Goal: Task Accomplishment & Management: Manage account settings

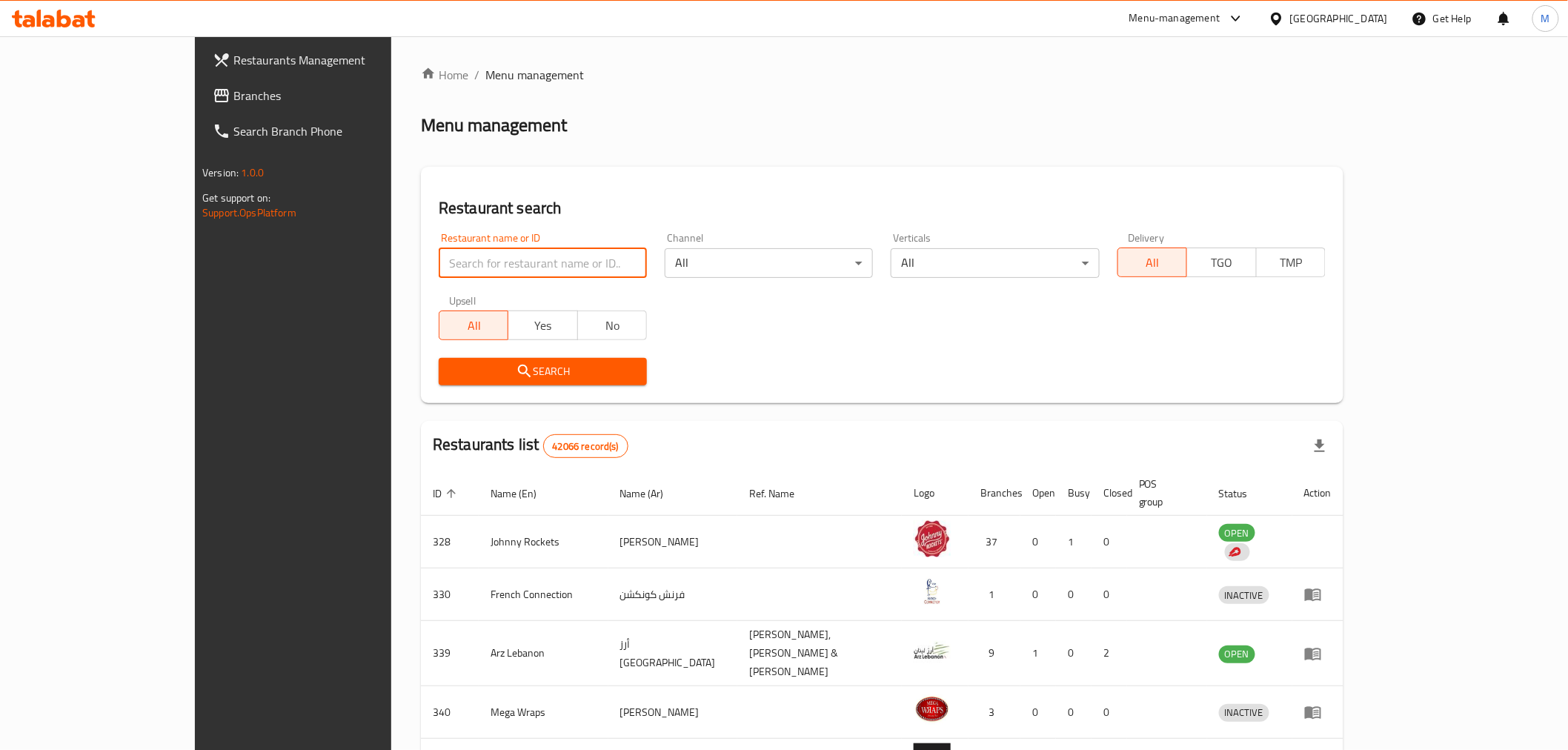
click at [549, 257] on input "search" at bounding box center [543, 262] width 208 height 30
click button "Search" at bounding box center [543, 371] width 208 height 27
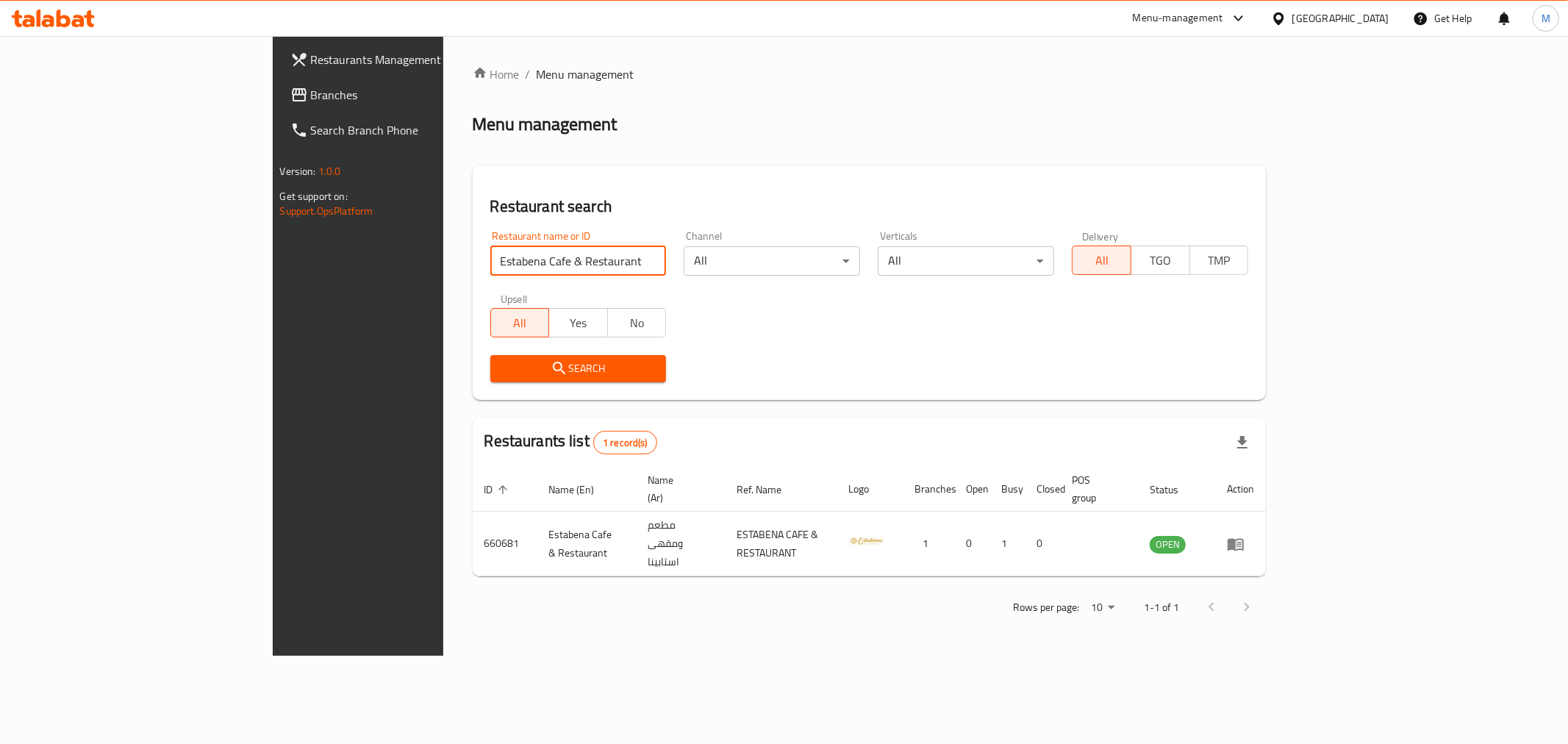
click at [491, 246] on input "Estabena Cafe & Restaurant" at bounding box center [579, 260] width 176 height 30
paste input "Gela"
type input "Gela"
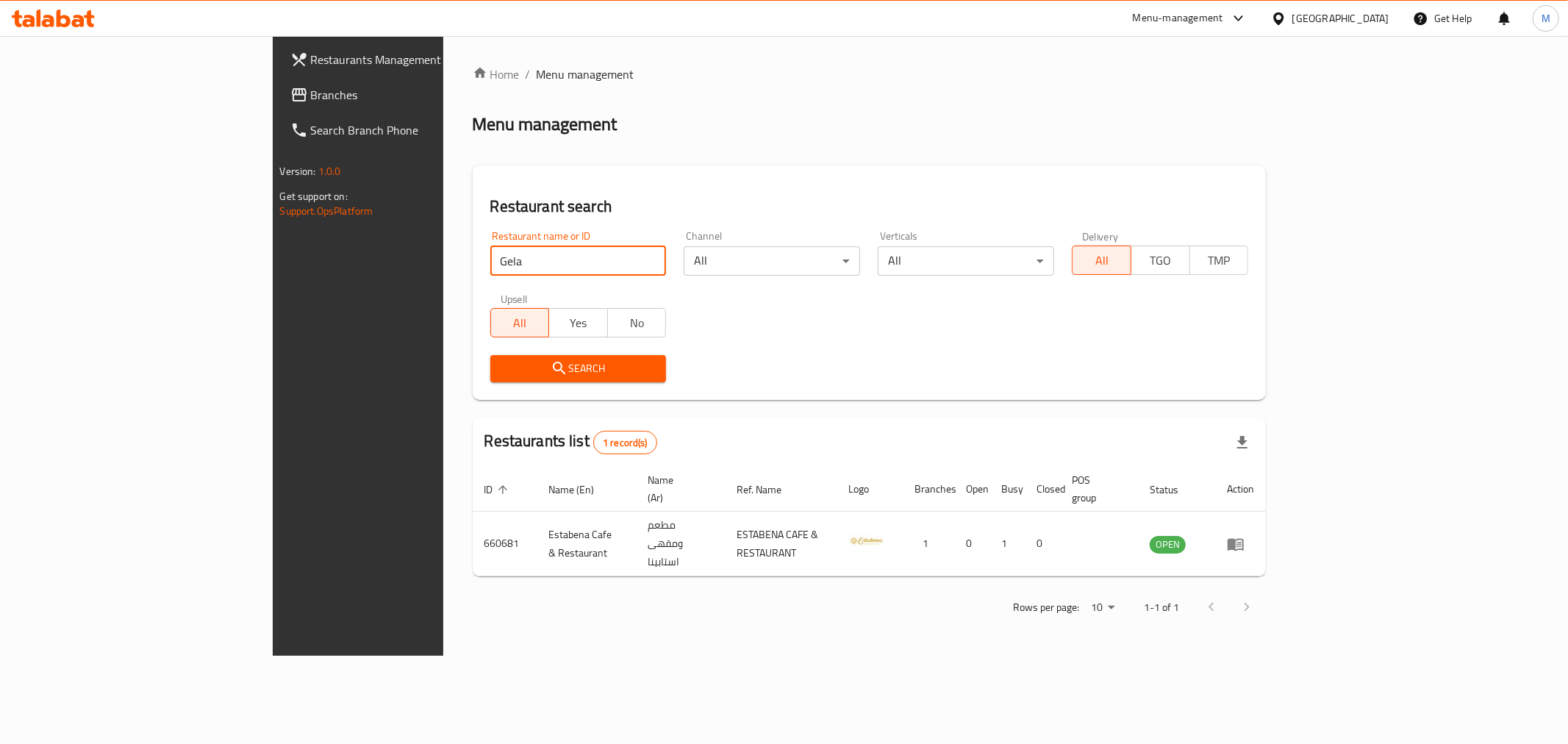
click button "Search" at bounding box center [579, 368] width 176 height 27
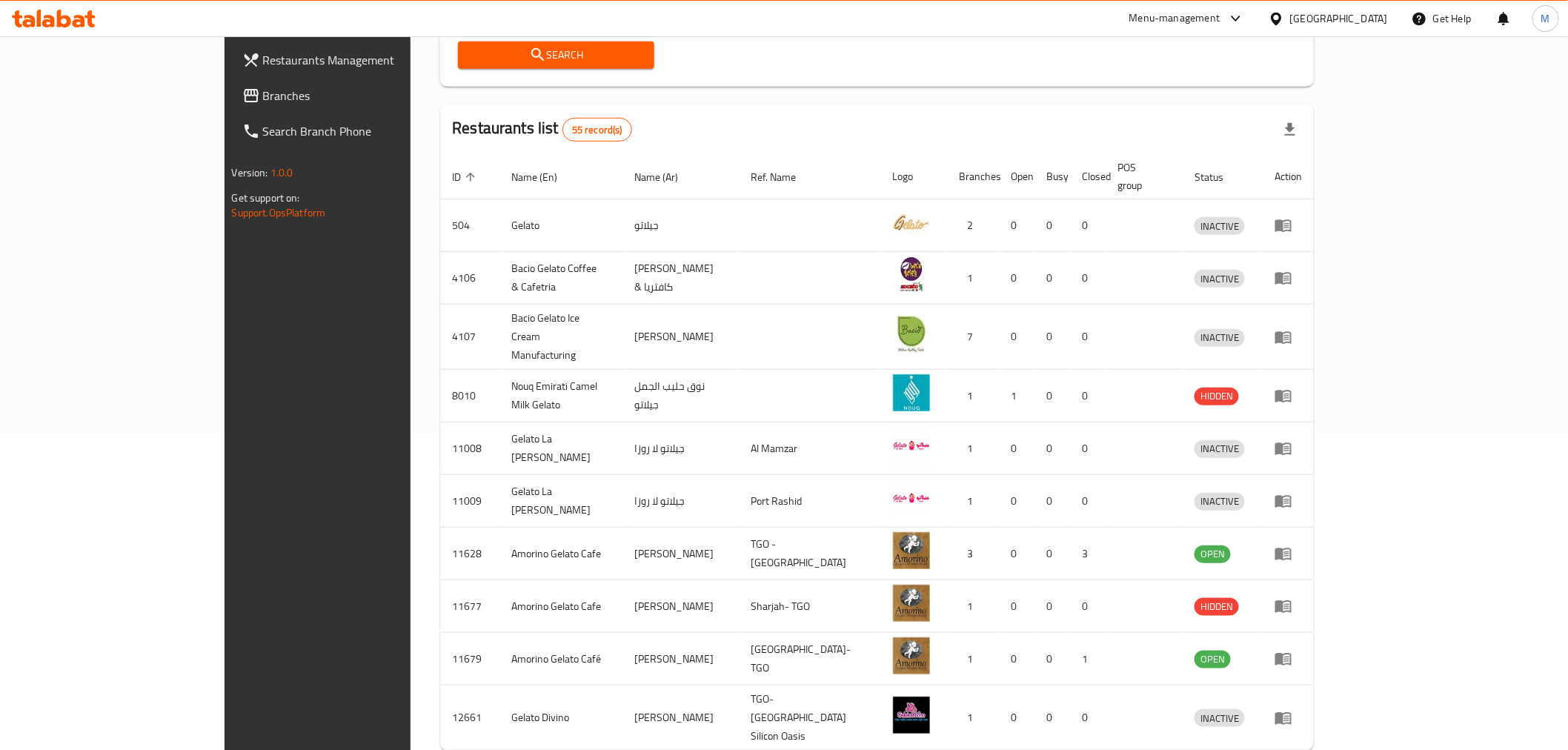
scroll to position [358, 0]
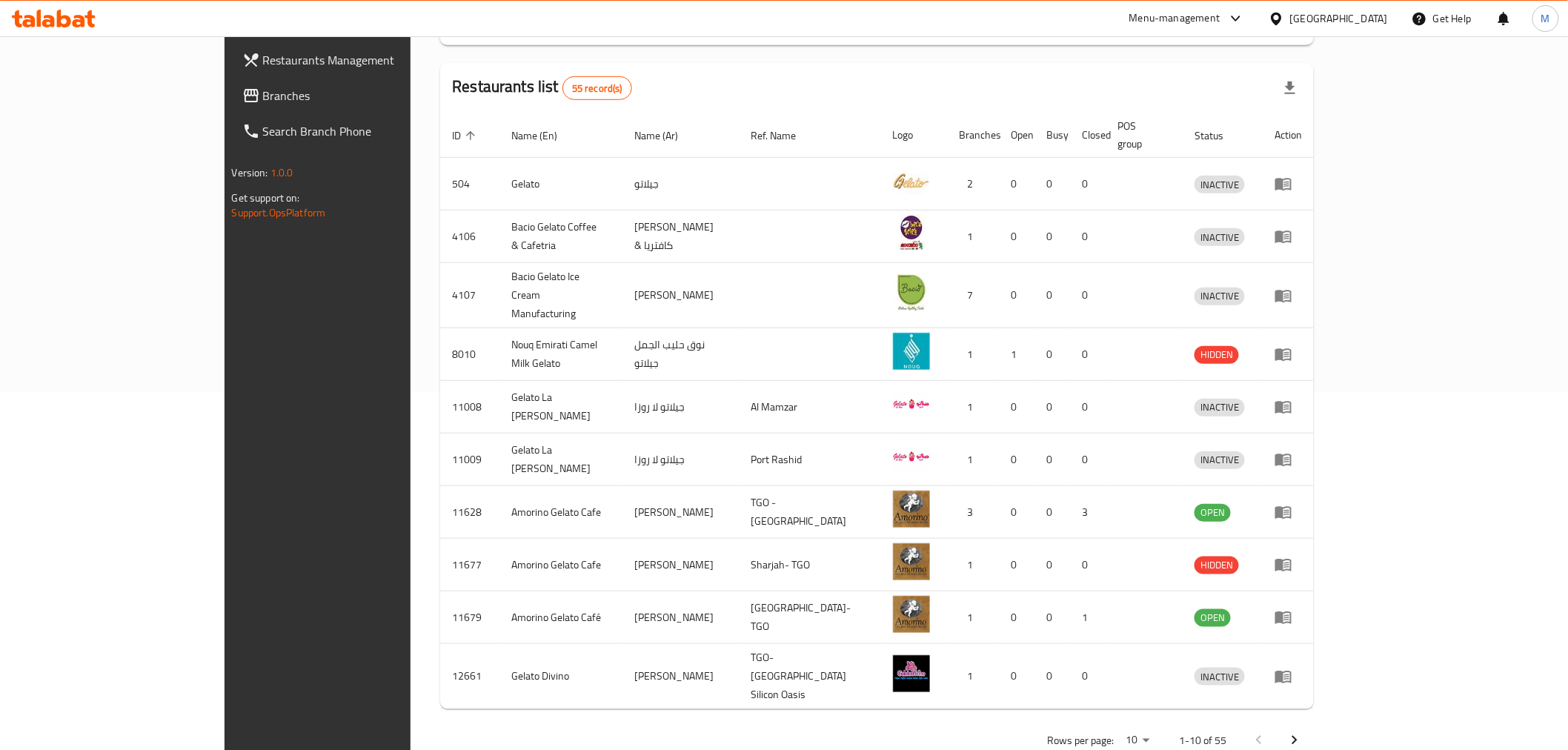
click at [263, 99] on span "Branches" at bounding box center [368, 95] width 211 height 17
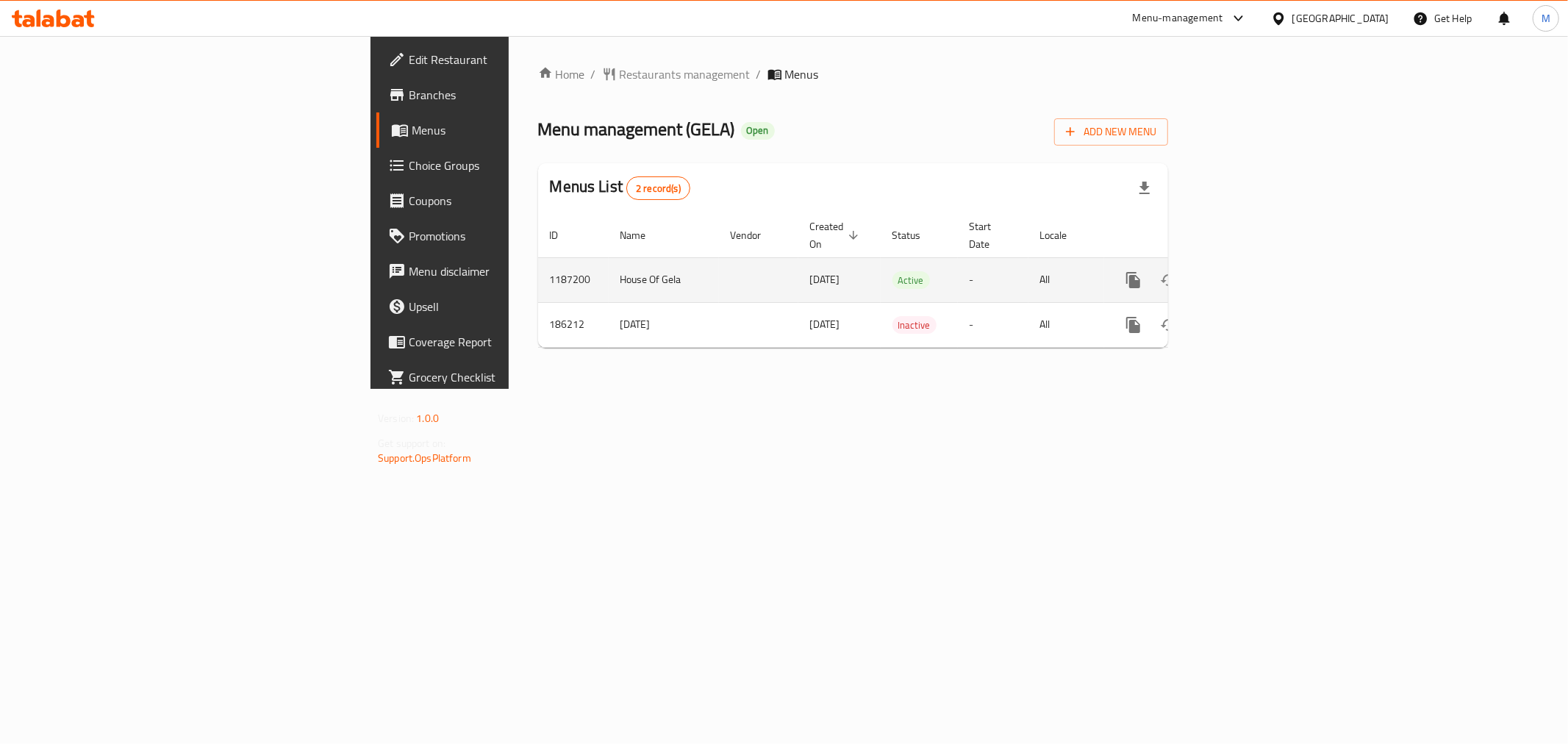
click at [1248, 272] on icon "enhanced table" at bounding box center [1240, 280] width 17 height 17
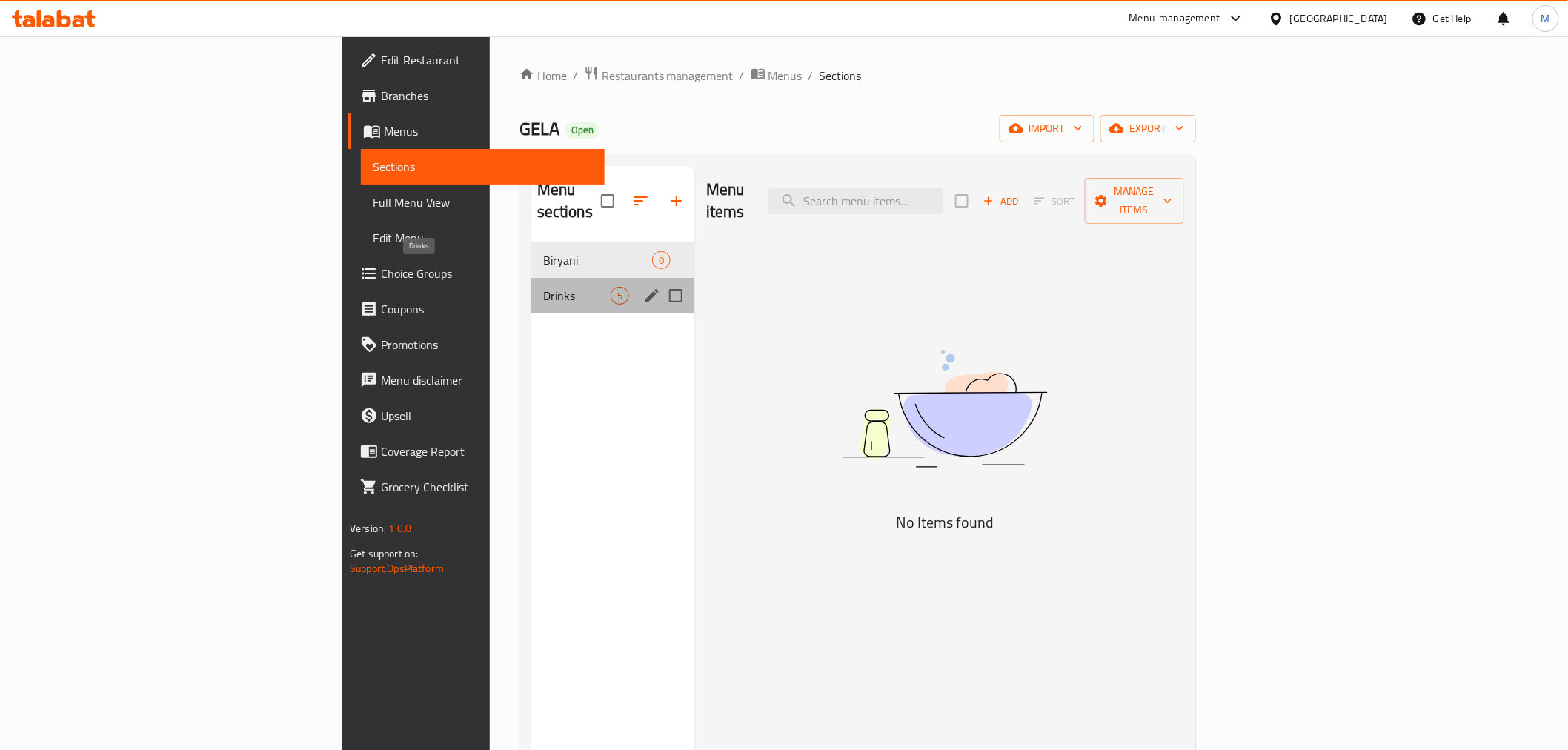
click at [543, 286] on span "Drinks" at bounding box center [577, 295] width 68 height 17
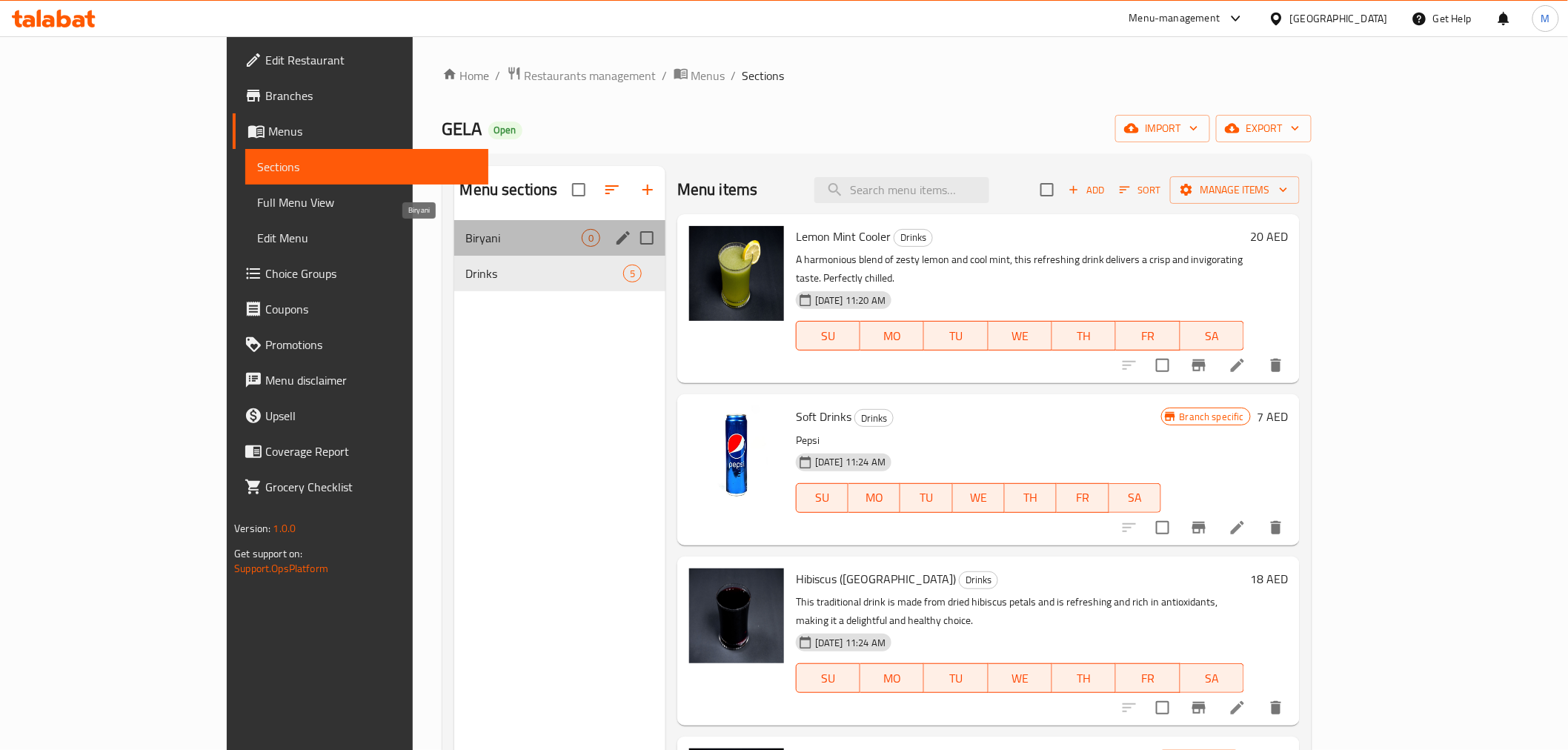
click at [466, 235] on span "Biryani" at bounding box center [524, 237] width 116 height 17
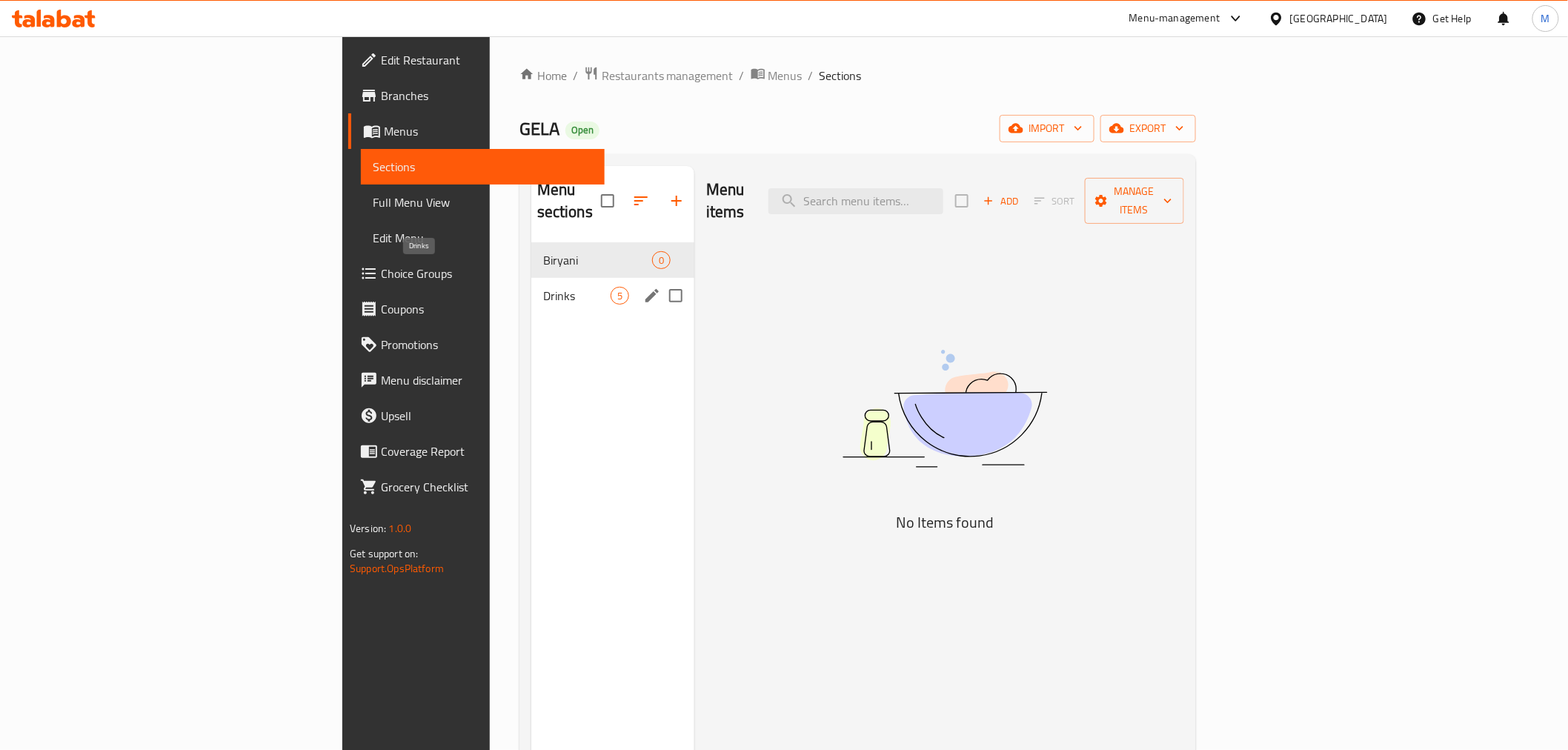
click at [543, 286] on span "Drinks" at bounding box center [577, 295] width 68 height 17
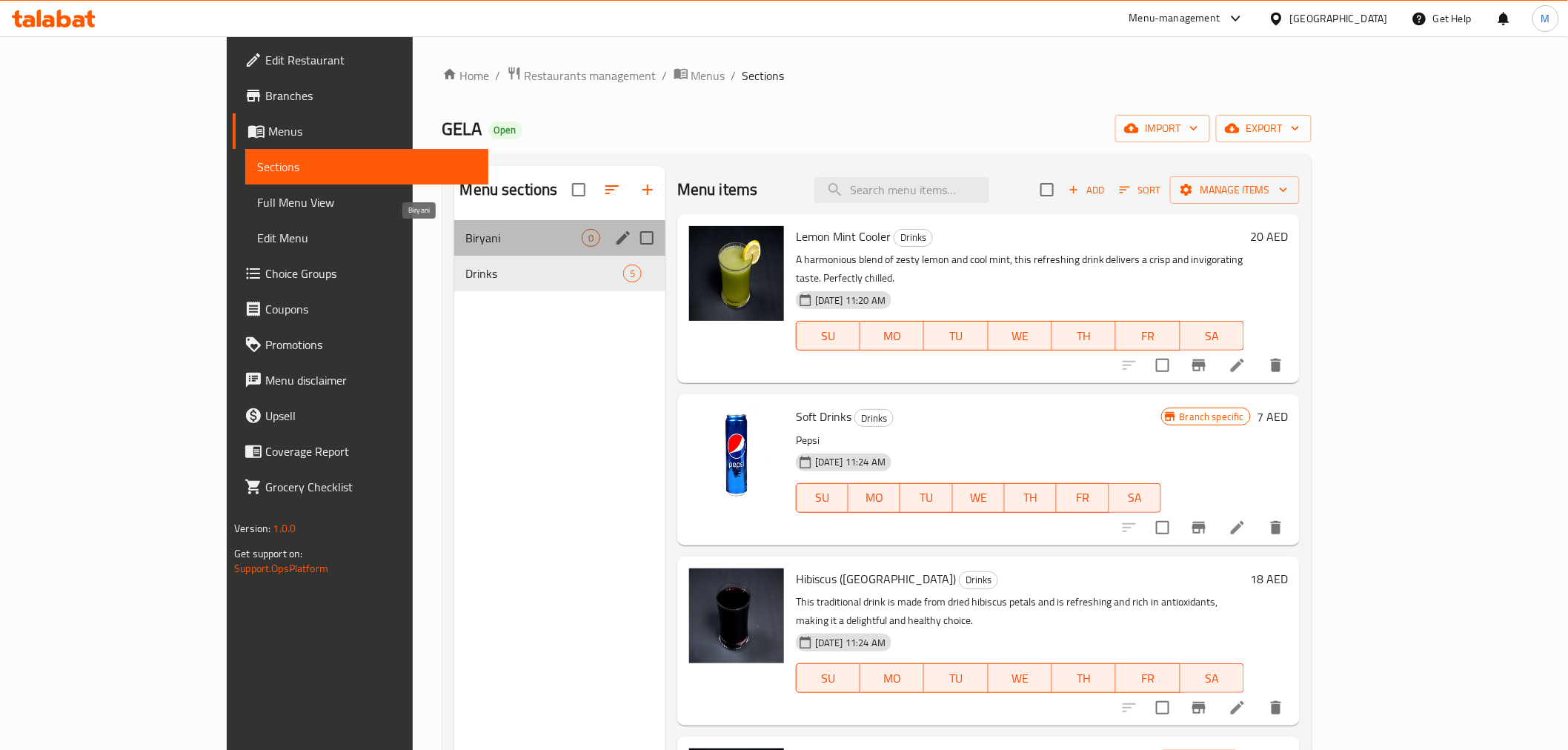
click at [466, 234] on span "Biryani" at bounding box center [524, 237] width 116 height 17
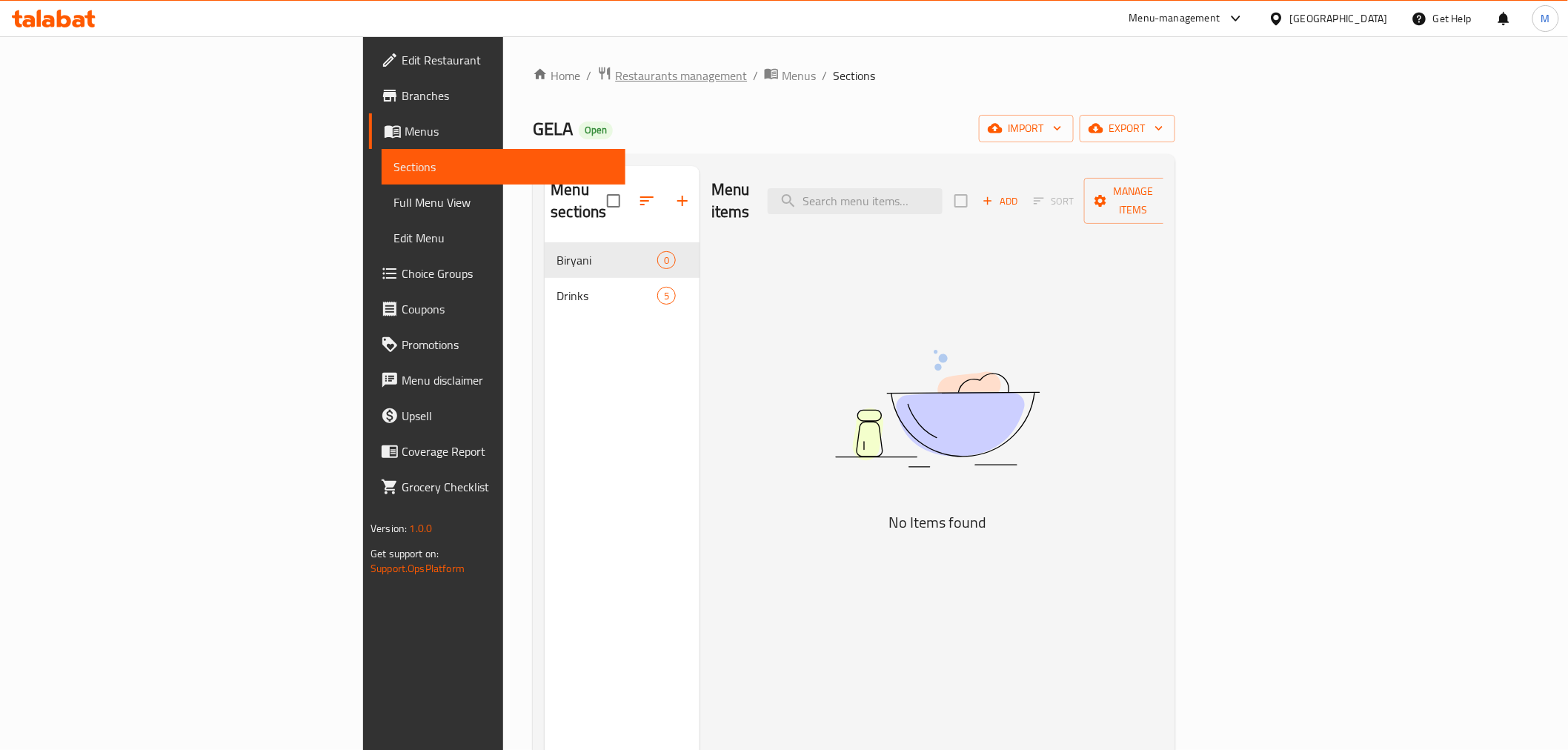
click at [615, 75] on span "Restaurants management" at bounding box center [681, 75] width 132 height 17
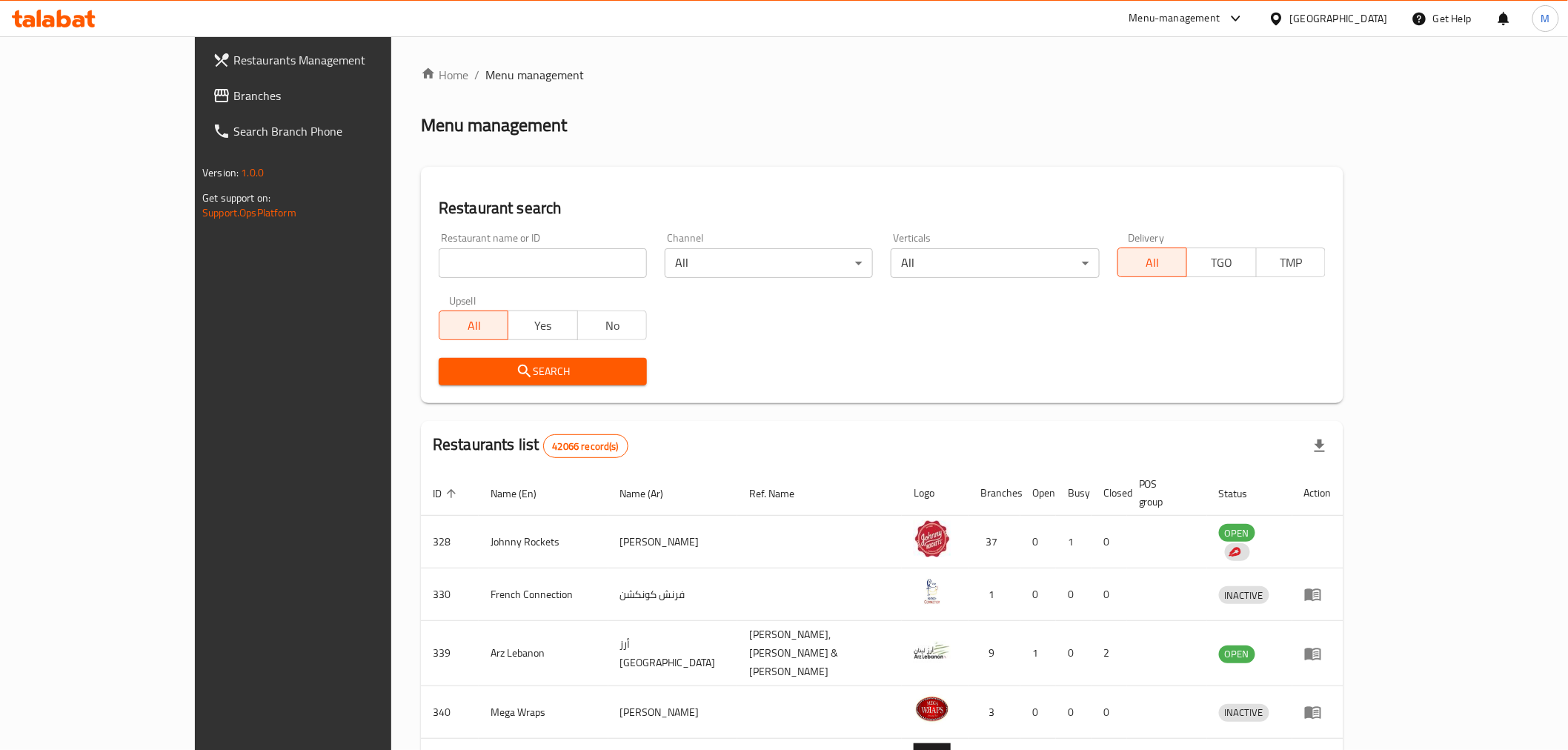
click at [449, 253] on input "search" at bounding box center [543, 262] width 208 height 30
paste input "Pizza Lord"
type input "Pizza Lord"
click at [484, 374] on span "Search" at bounding box center [542, 371] width 184 height 18
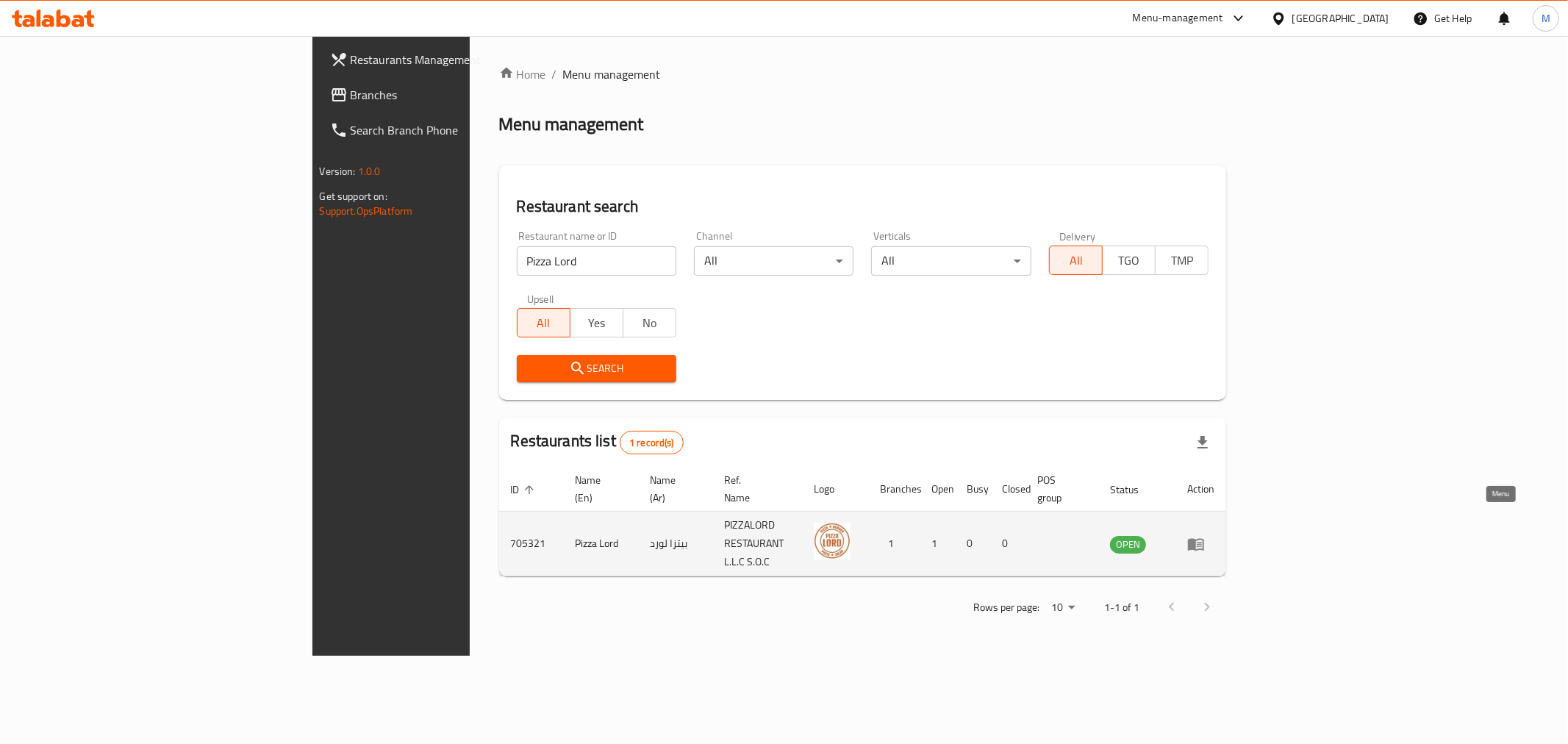
click at [1204, 538] on icon "enhanced table" at bounding box center [1196, 544] width 16 height 12
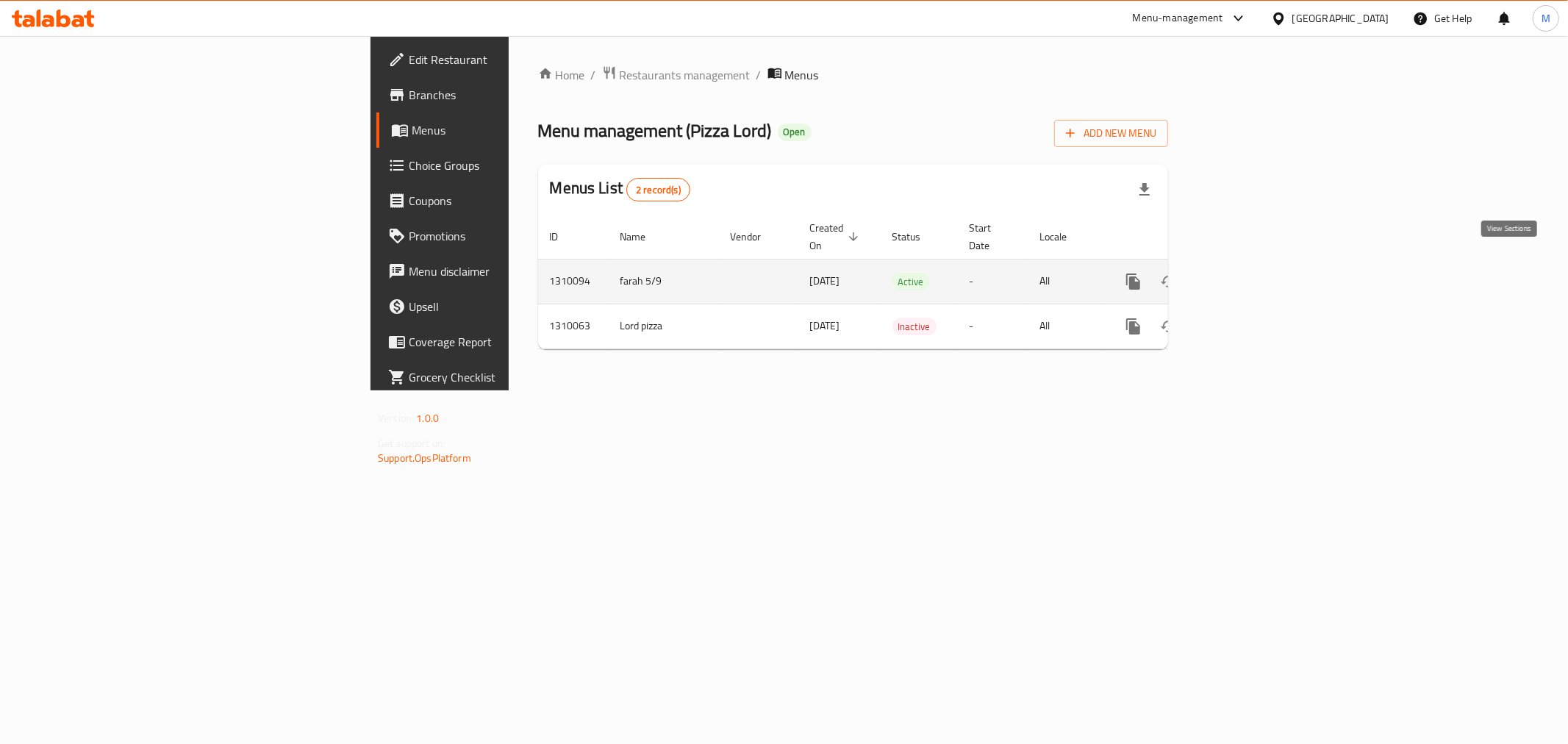
click at [1248, 273] on icon "enhanced table" at bounding box center [1240, 281] width 17 height 17
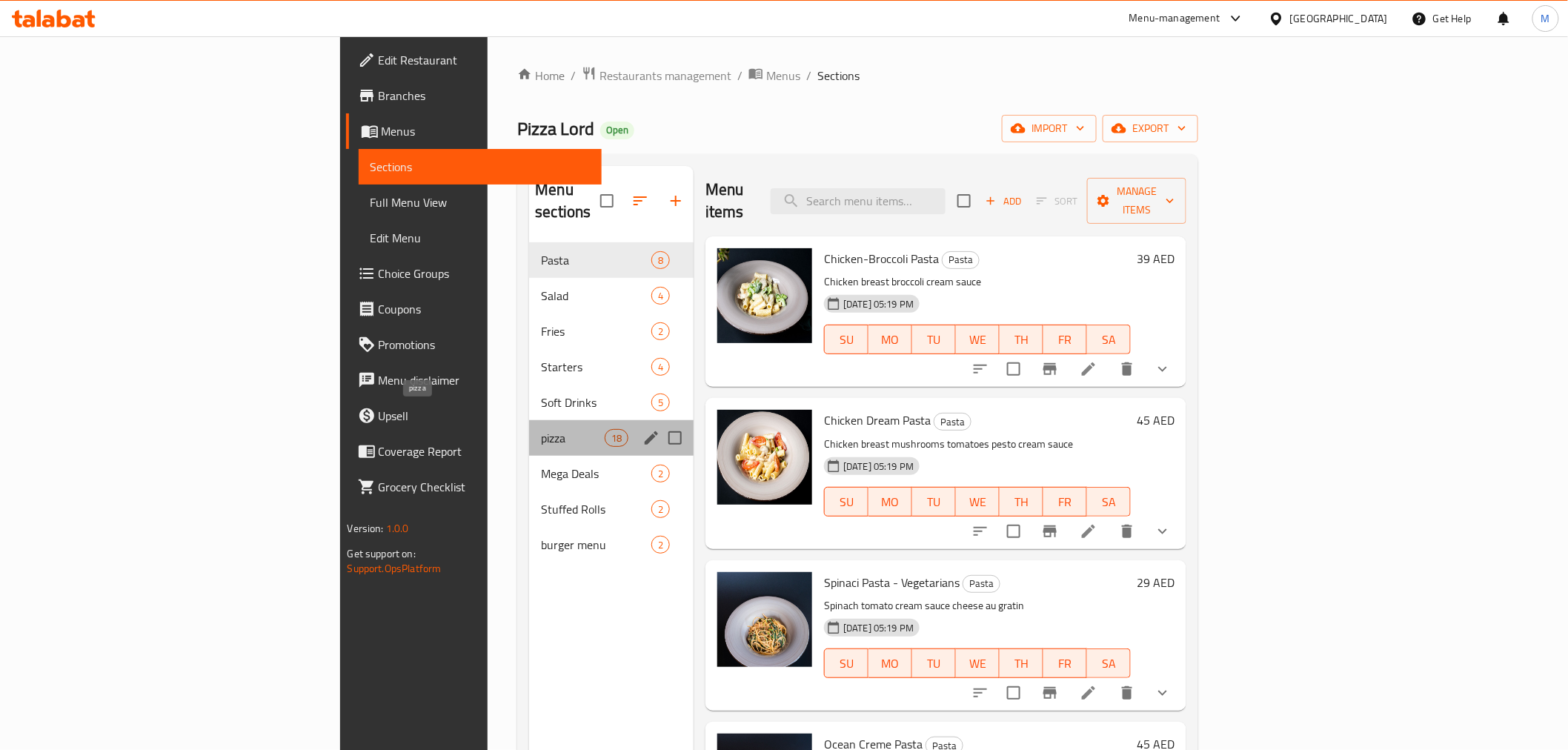
click at [541, 429] on span "pizza" at bounding box center [572, 438] width 63 height 17
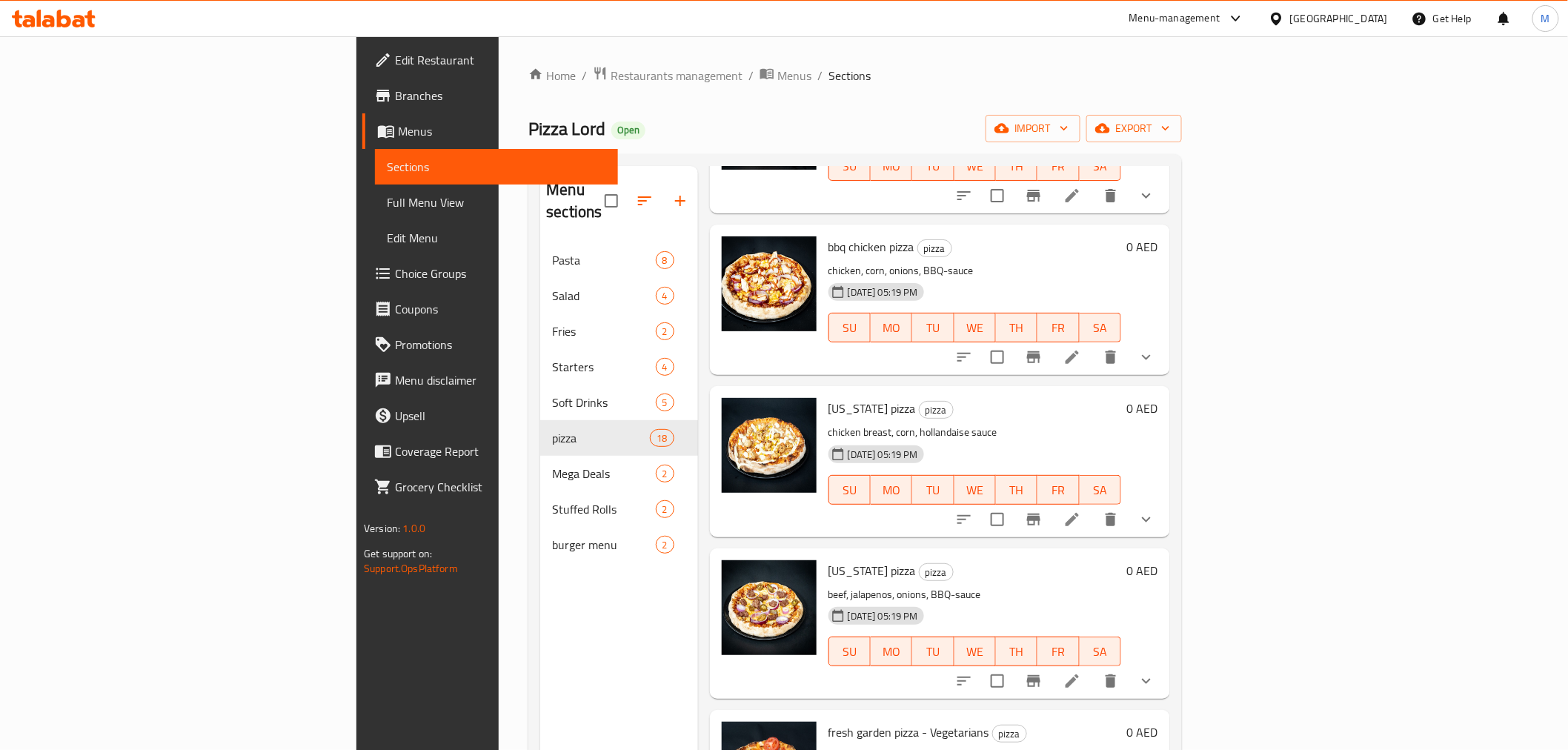
scroll to position [2198, 0]
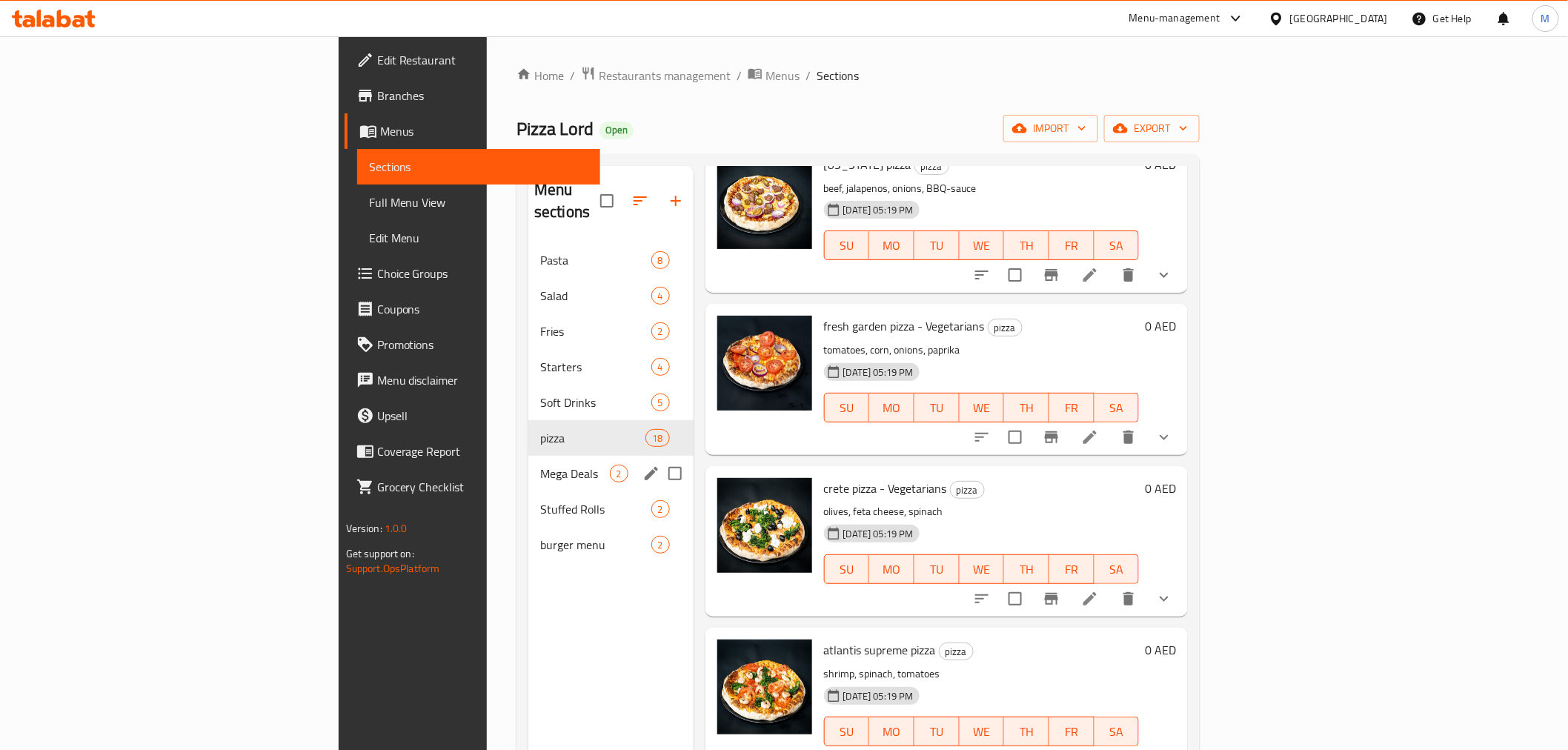
click at [540, 465] on span "Mega Deals" at bounding box center [574, 473] width 68 height 17
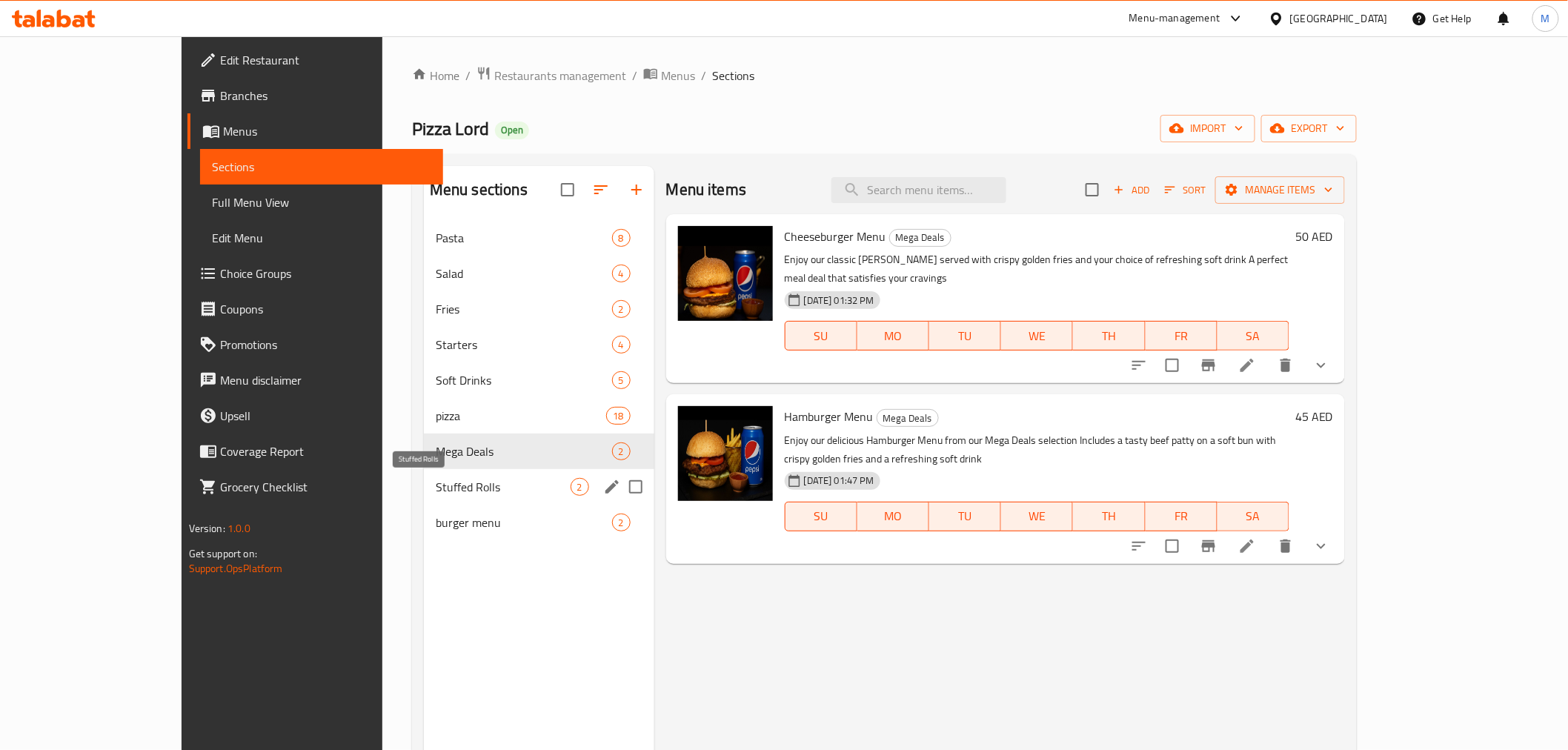
click at [436, 479] on span "Stuffed Rolls" at bounding box center [503, 487] width 135 height 17
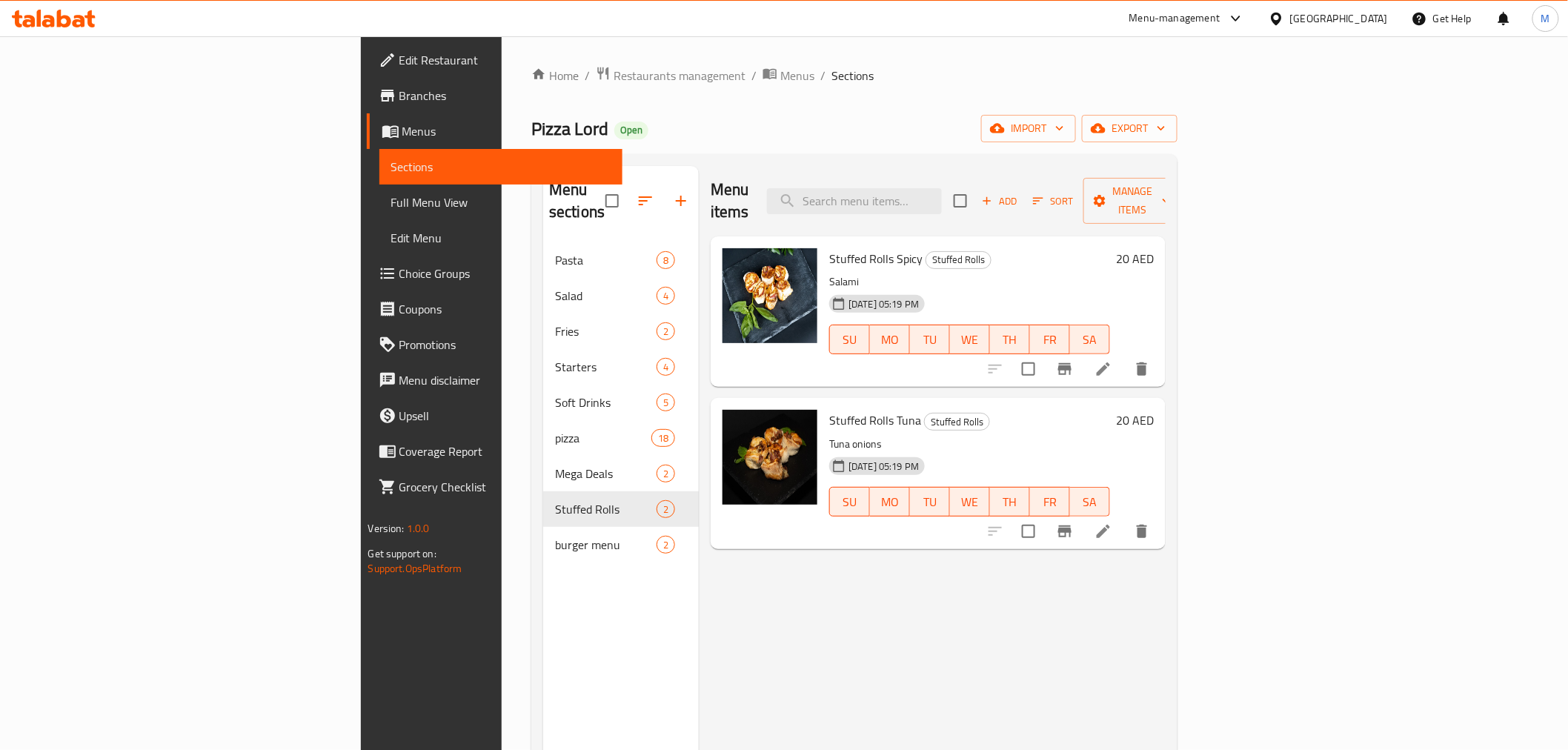
click at [543, 236] on nav "Pasta 8 Salad 4 Fries 2 Starters 4 Soft Drinks 5 pizza 18 Mega Deals 2 Stuffed …" at bounding box center [620, 402] width 155 height 332
click at [555, 252] on span "Pasta" at bounding box center [606, 260] width 101 height 17
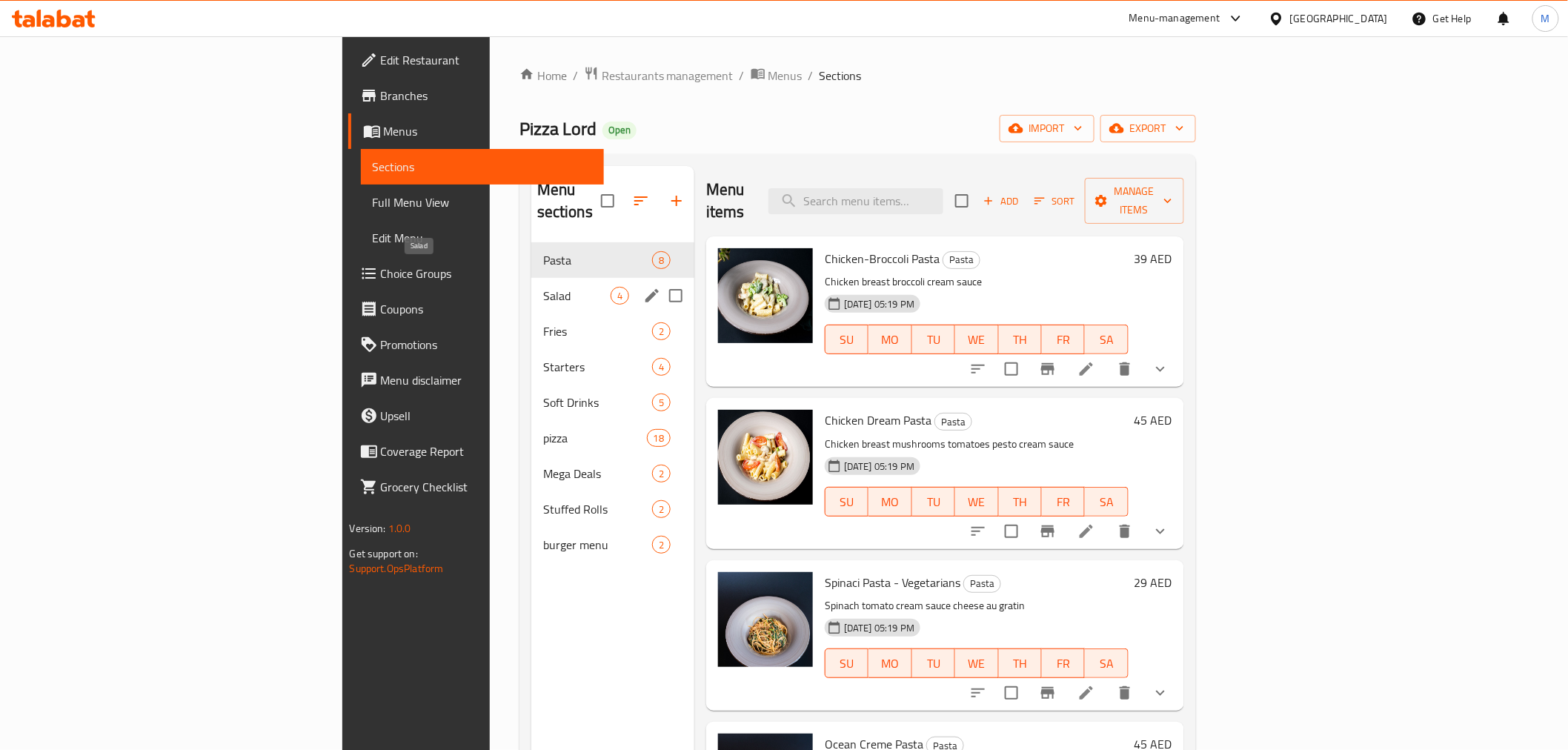
click at [543, 286] on span "Salad" at bounding box center [577, 295] width 68 height 17
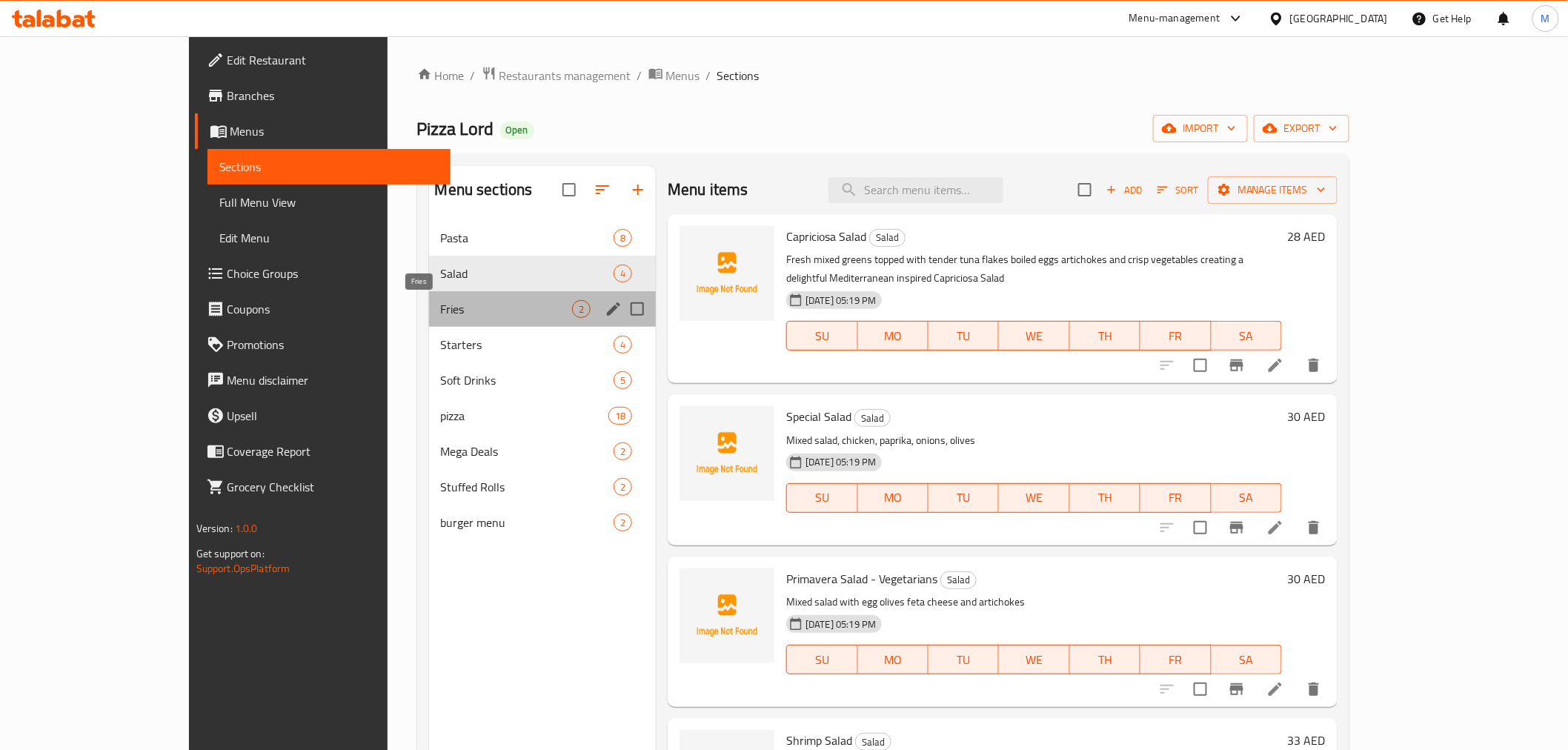
click at [441, 312] on span "Fries" at bounding box center [506, 308] width 131 height 17
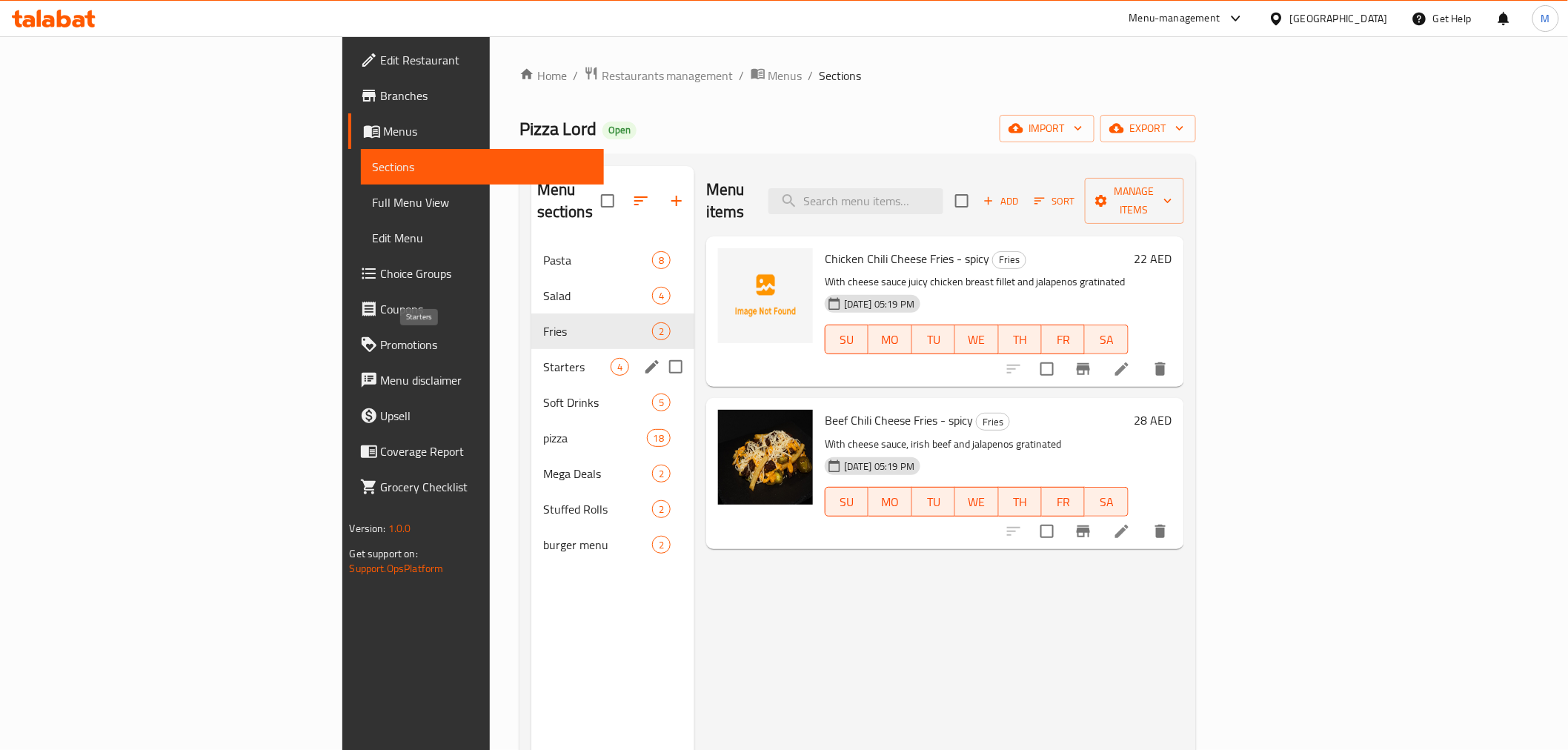
click at [543, 393] on span "Soft Drinks" at bounding box center [597, 402] width 109 height 17
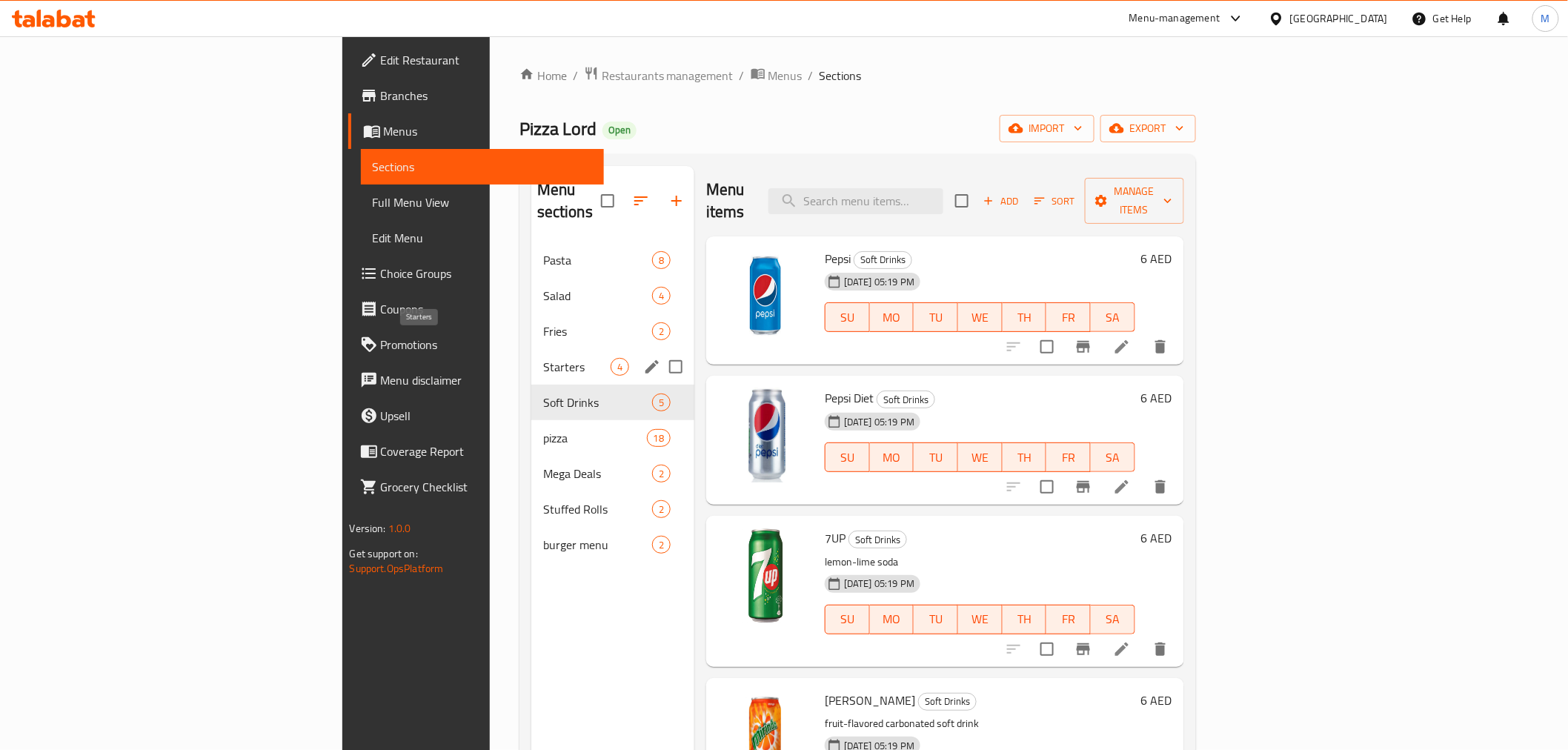
click at [543, 358] on span "Starters" at bounding box center [577, 366] width 68 height 17
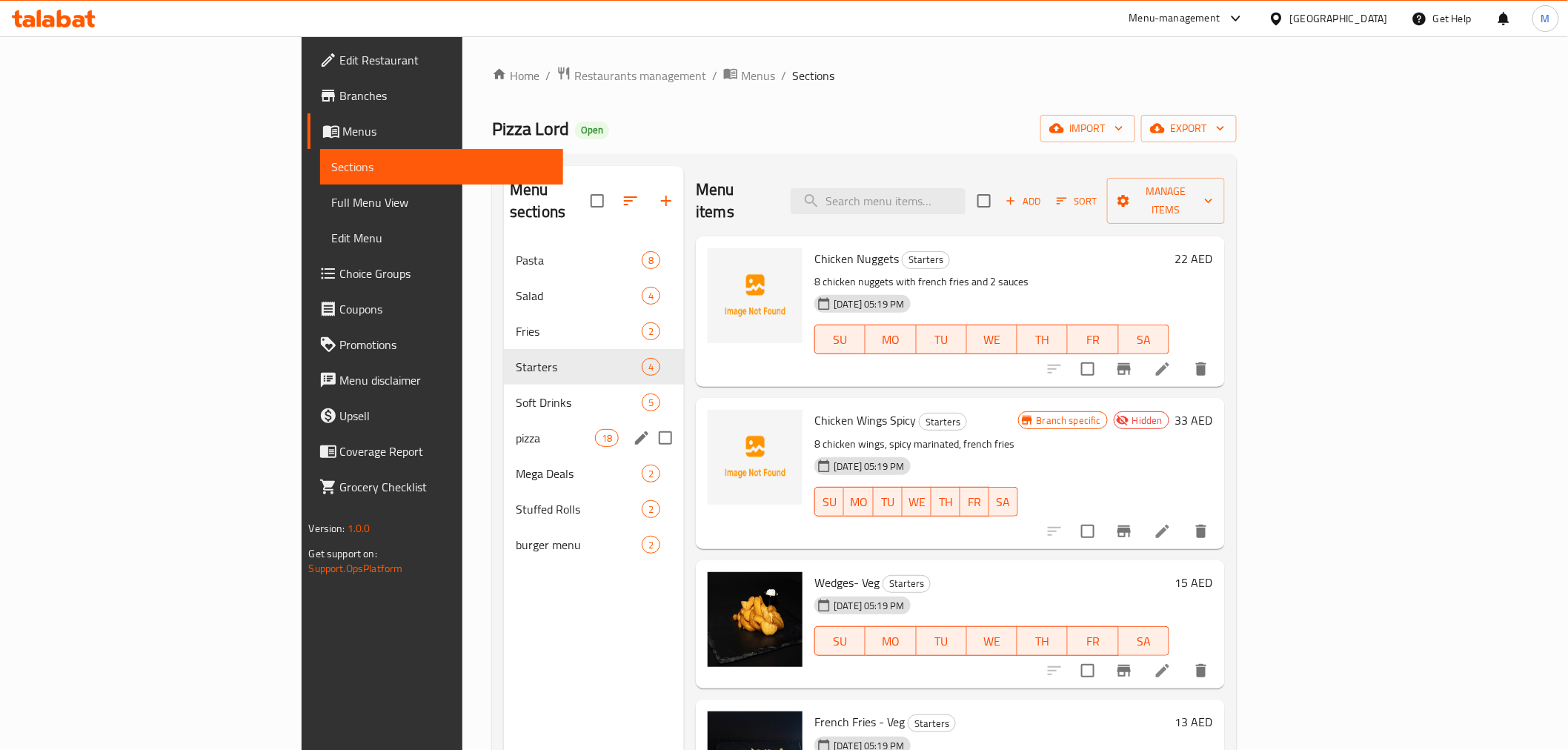
click at [504, 420] on div "pizza 18" at bounding box center [594, 438] width 180 height 36
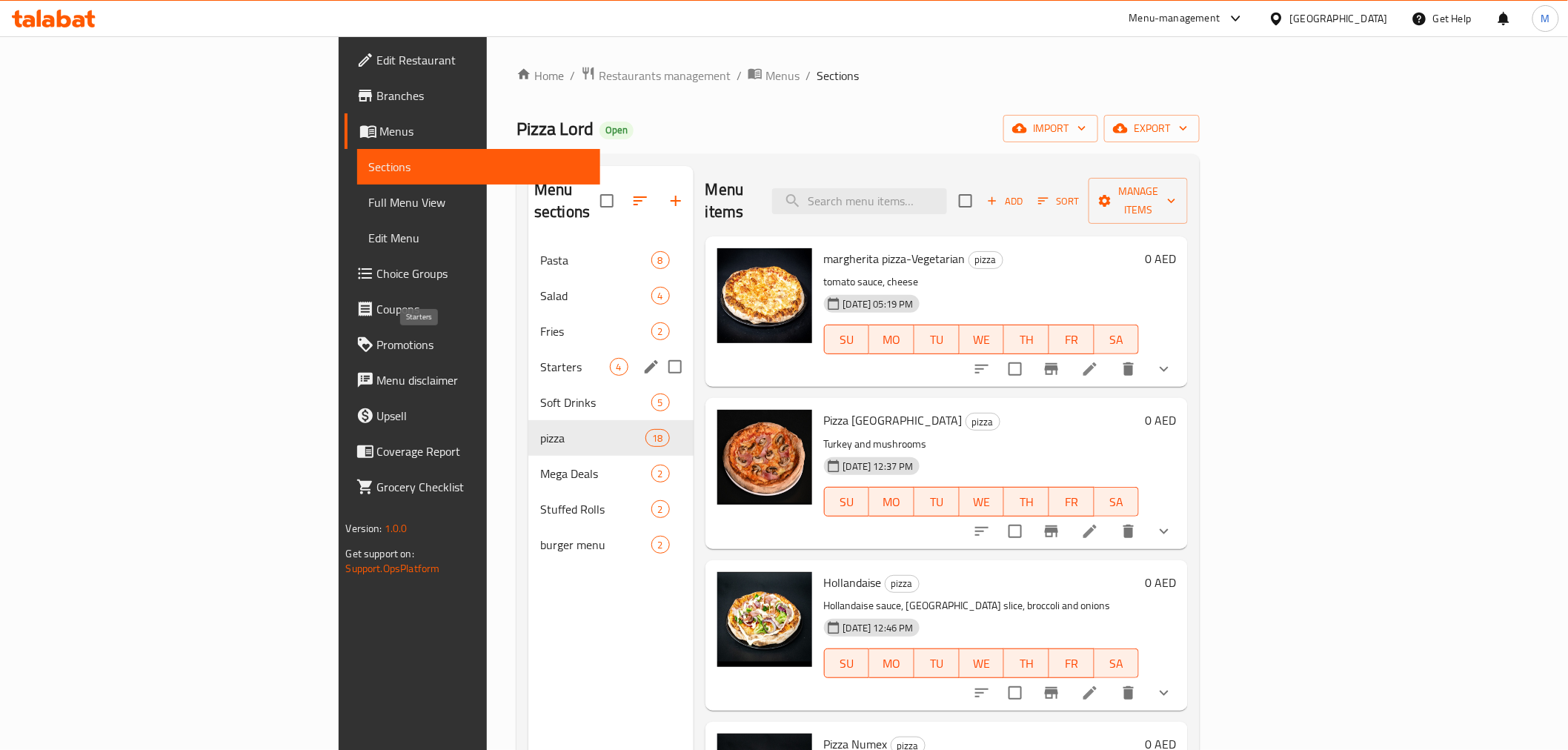
click at [540, 358] on span "Starters" at bounding box center [574, 366] width 68 height 17
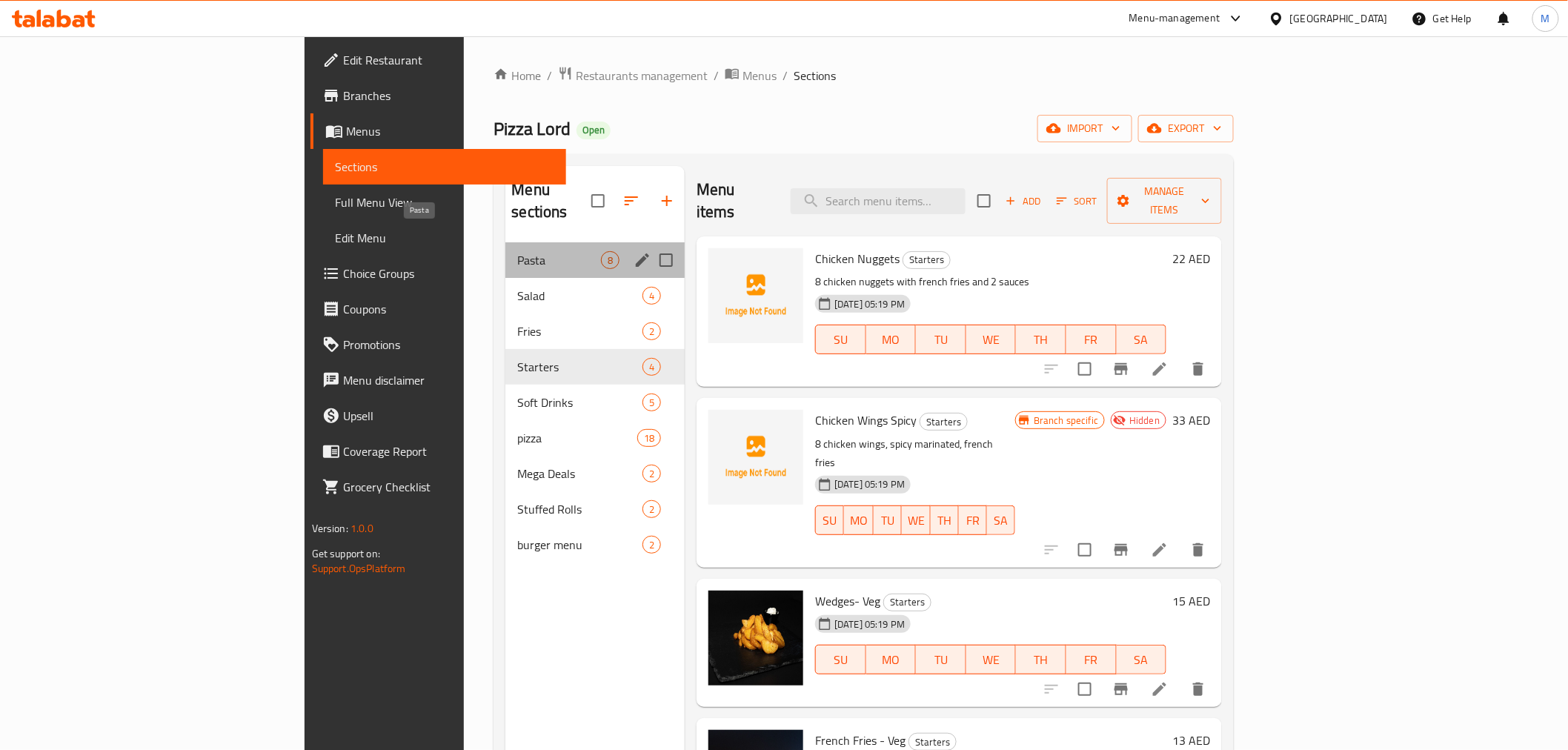
click at [517, 252] on span "Pasta" at bounding box center [558, 260] width 84 height 17
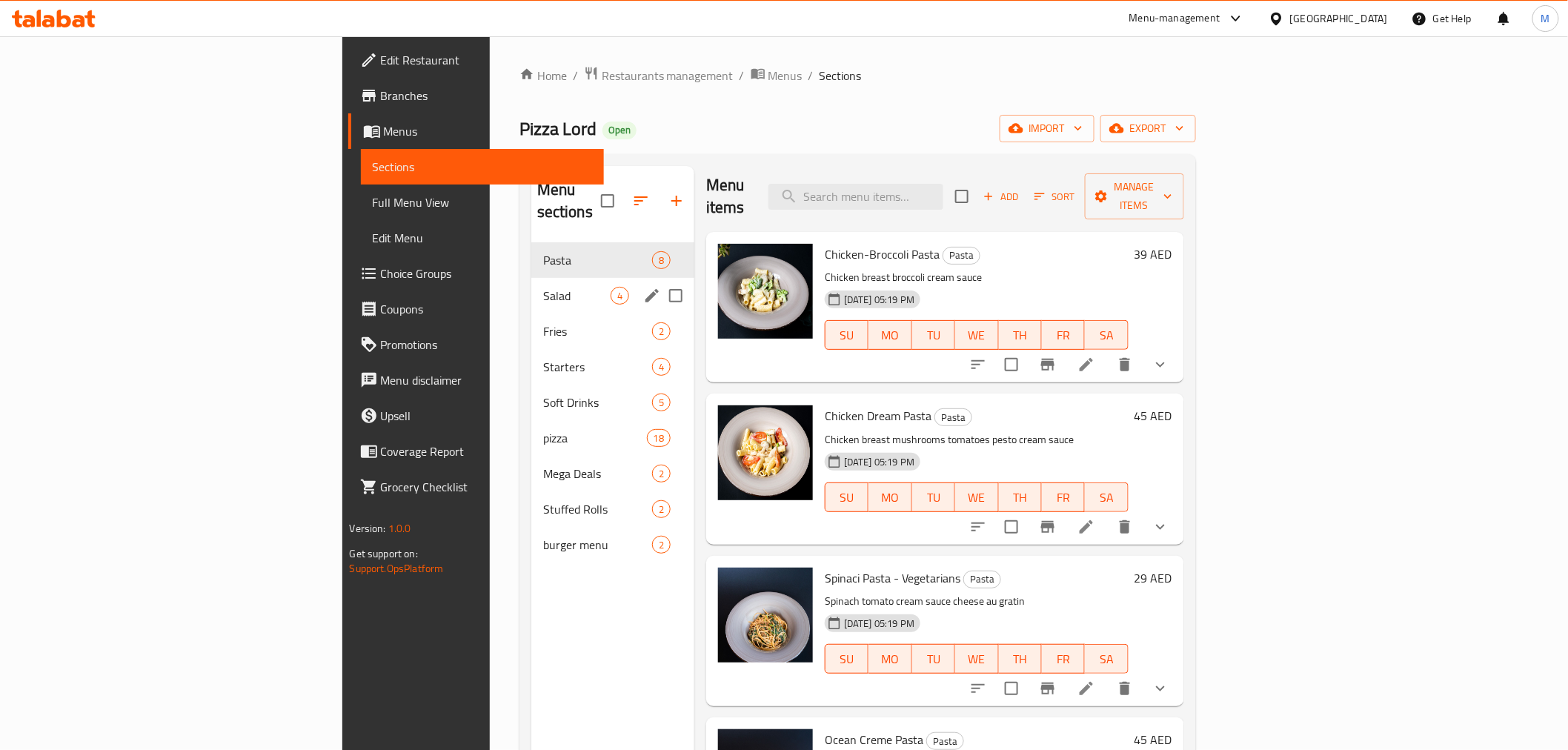
click at [543, 286] on span "Salad" at bounding box center [577, 295] width 68 height 17
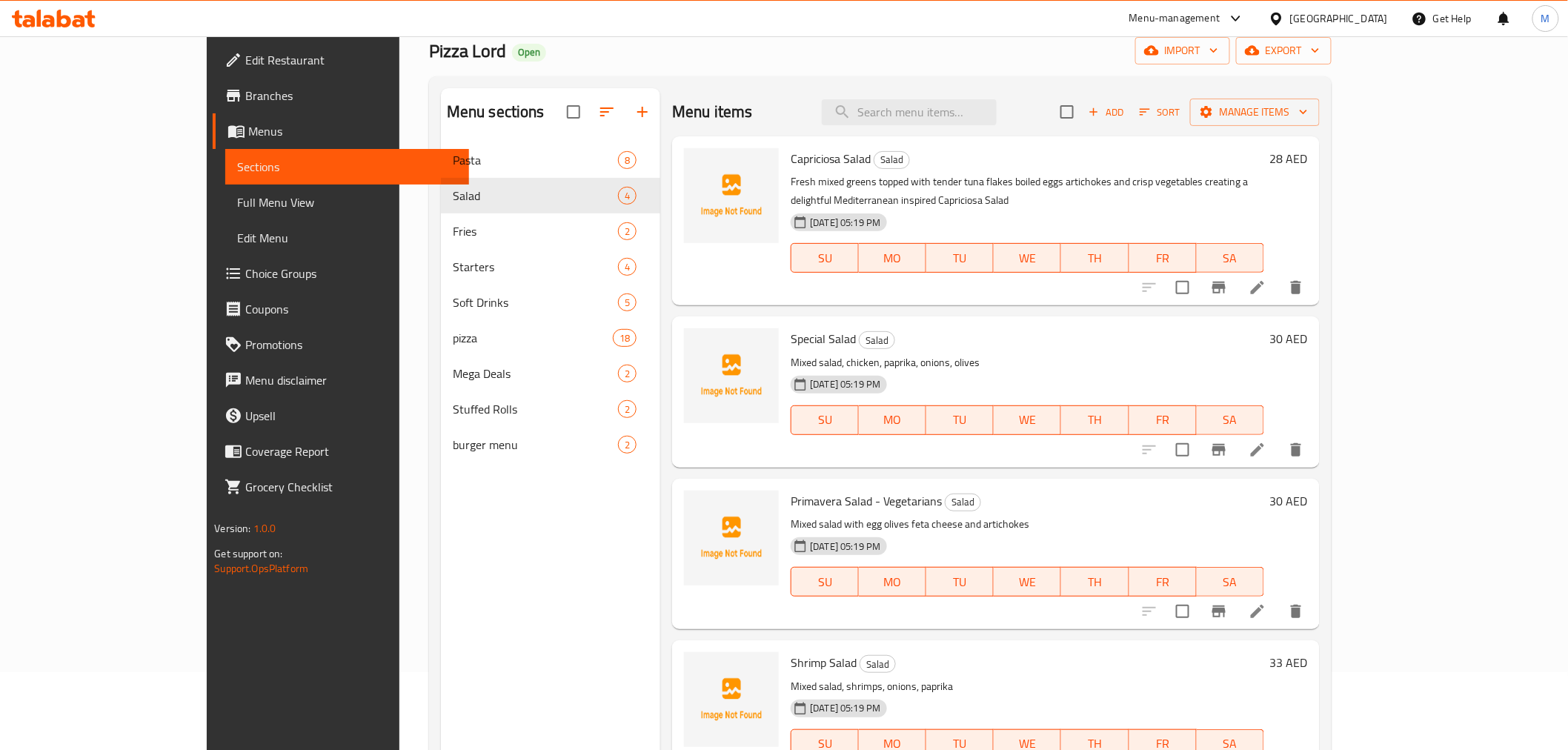
scroll to position [207, 0]
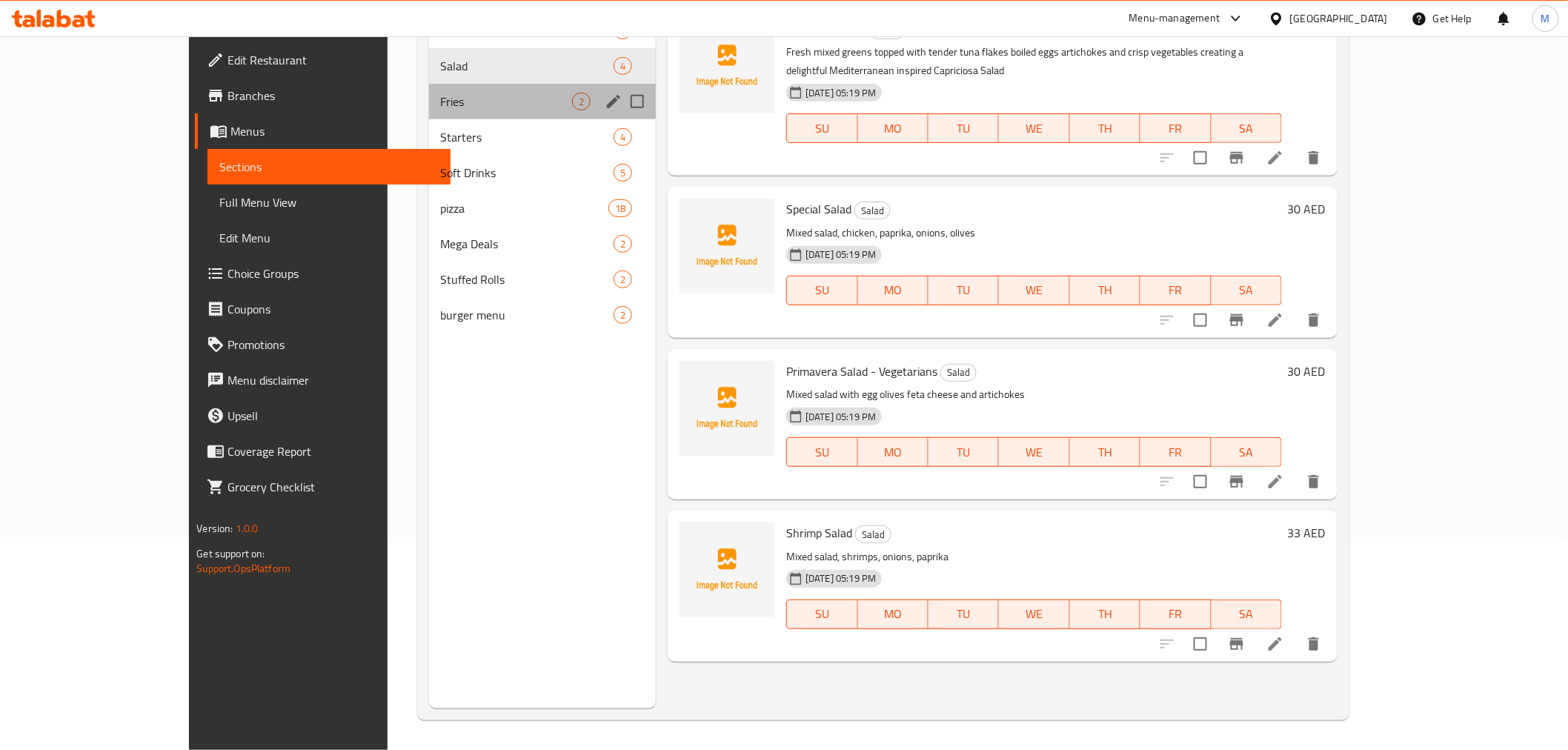
click at [429, 115] on div "Fries 2" at bounding box center [543, 101] width 228 height 36
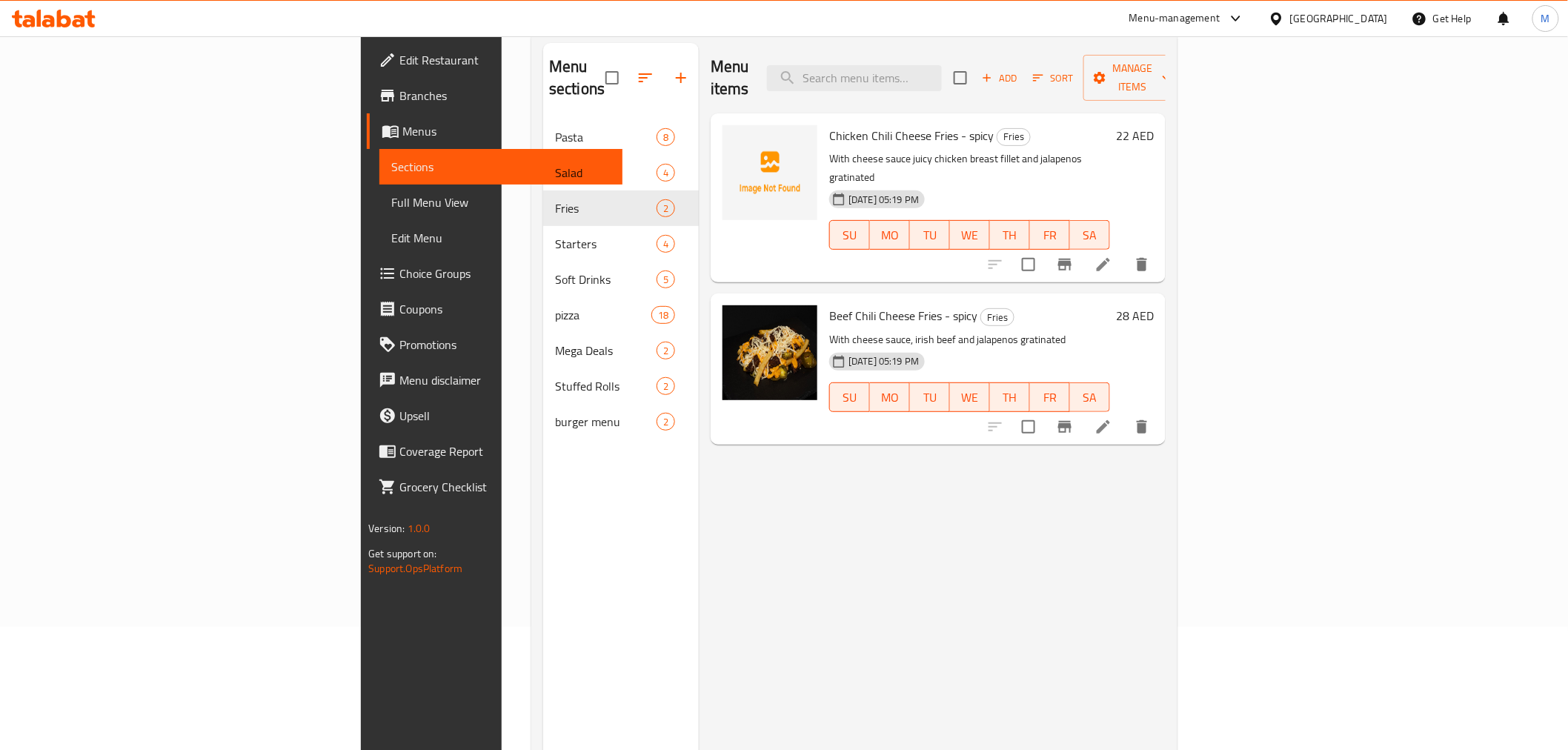
scroll to position [42, 0]
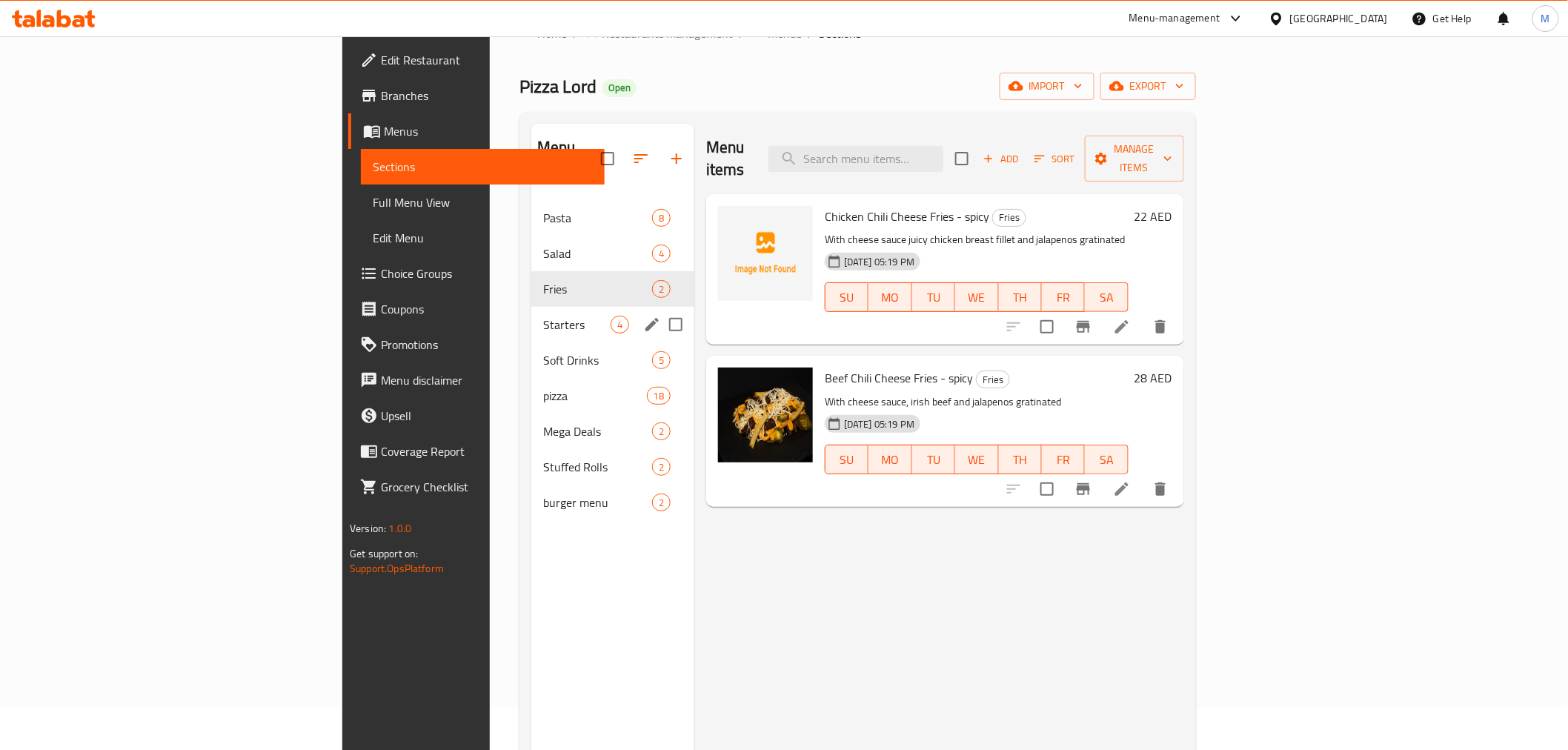
click at [543, 315] on span "Starters" at bounding box center [577, 324] width 68 height 17
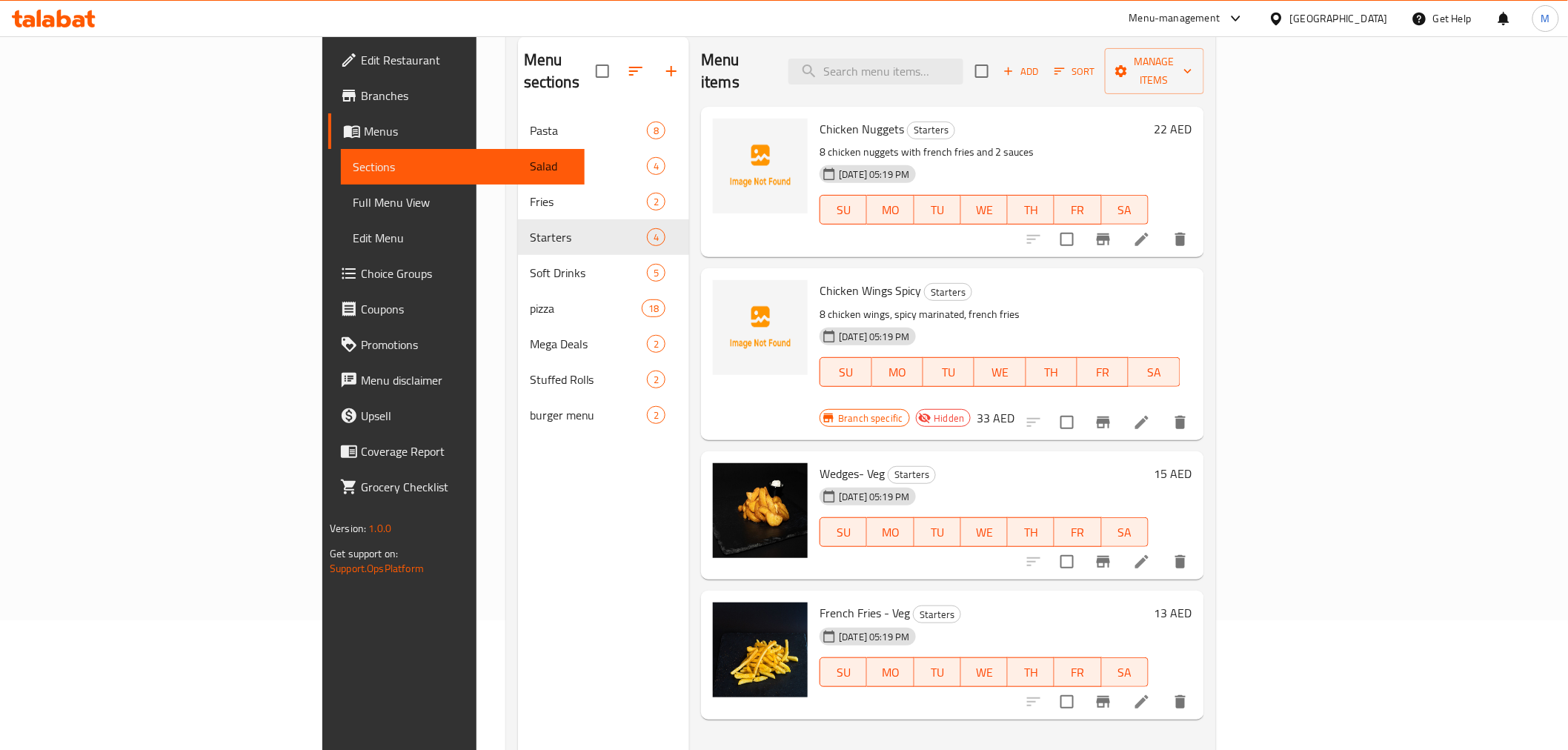
scroll to position [207, 0]
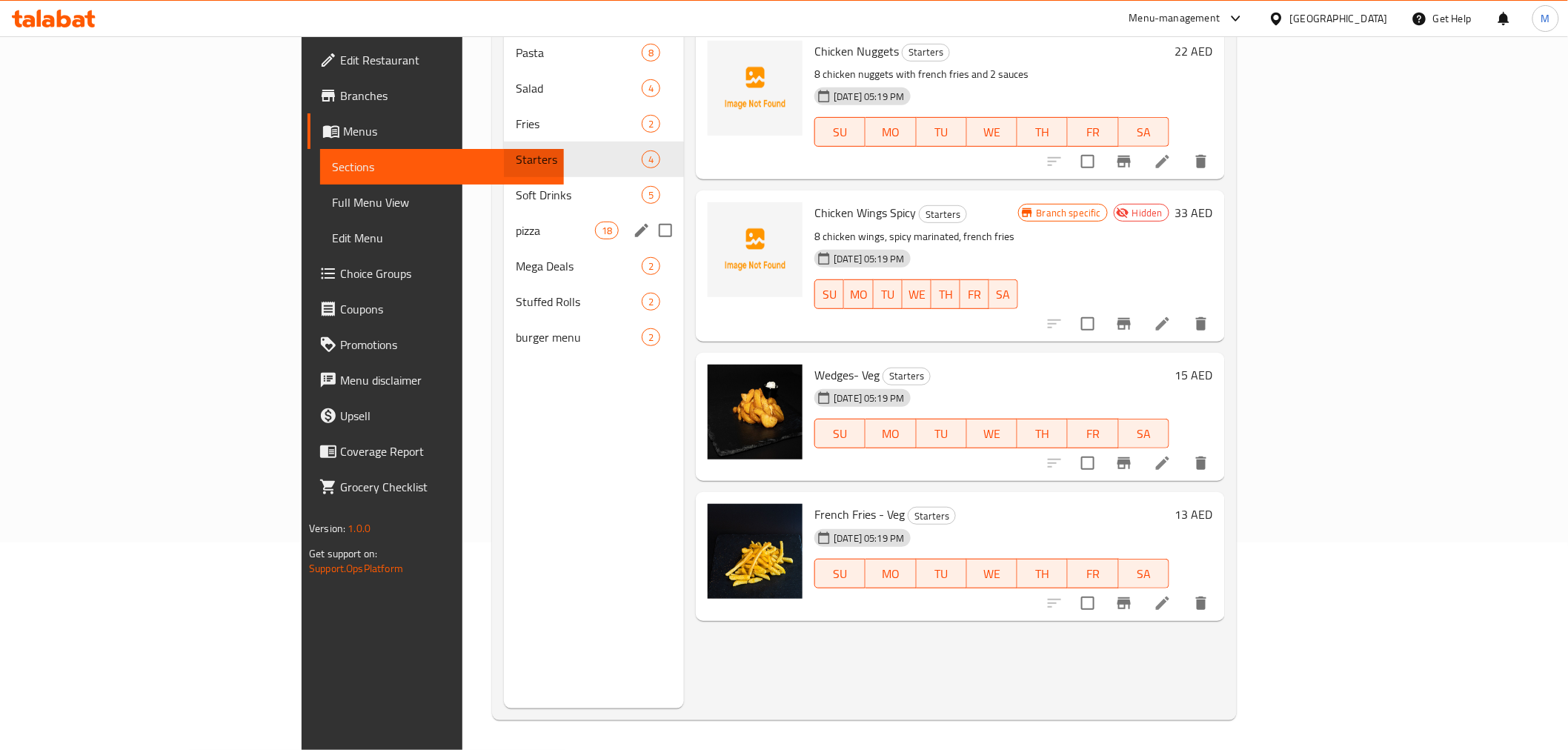
click at [504, 181] on div "Soft Drinks 5" at bounding box center [594, 195] width 180 height 36
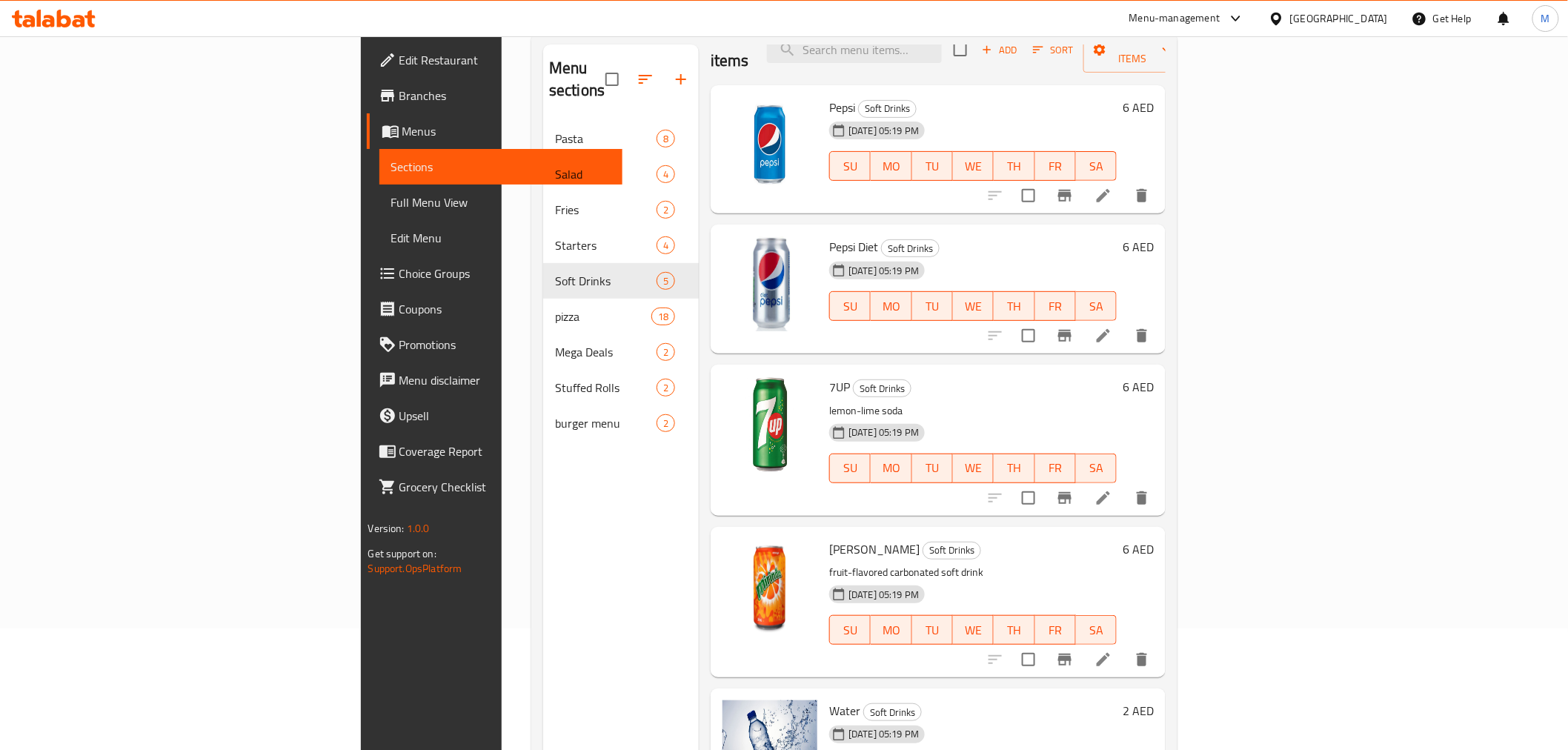
scroll to position [207, 0]
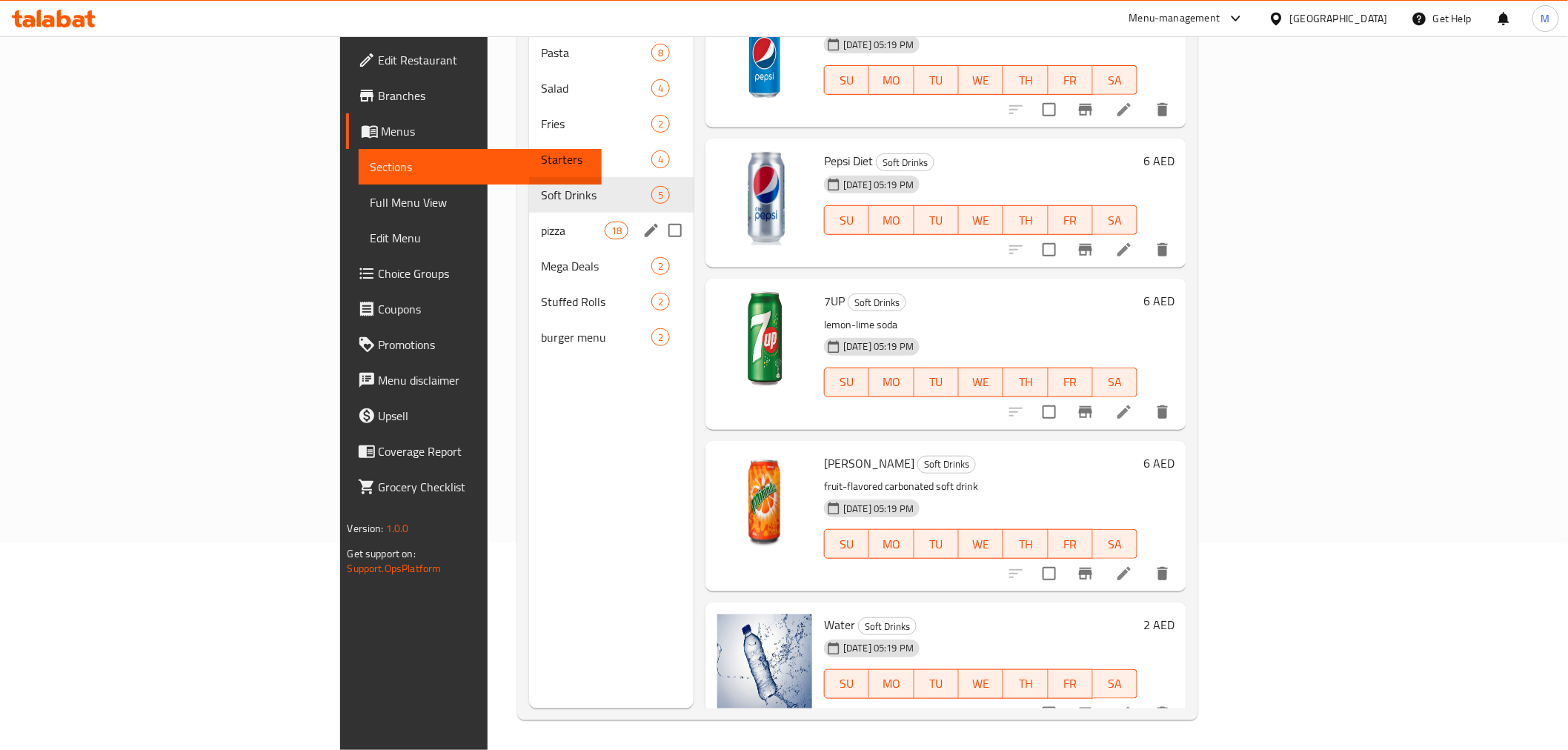
click at [541, 222] on span "pizza" at bounding box center [572, 230] width 63 height 17
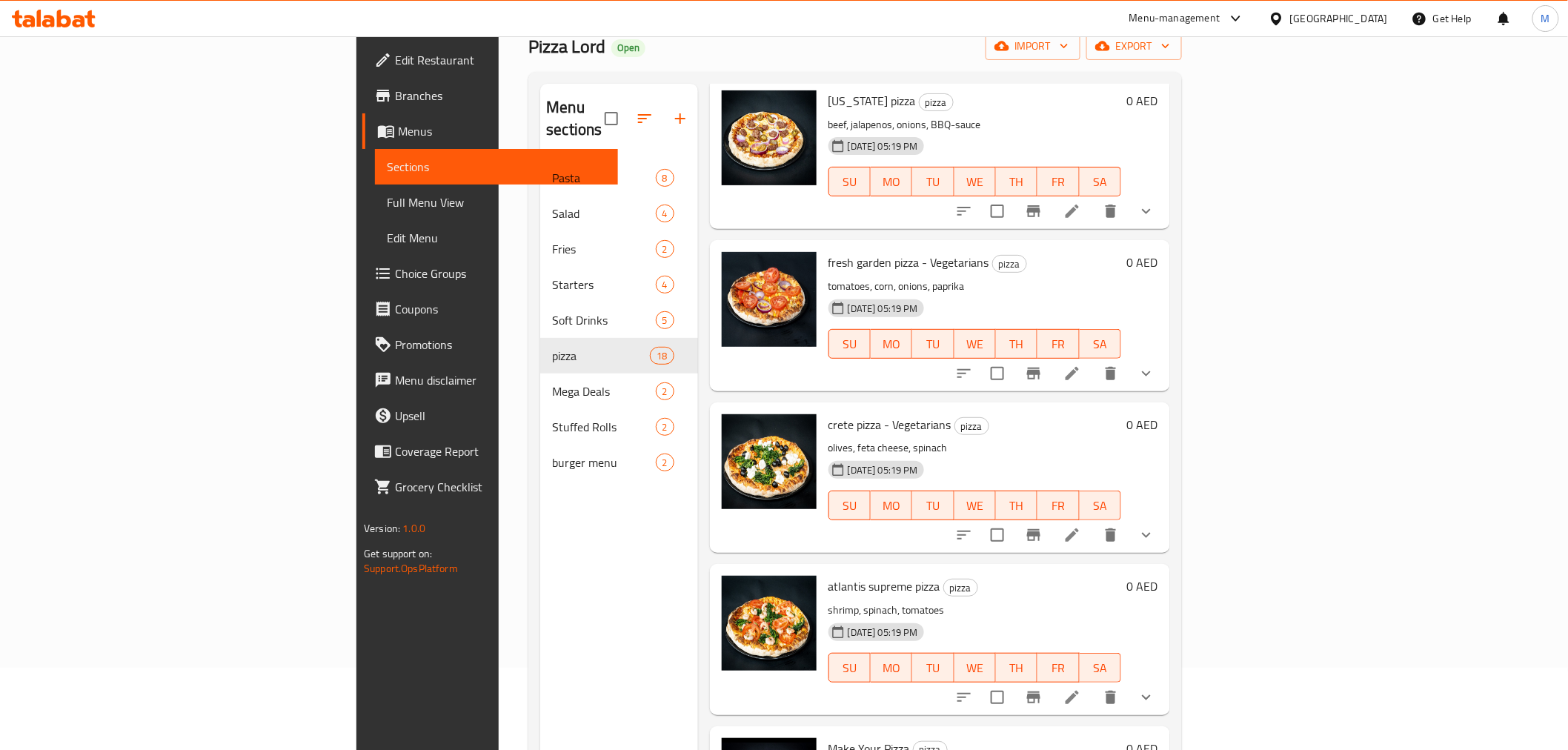
scroll to position [207, 0]
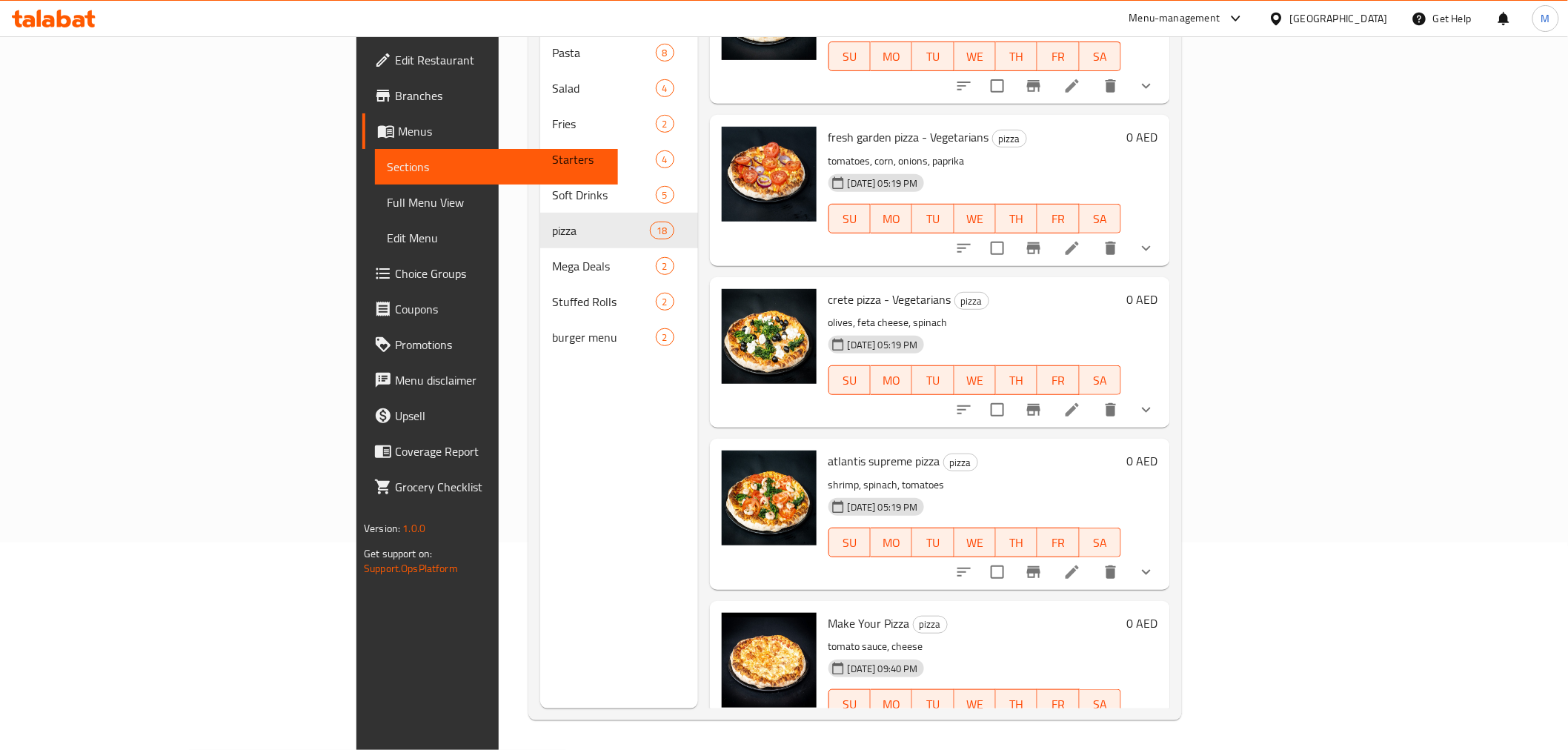
click at [1164, 715] on button "show more" at bounding box center [1147, 733] width 36 height 36
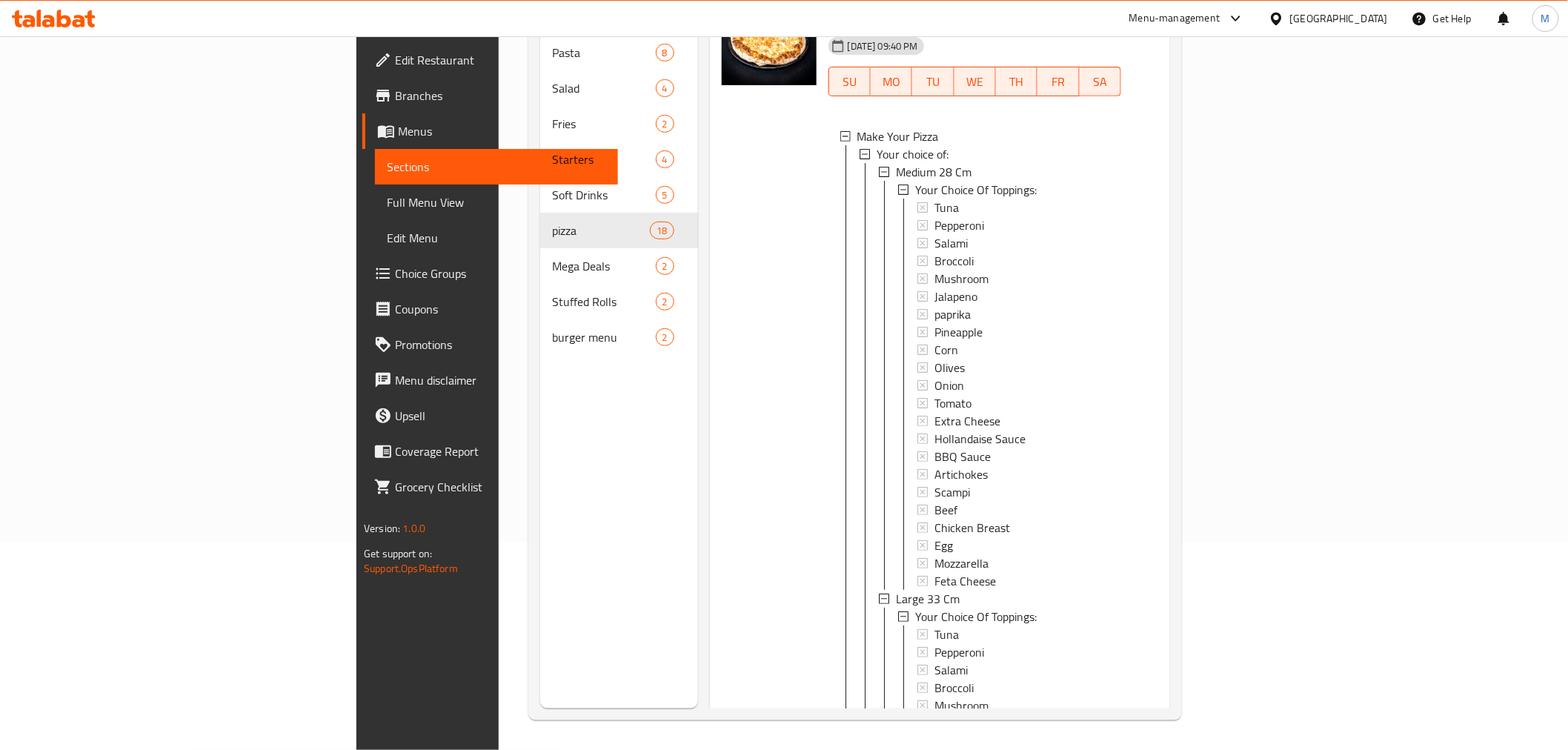
scroll to position [2611, 0]
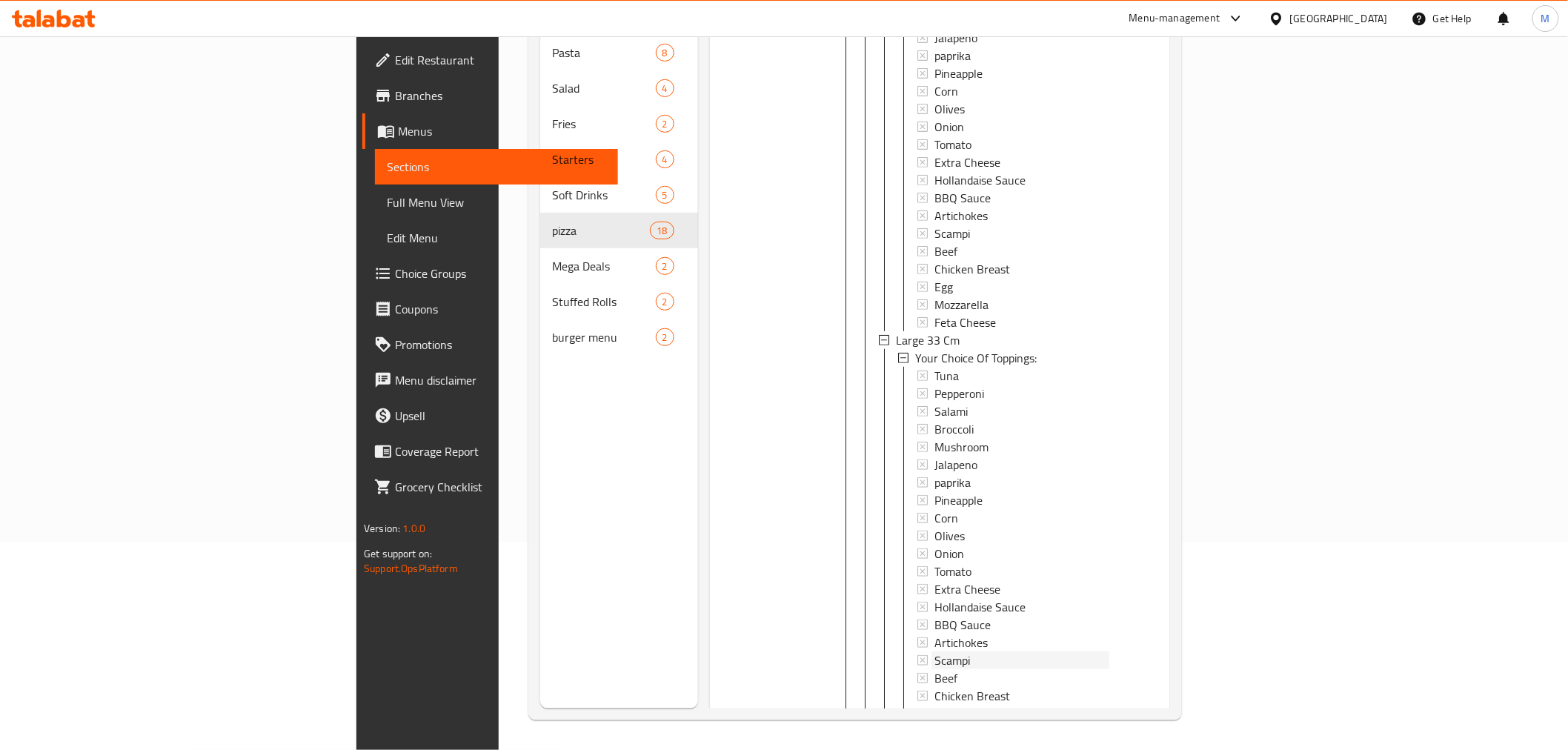
click at [934, 225] on div "Scampi" at bounding box center [1021, 233] width 175 height 17
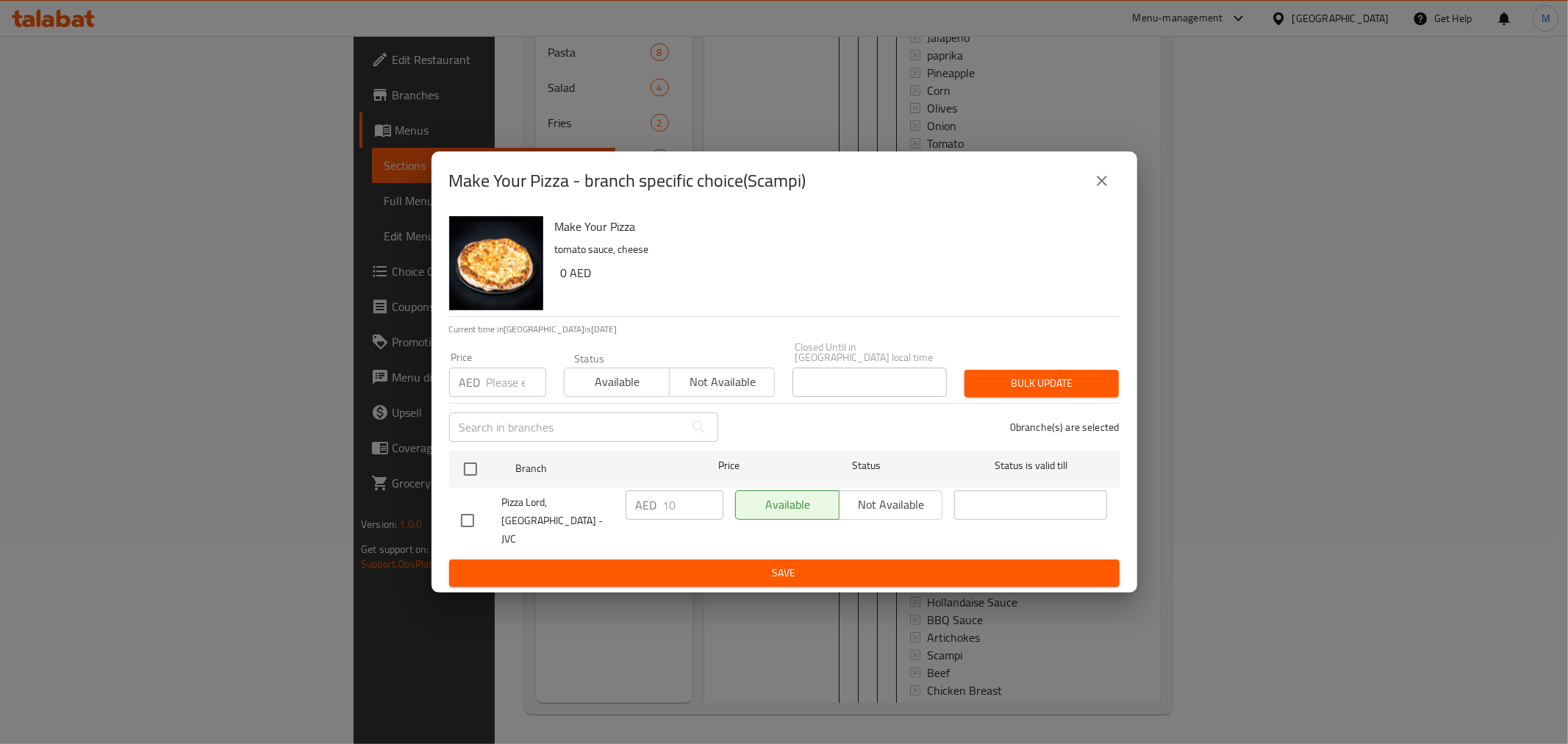
drag, startPoint x: 1064, startPoint y: 192, endPoint x: 1082, endPoint y: 191, distance: 18.0
click at [1067, 192] on div "Make Your Pizza - branch specific choice(Scampi)" at bounding box center [784, 181] width 671 height 35
click at [1086, 191] on button "close" at bounding box center [1102, 181] width 35 height 35
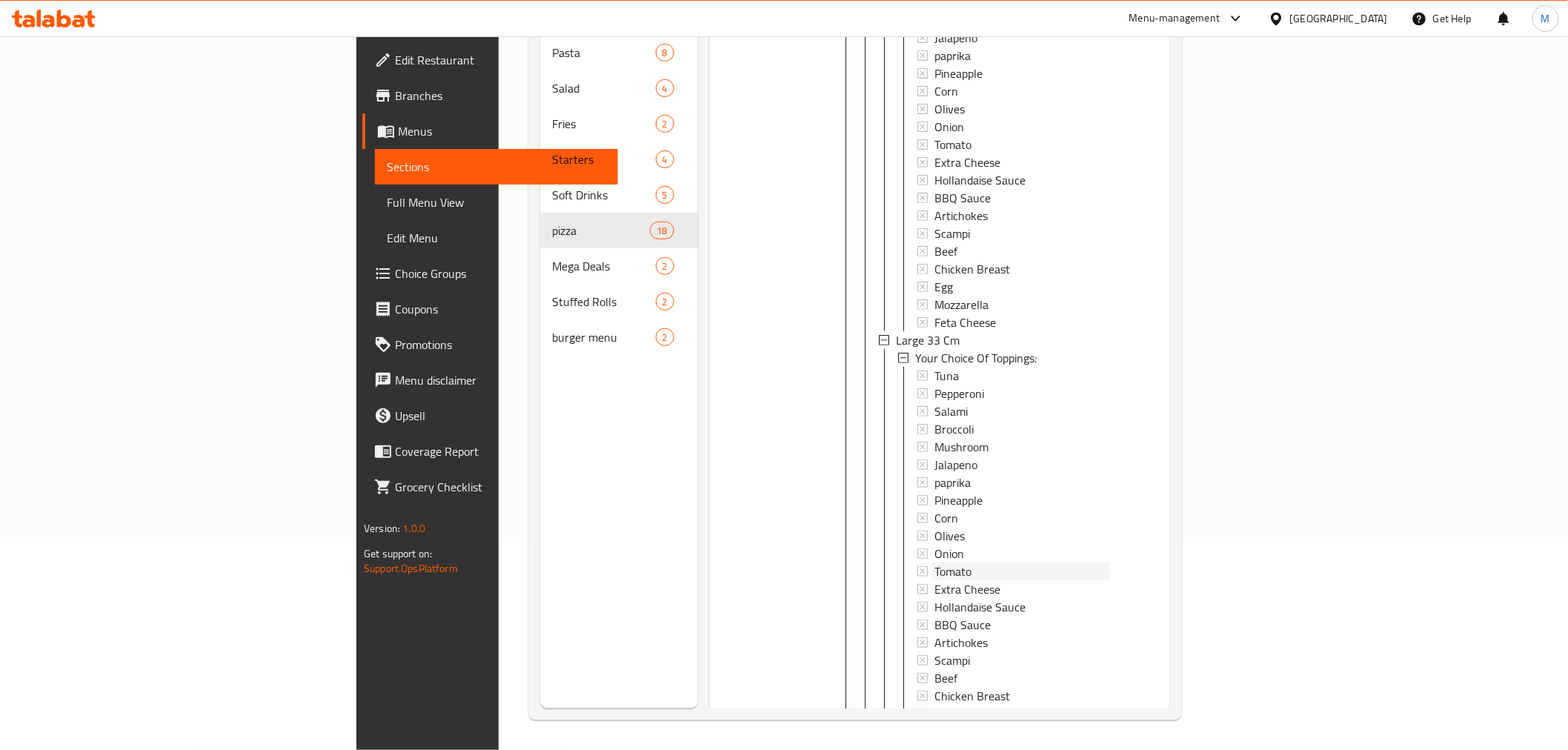
click at [934, 136] on div "Tomato" at bounding box center [1021, 145] width 175 height 17
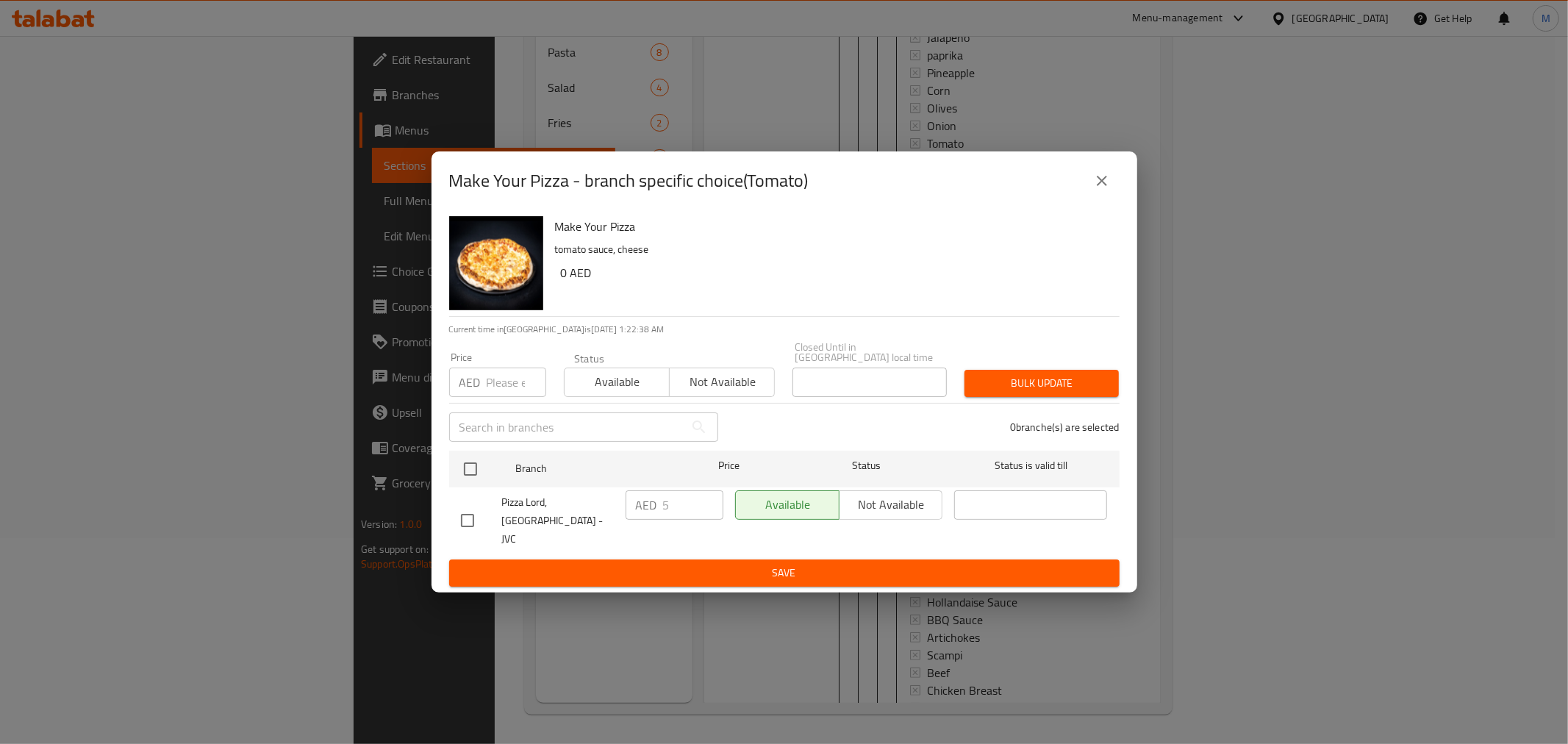
drag, startPoint x: 1126, startPoint y: 161, endPoint x: 1104, endPoint y: 192, distance: 38.0
click at [1123, 165] on div "Make Your Pizza - branch specific choice(Tomato)" at bounding box center [784, 180] width 706 height 58
click at [1099, 189] on icon "close" at bounding box center [1102, 181] width 17 height 17
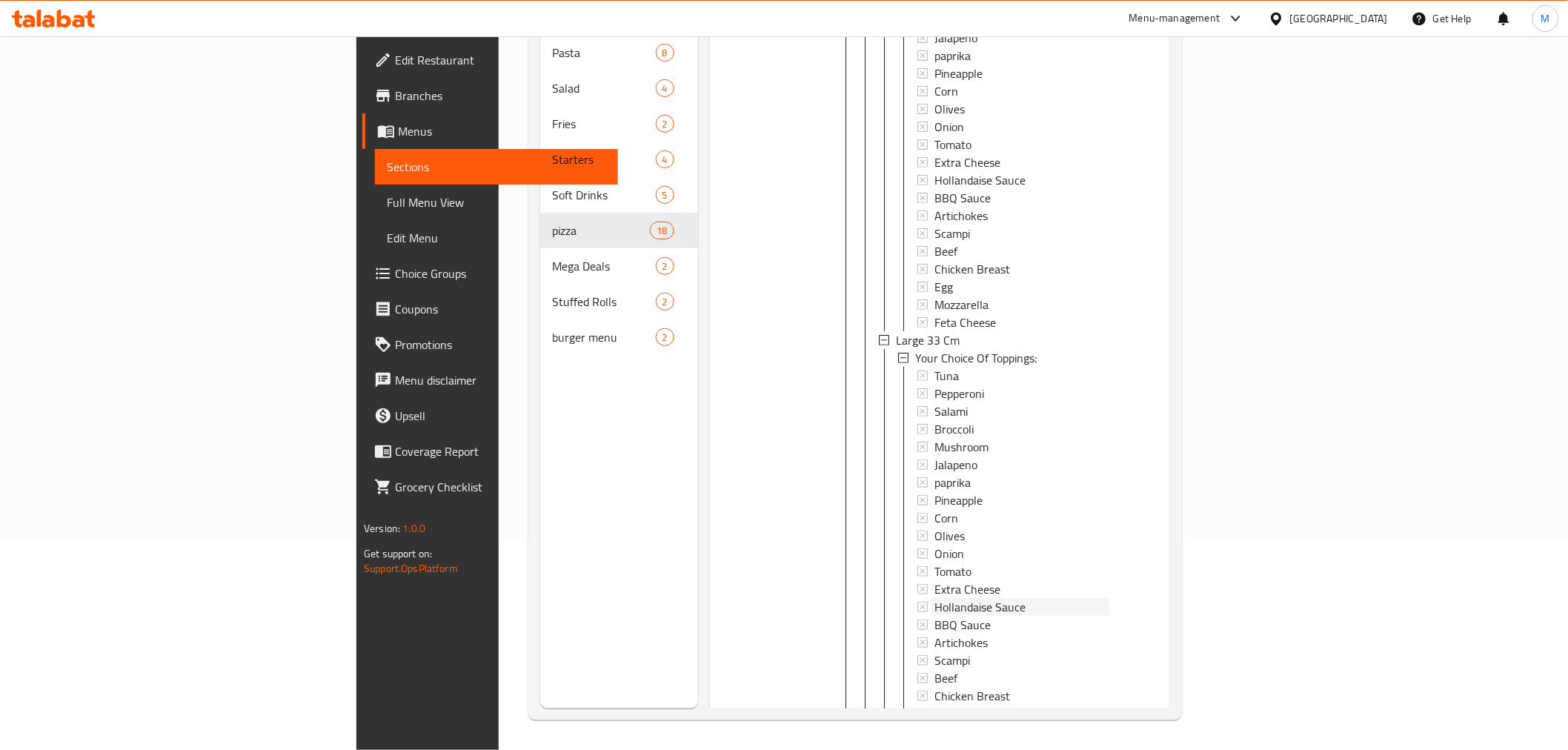
click at [934, 172] on span "Hollandaise Sauce" at bounding box center [980, 180] width 92 height 17
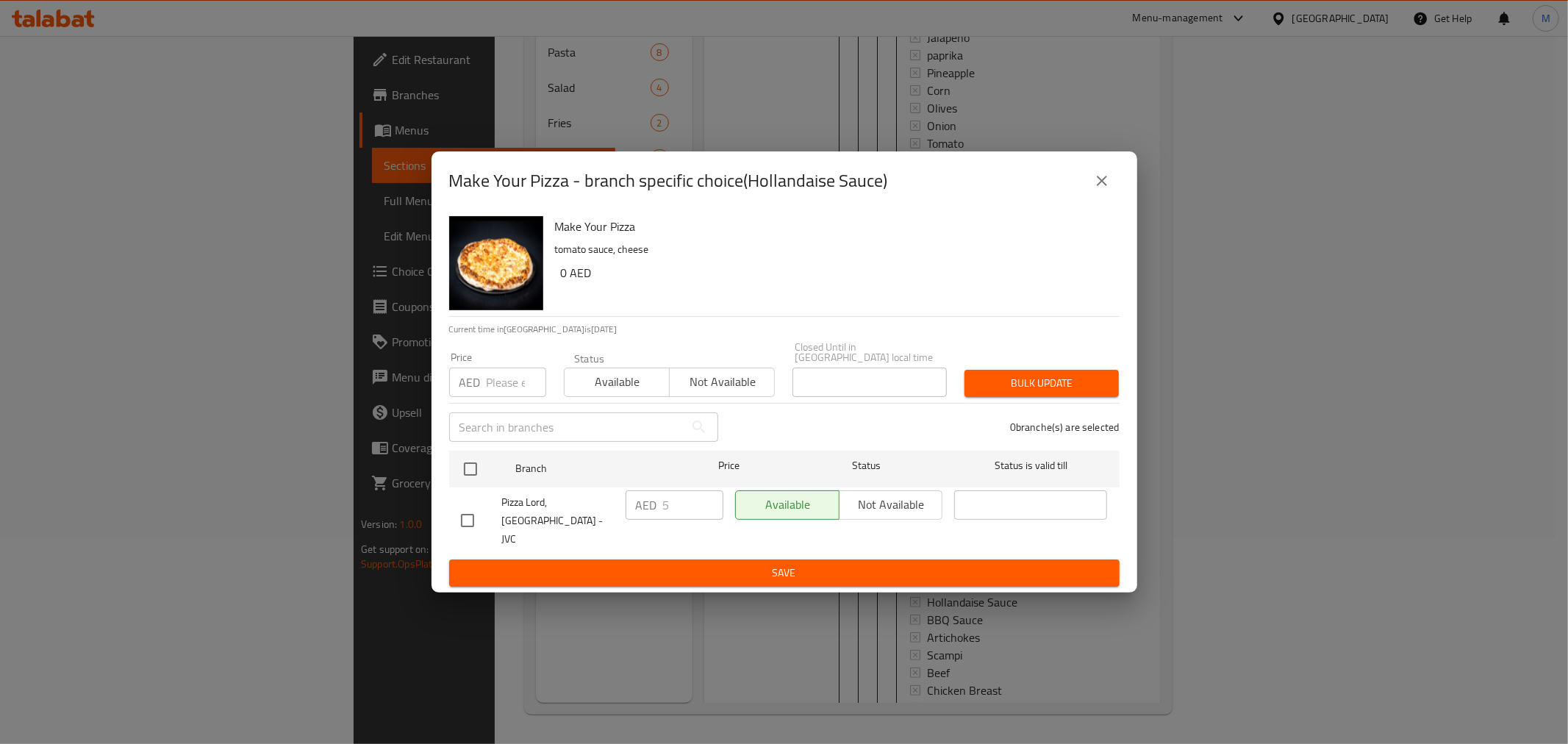
drag, startPoint x: 1071, startPoint y: 182, endPoint x: 1077, endPoint y: 188, distance: 8.5
click at [1074, 186] on div "Make Your Pizza - branch specific choice(Hollandaise Sauce)" at bounding box center [784, 181] width 671 height 35
drag, startPoint x: 1093, startPoint y: 193, endPoint x: 731, endPoint y: 144, distance: 365.3
click at [1095, 189] on icon "close" at bounding box center [1102, 181] width 17 height 17
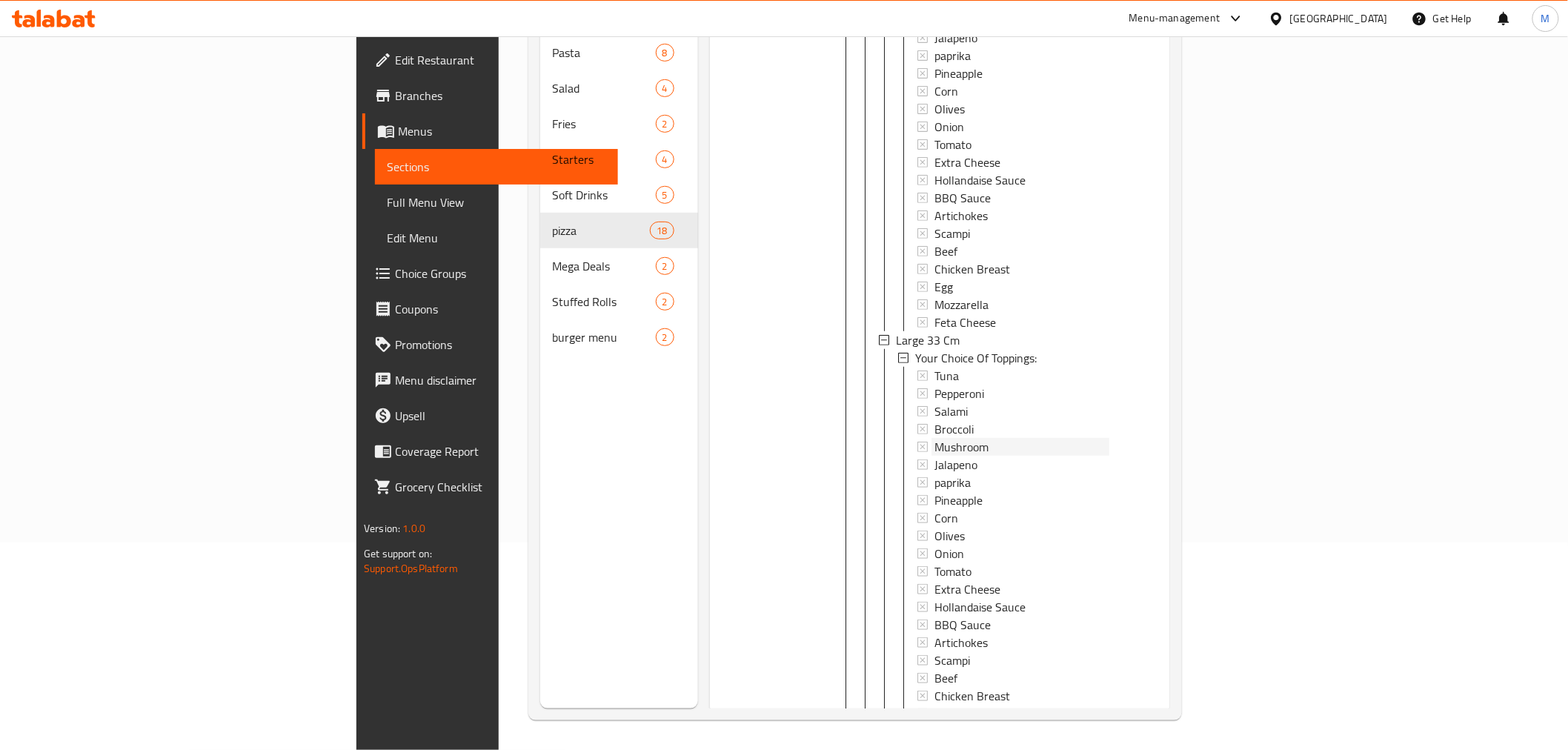
click at [884, 405] on div "Medium 28 Cm Your Choice Of Toppings: Tuna Pepperoni Salami Broccoli Mushroom J…" at bounding box center [994, 331] width 230 height 853
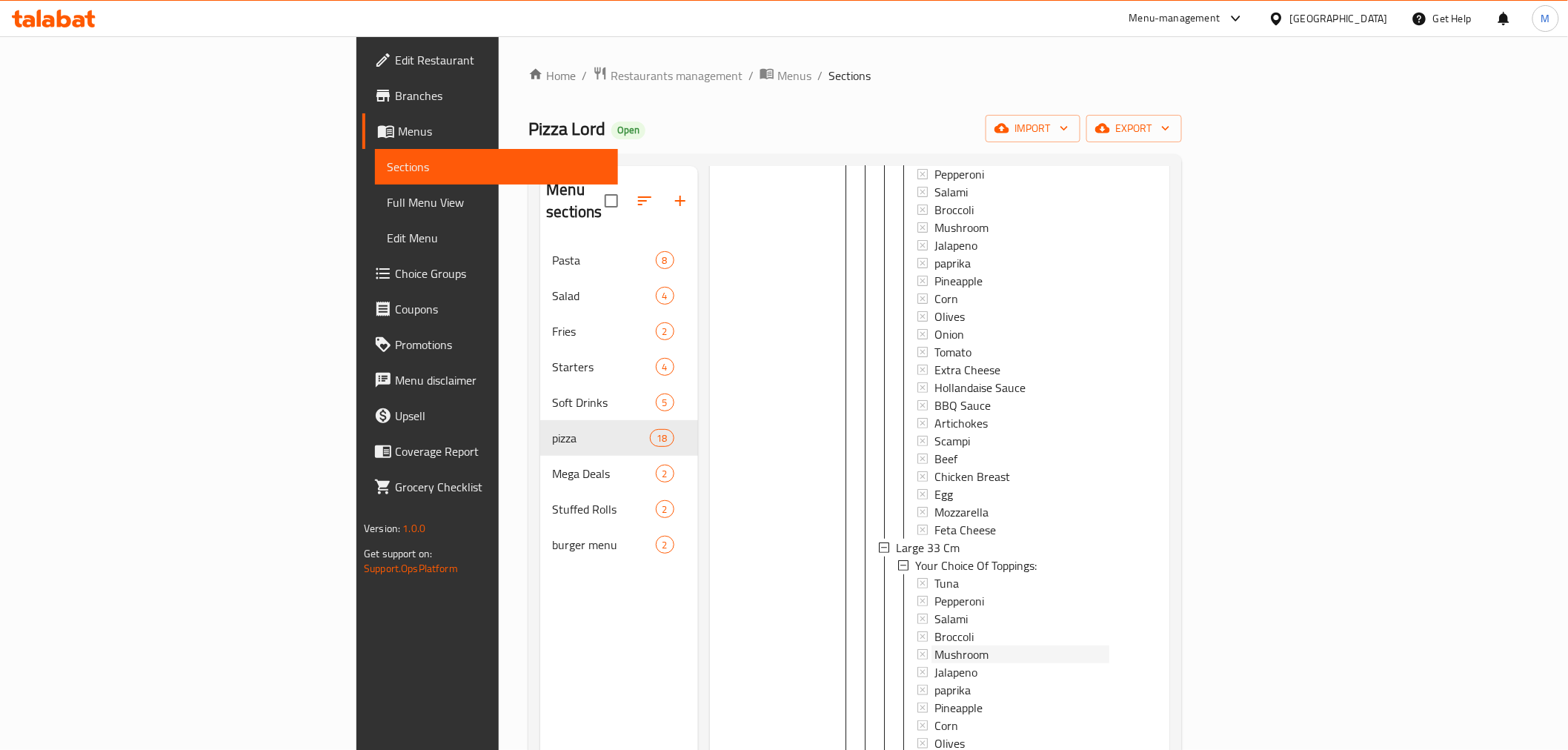
click at [934, 645] on span "Mushroom" at bounding box center [961, 654] width 54 height 17
click at [934, 663] on div "Jalapeno" at bounding box center [1021, 672] width 175 height 17
click at [934, 699] on span "Pineapple" at bounding box center [959, 708] width 48 height 17
click at [934, 716] on div "Corn" at bounding box center [1021, 725] width 175 height 17
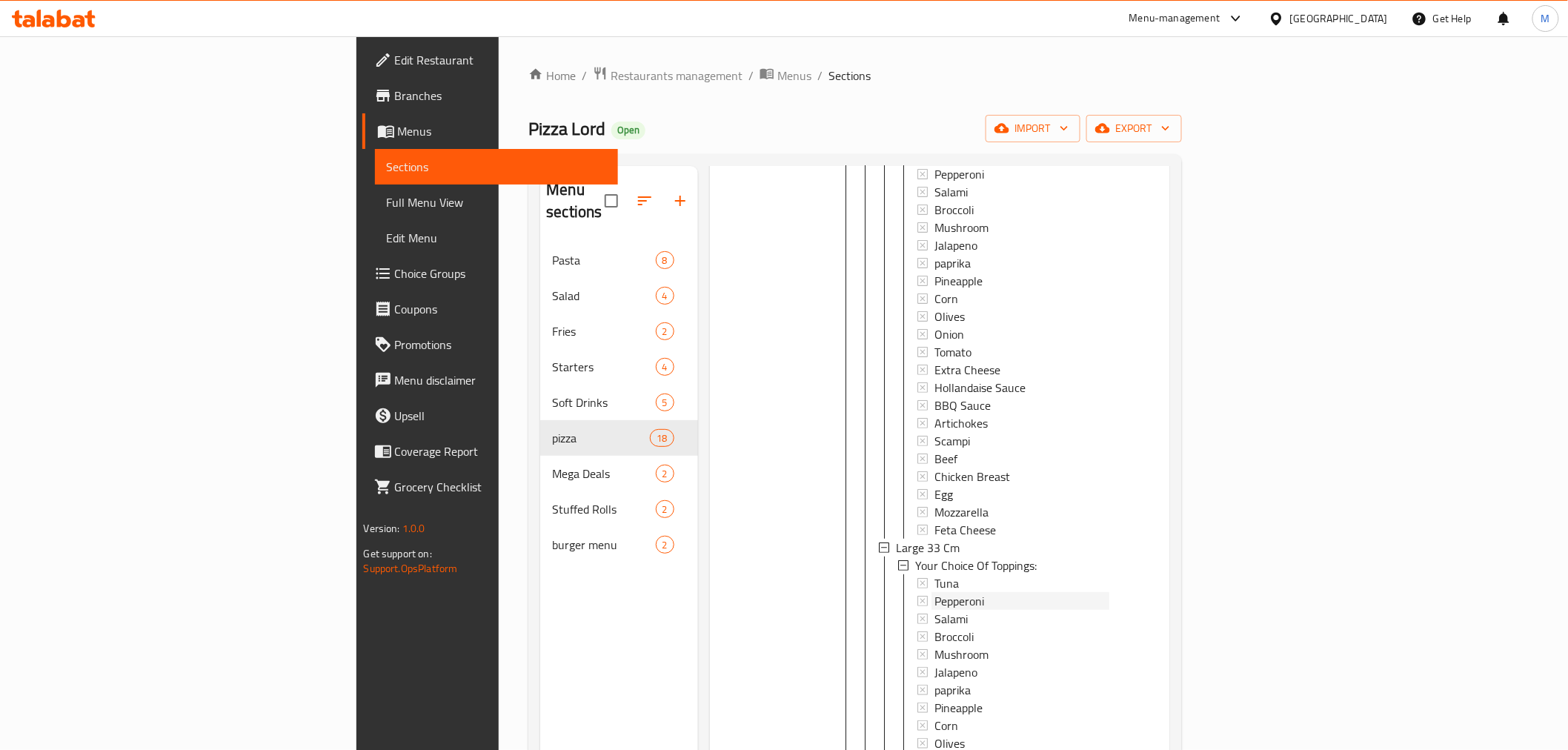
scroll to position [3097, 0]
click at [934, 575] on span "Pepperoni" at bounding box center [959, 583] width 49 height 17
click at [918, 567] on div "Tuna Pepperoni Salami Broccoli Mushroom Jalapeno paprika Pineapple Corn Olives …" at bounding box center [1014, 752] width 192 height 391
click at [918, 552] on div "Tuna Pepperoni Salami Broccoli Mushroom Jalapeno paprika Pineapple Corn Olives …" at bounding box center [1014, 735] width 192 height 391
click at [934, 592] on span "Mushroom" at bounding box center [961, 601] width 54 height 17
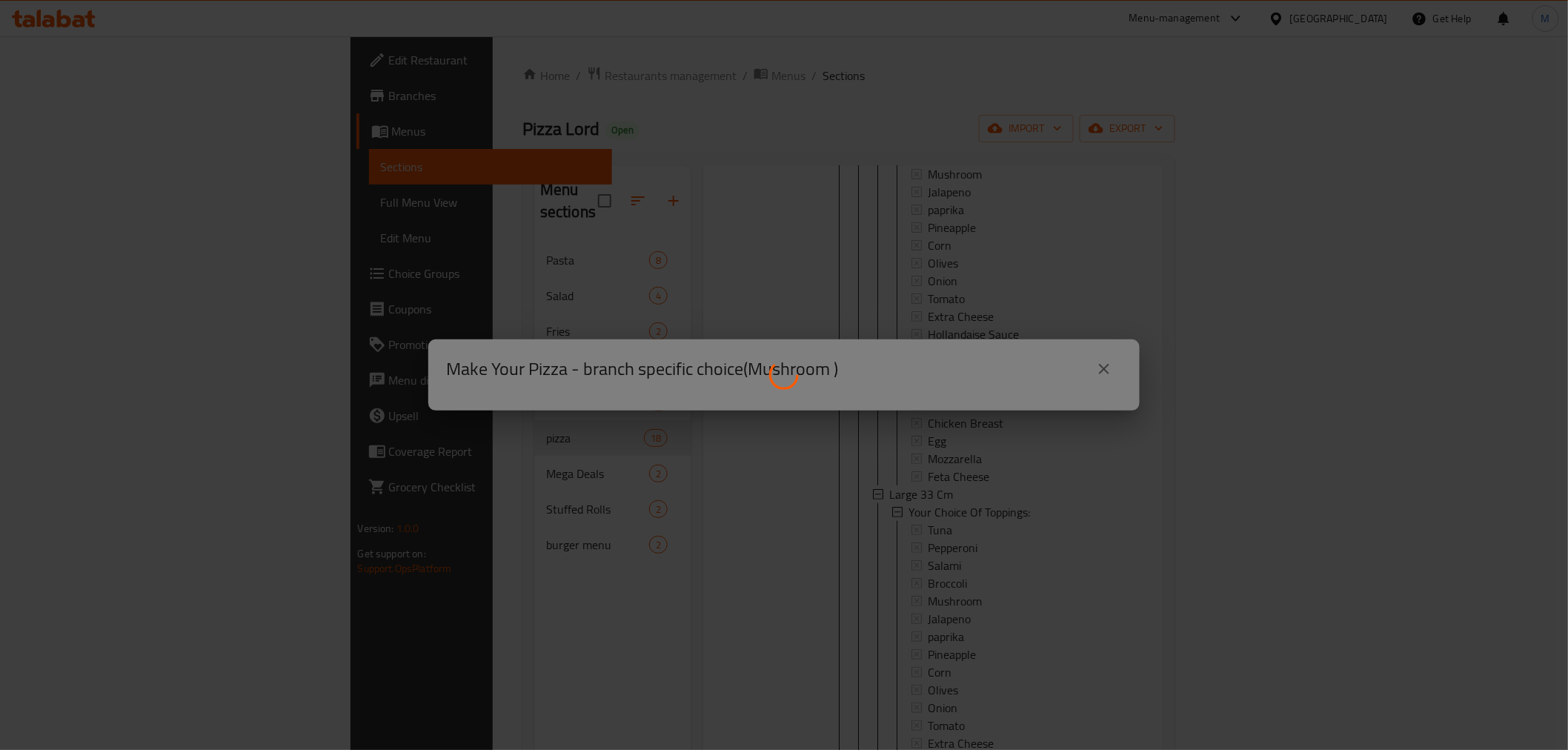
scroll to position [3143, 0]
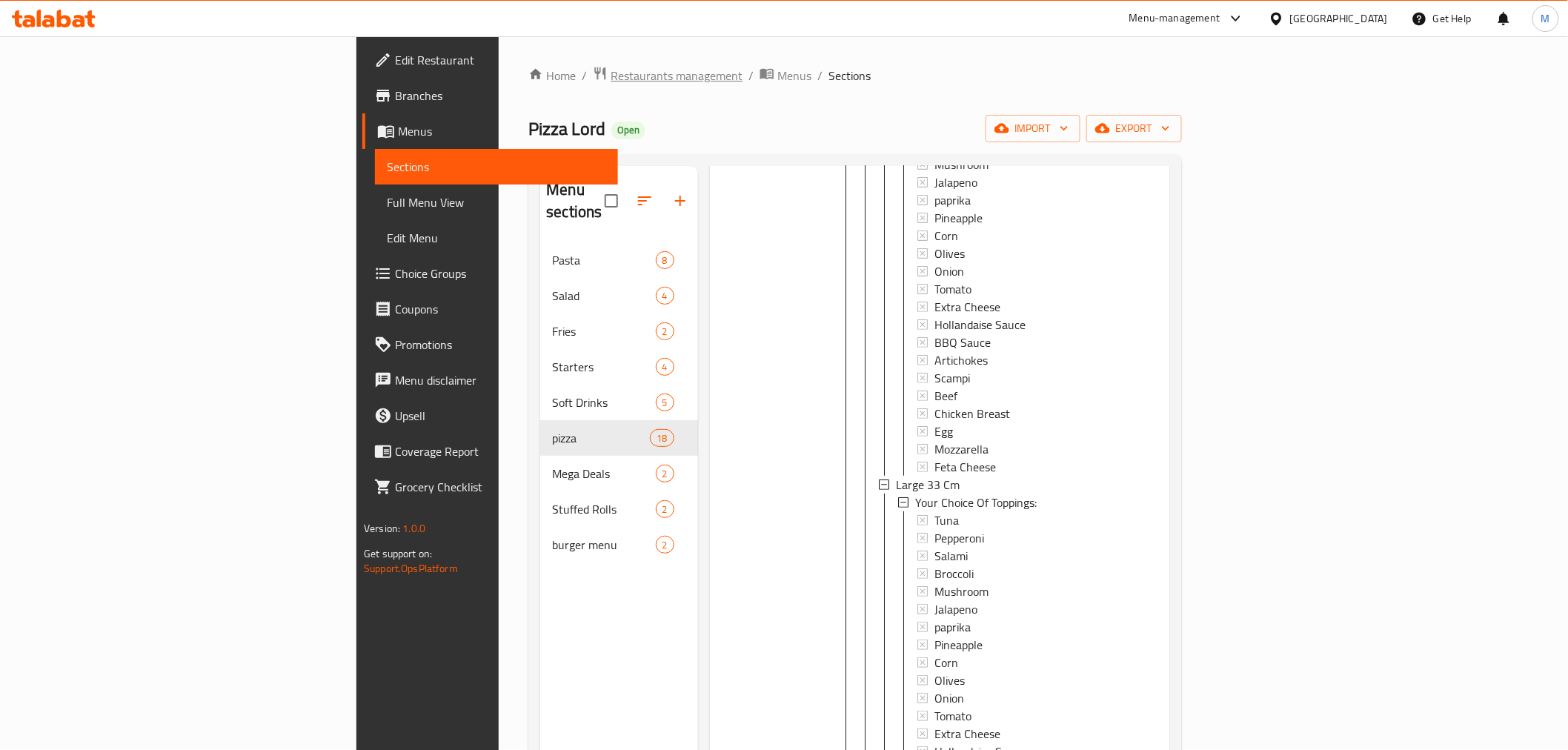
click at [610, 76] on span "Restaurants management" at bounding box center [676, 75] width 132 height 17
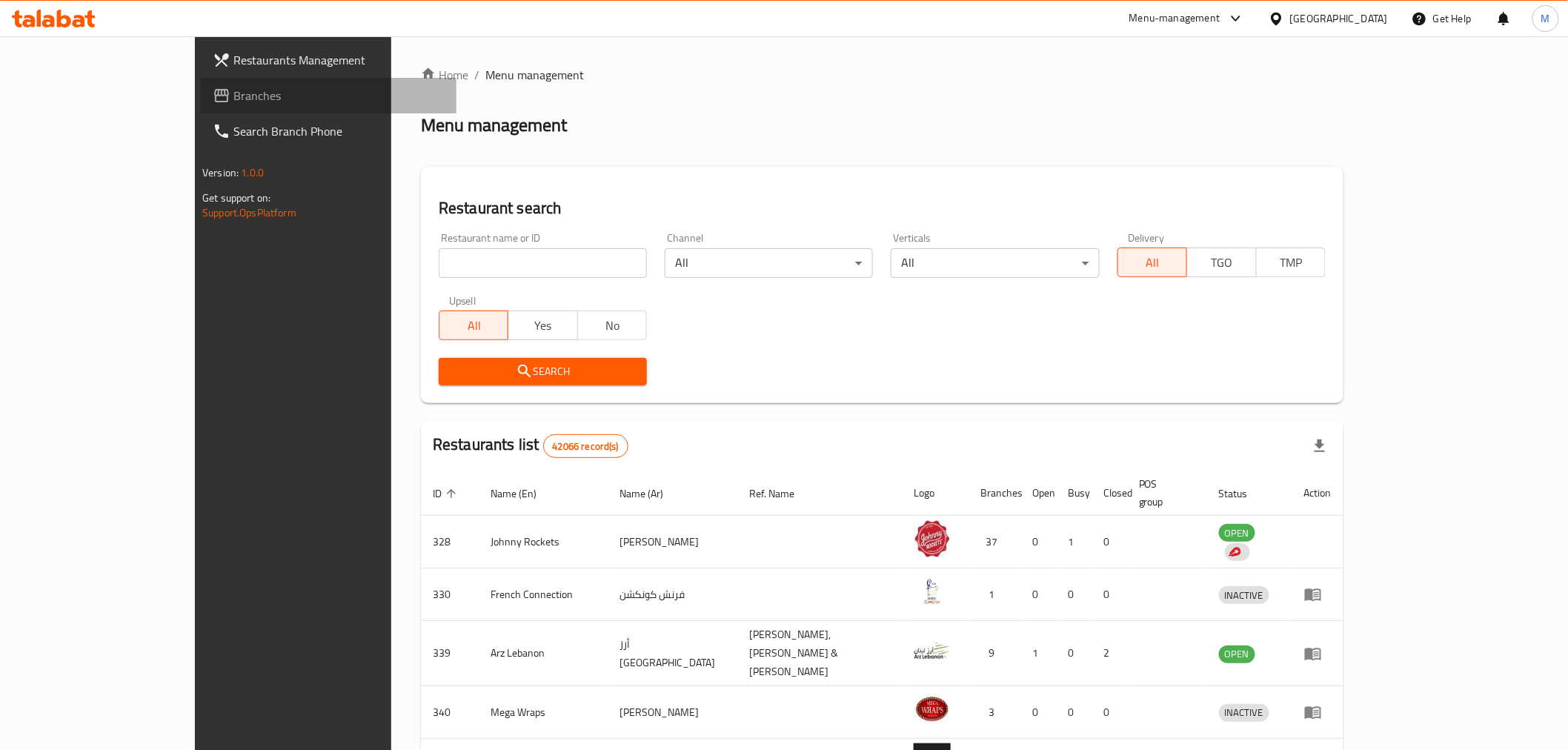
click at [233, 91] on span "Branches" at bounding box center [338, 95] width 211 height 17
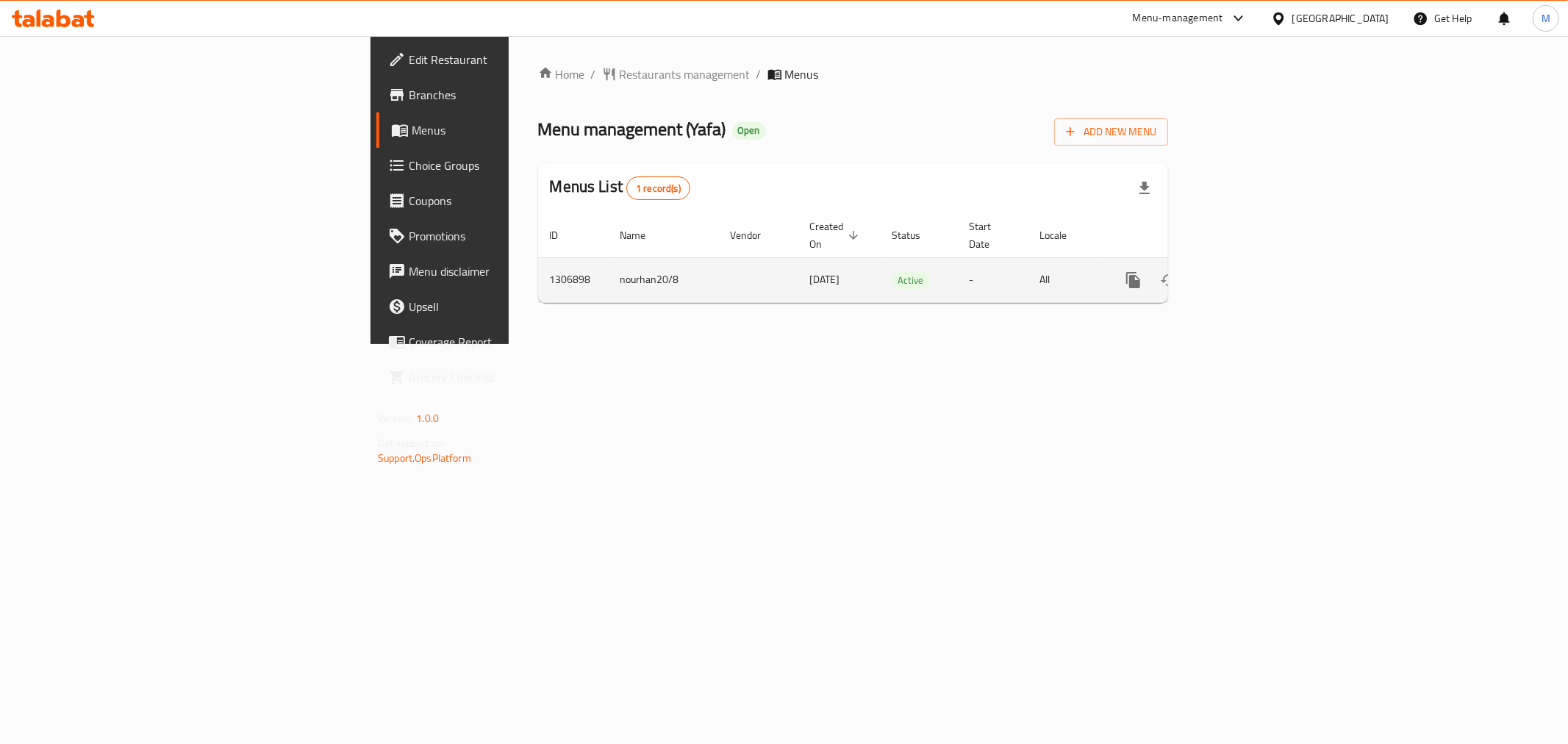
click at [1248, 272] on icon "enhanced table" at bounding box center [1240, 280] width 17 height 17
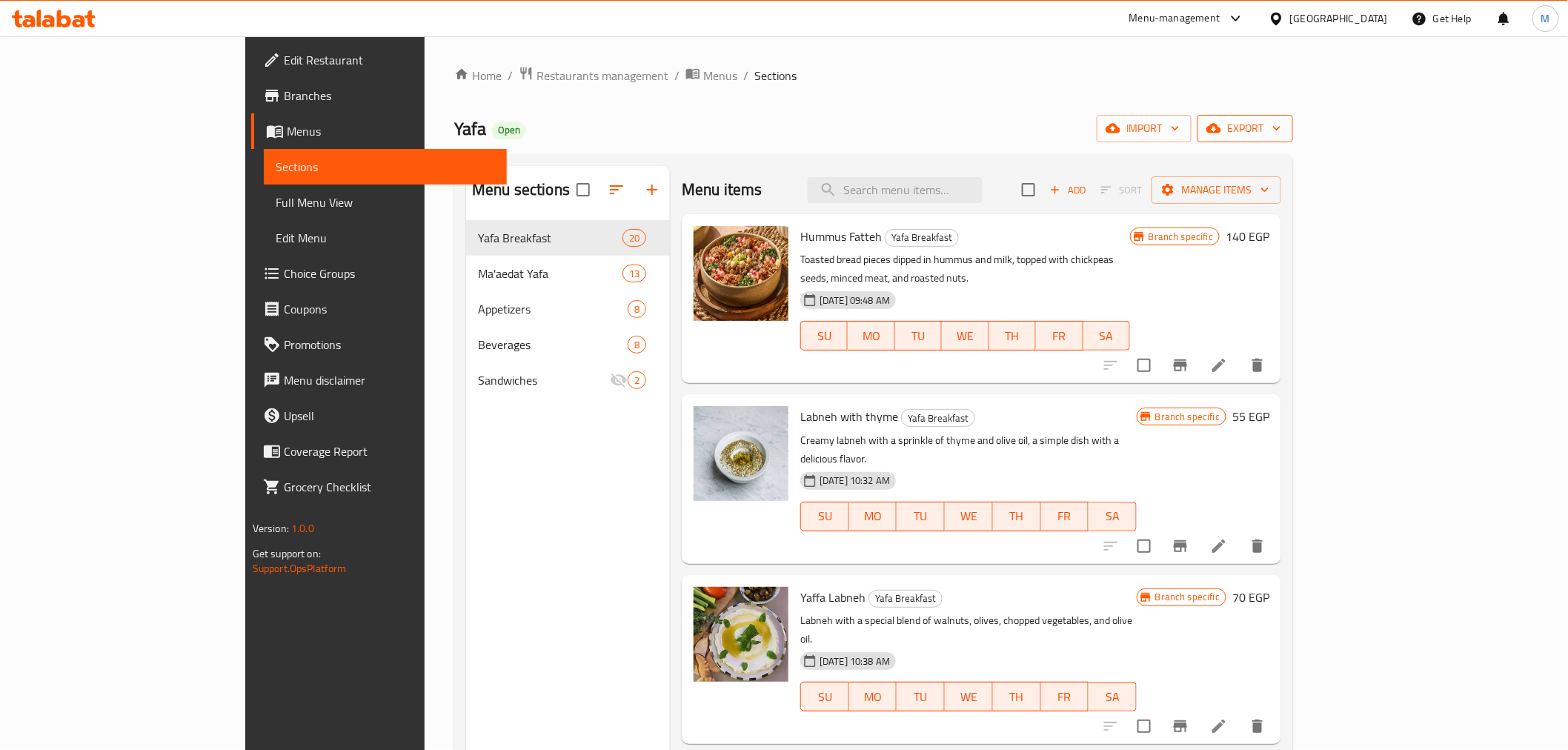
click at [1282, 123] on span "export" at bounding box center [1245, 128] width 72 height 18
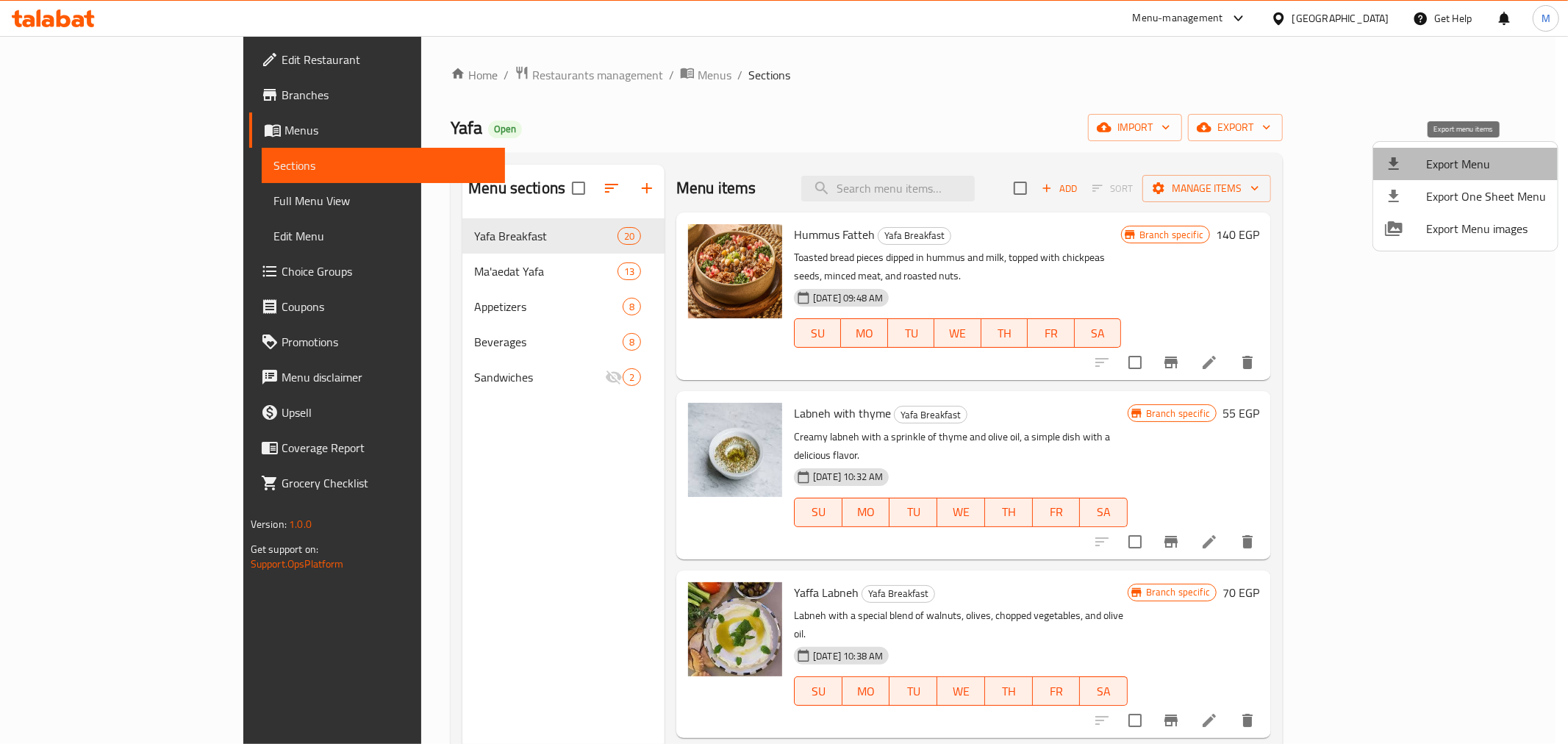
click at [1466, 173] on span "Export Menu" at bounding box center [1486, 164] width 120 height 17
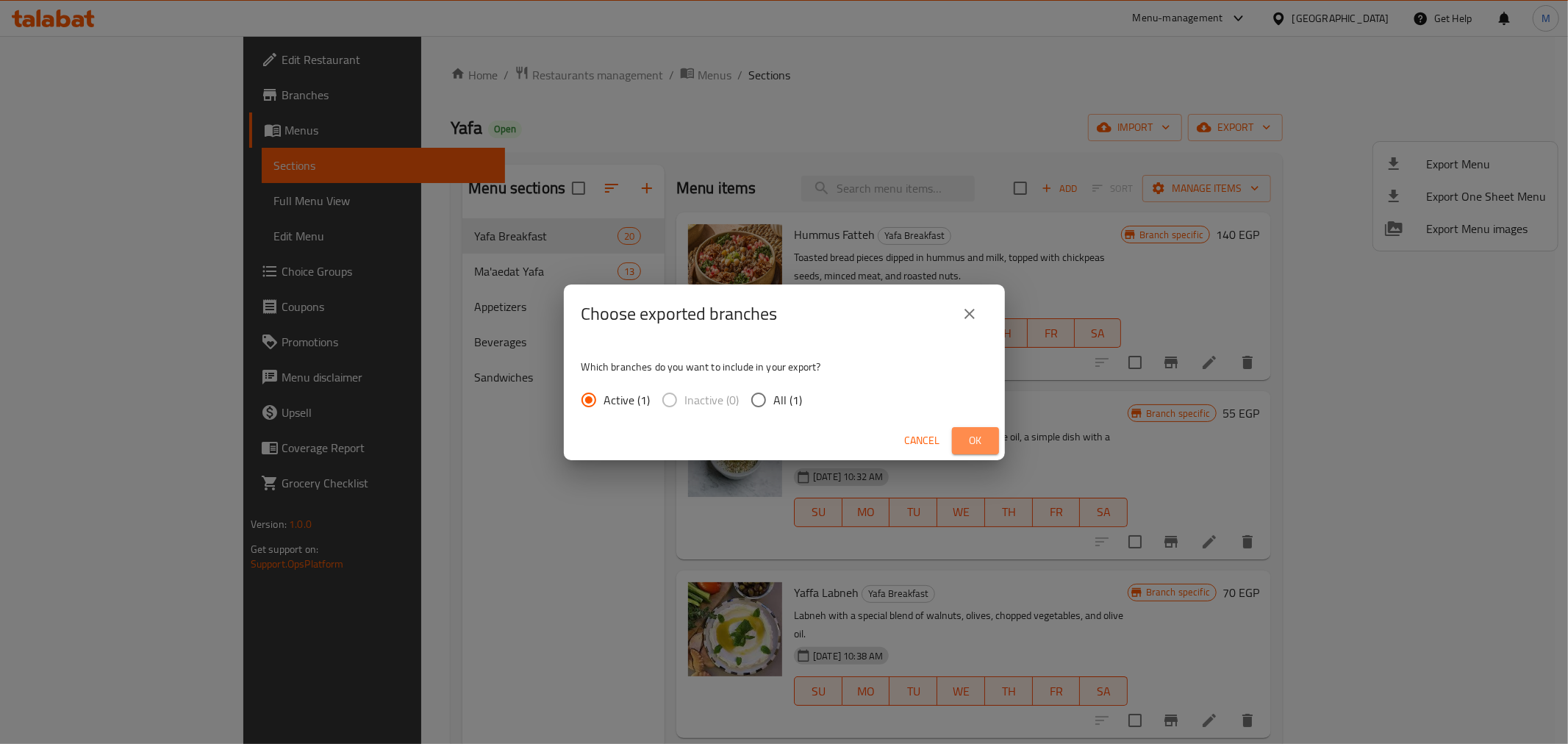
click at [989, 432] on button "Ok" at bounding box center [975, 441] width 47 height 27
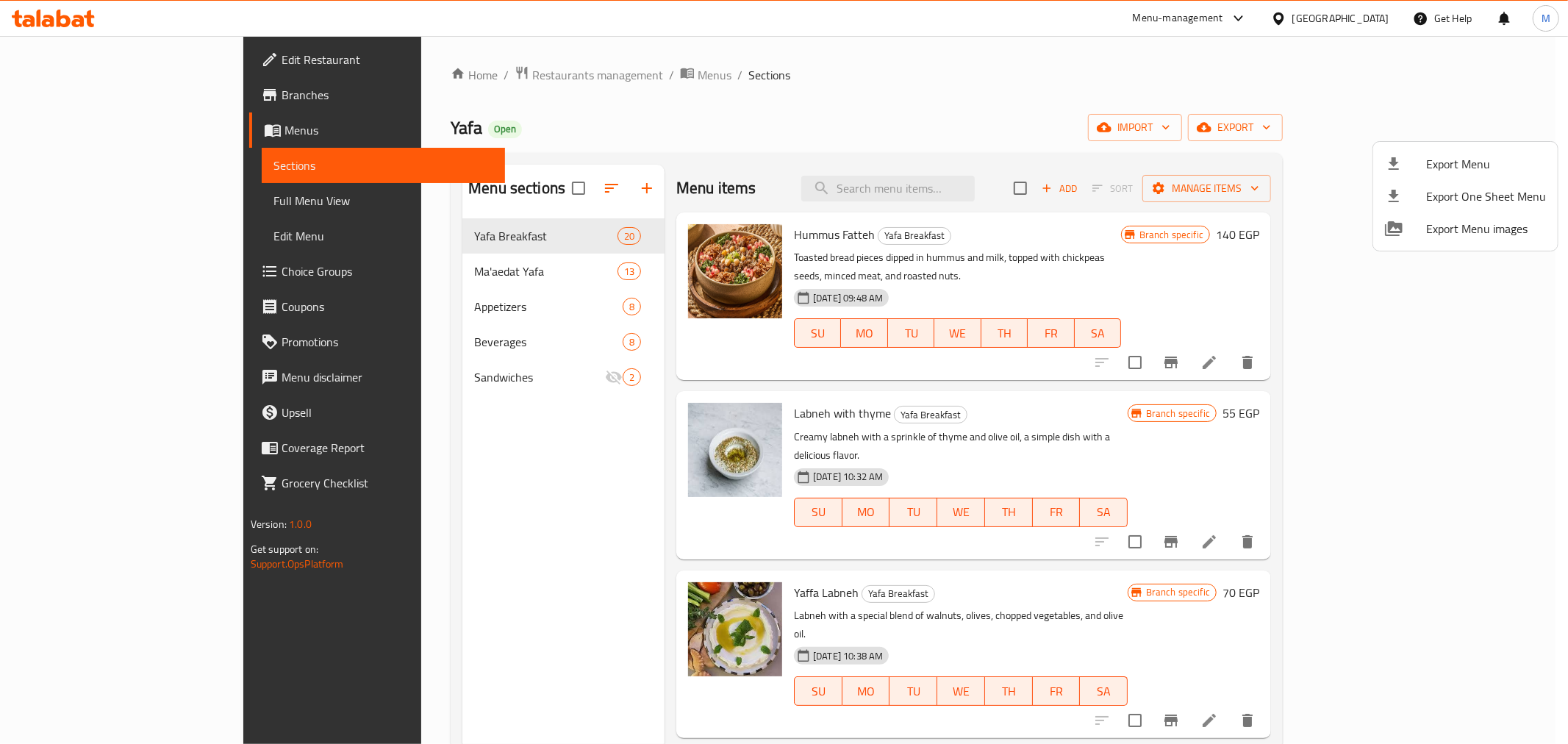
drag, startPoint x: 782, startPoint y: 81, endPoint x: 747, endPoint y: 61, distance: 40.3
click at [782, 79] on div at bounding box center [784, 372] width 1568 height 744
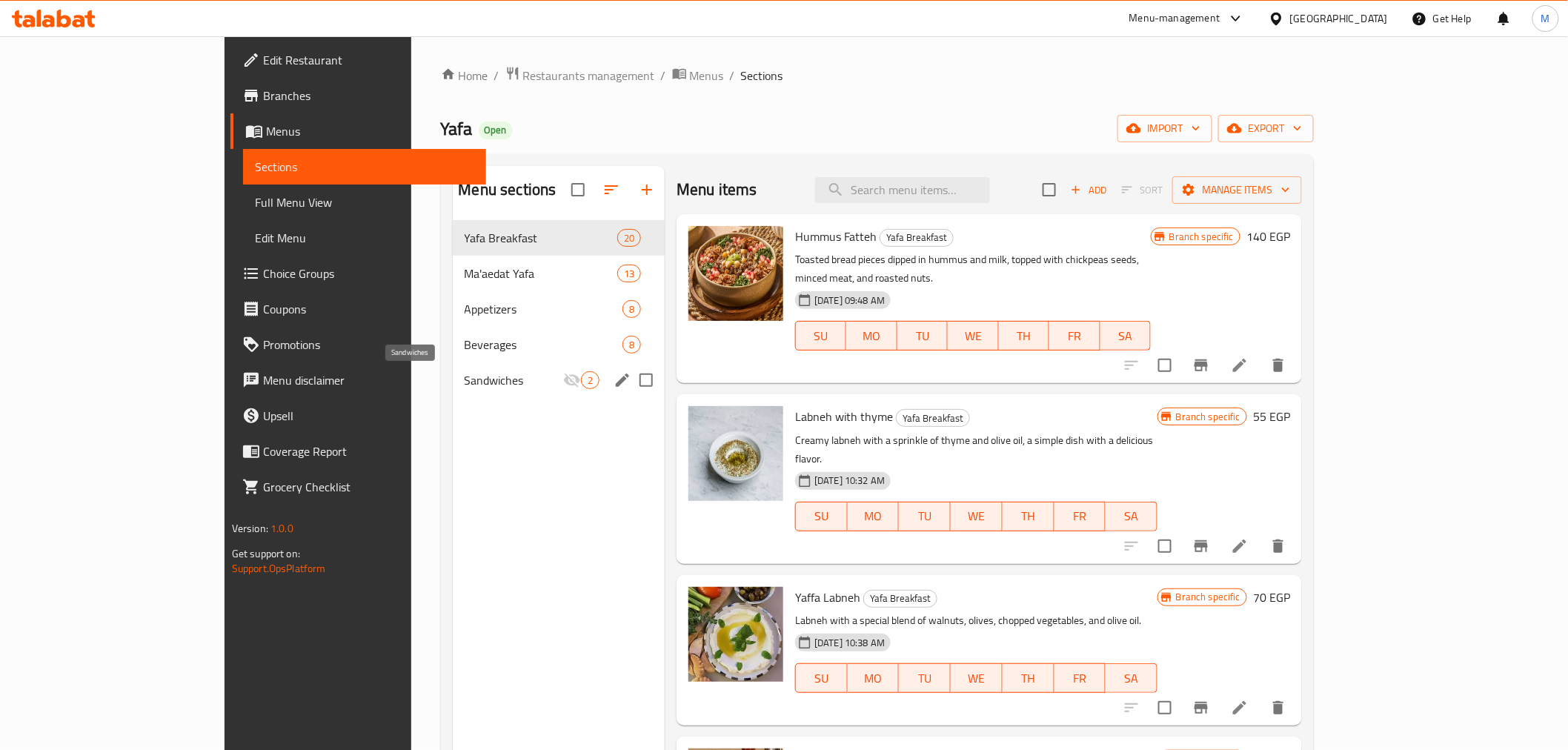
click at [465, 388] on span "Sandwiches" at bounding box center [514, 380] width 99 height 17
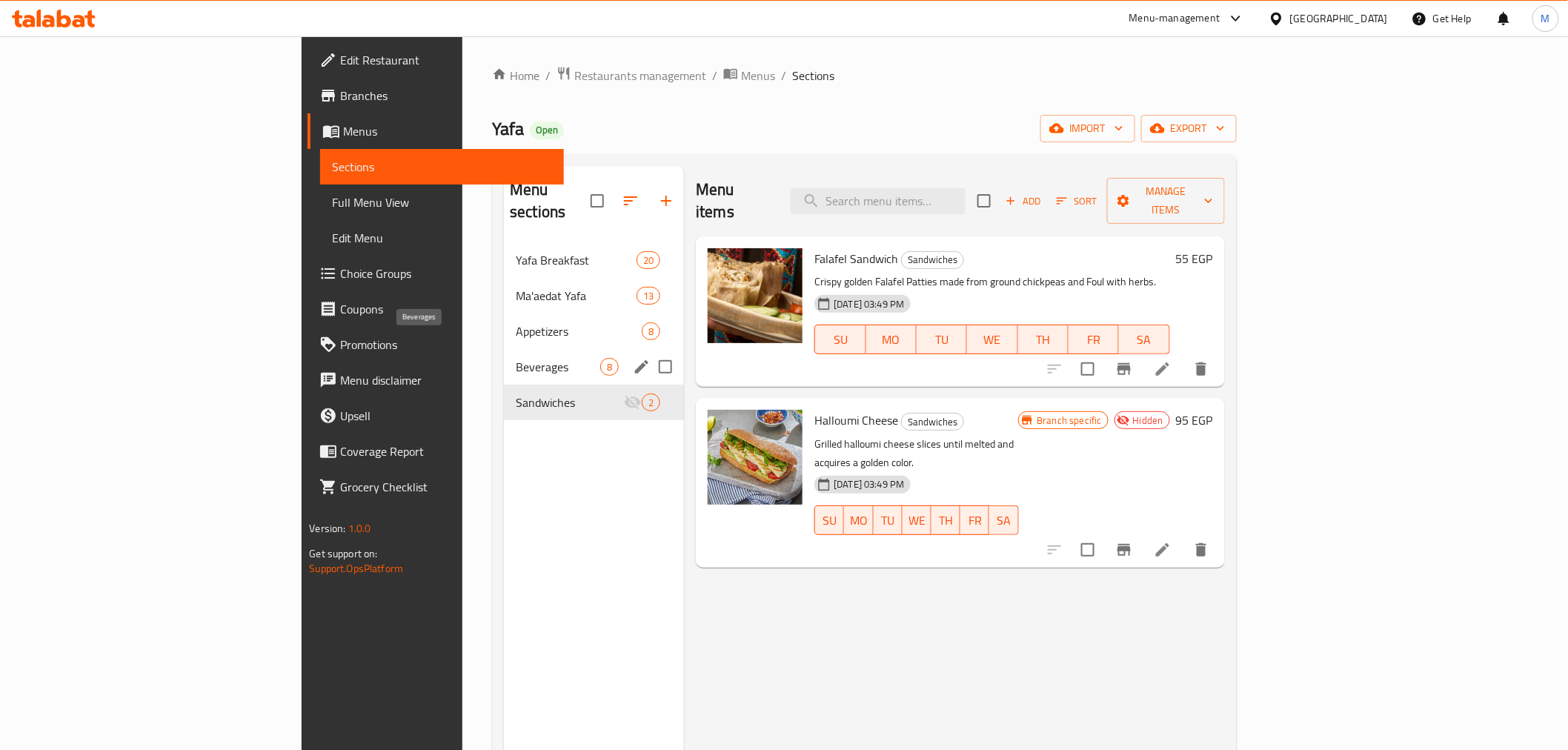
click at [516, 358] on span "Beverages" at bounding box center [558, 366] width 85 height 17
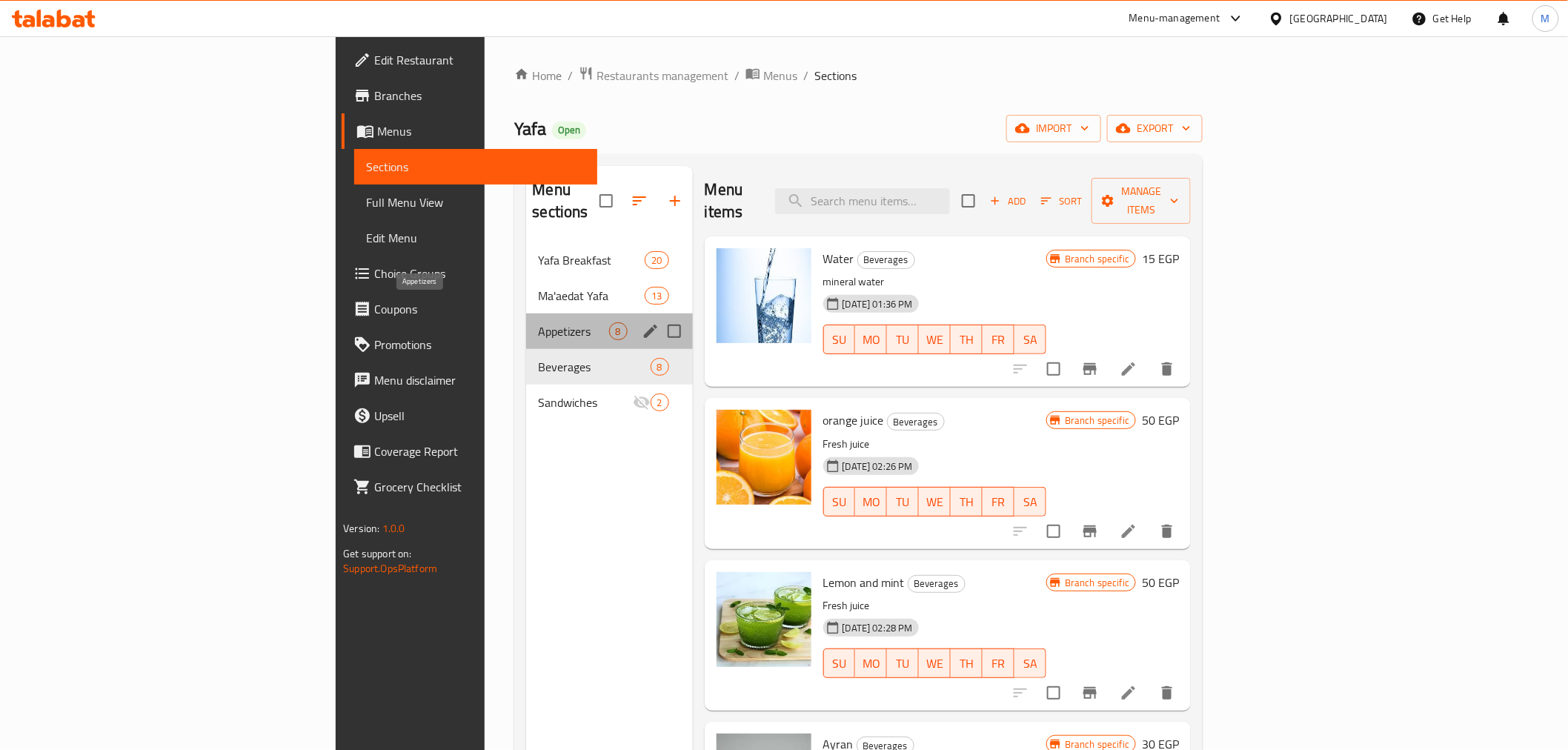
click at [538, 322] on span "Appetizers" at bounding box center [573, 331] width 70 height 17
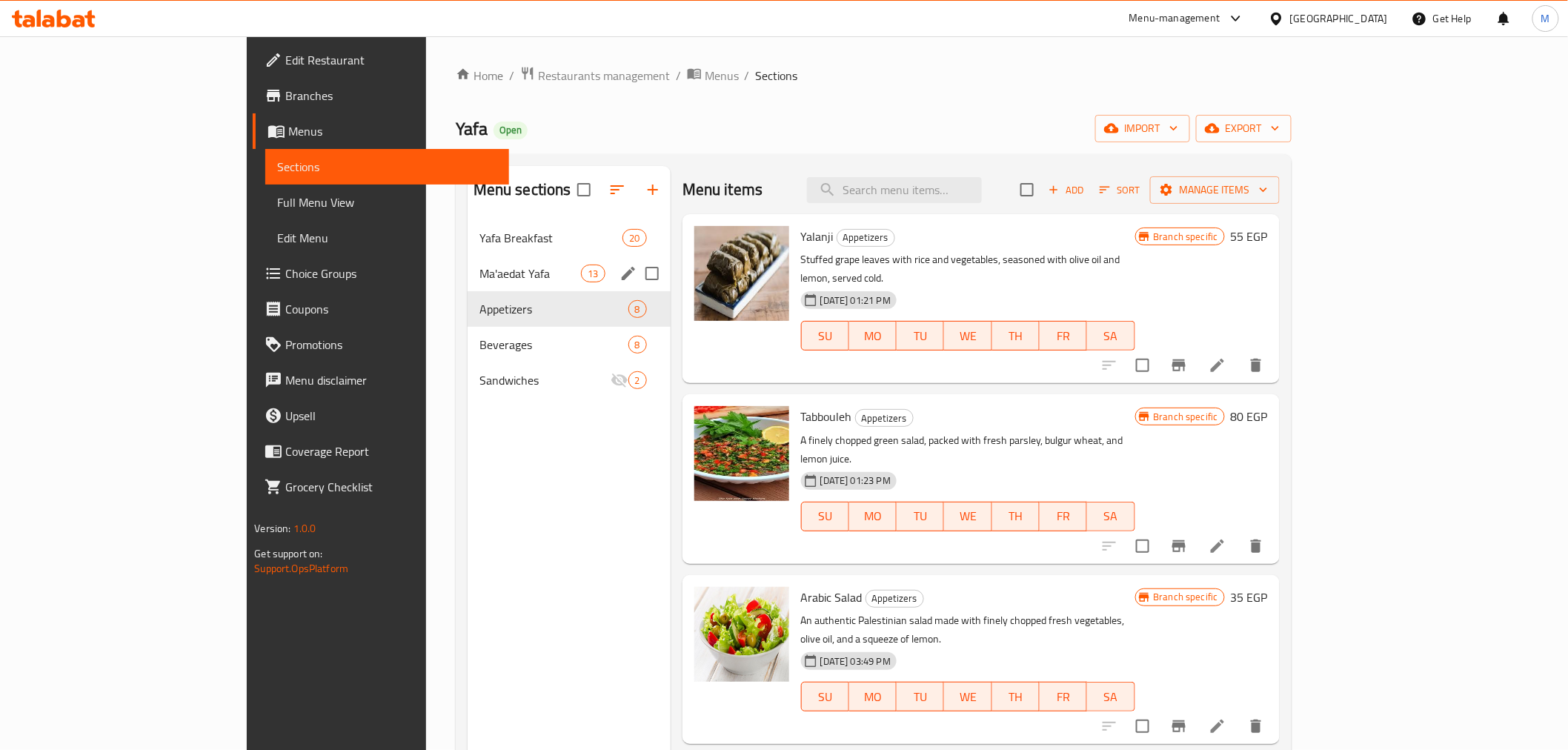
click at [468, 284] on div "Ma'aedat Yafa 13" at bounding box center [569, 273] width 203 height 36
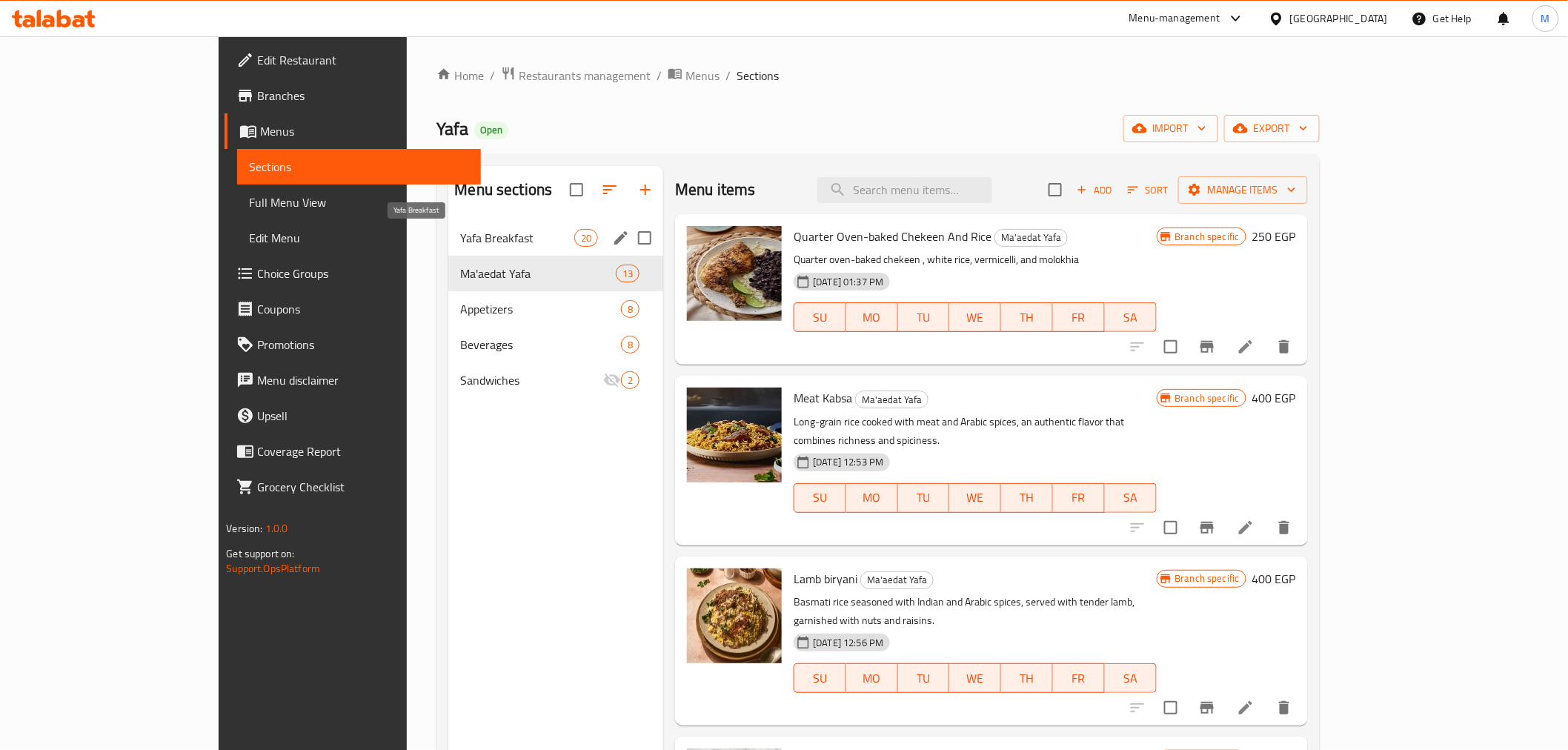
click at [464, 248] on div "Yafa Breakfast 20" at bounding box center [555, 237] width 215 height 36
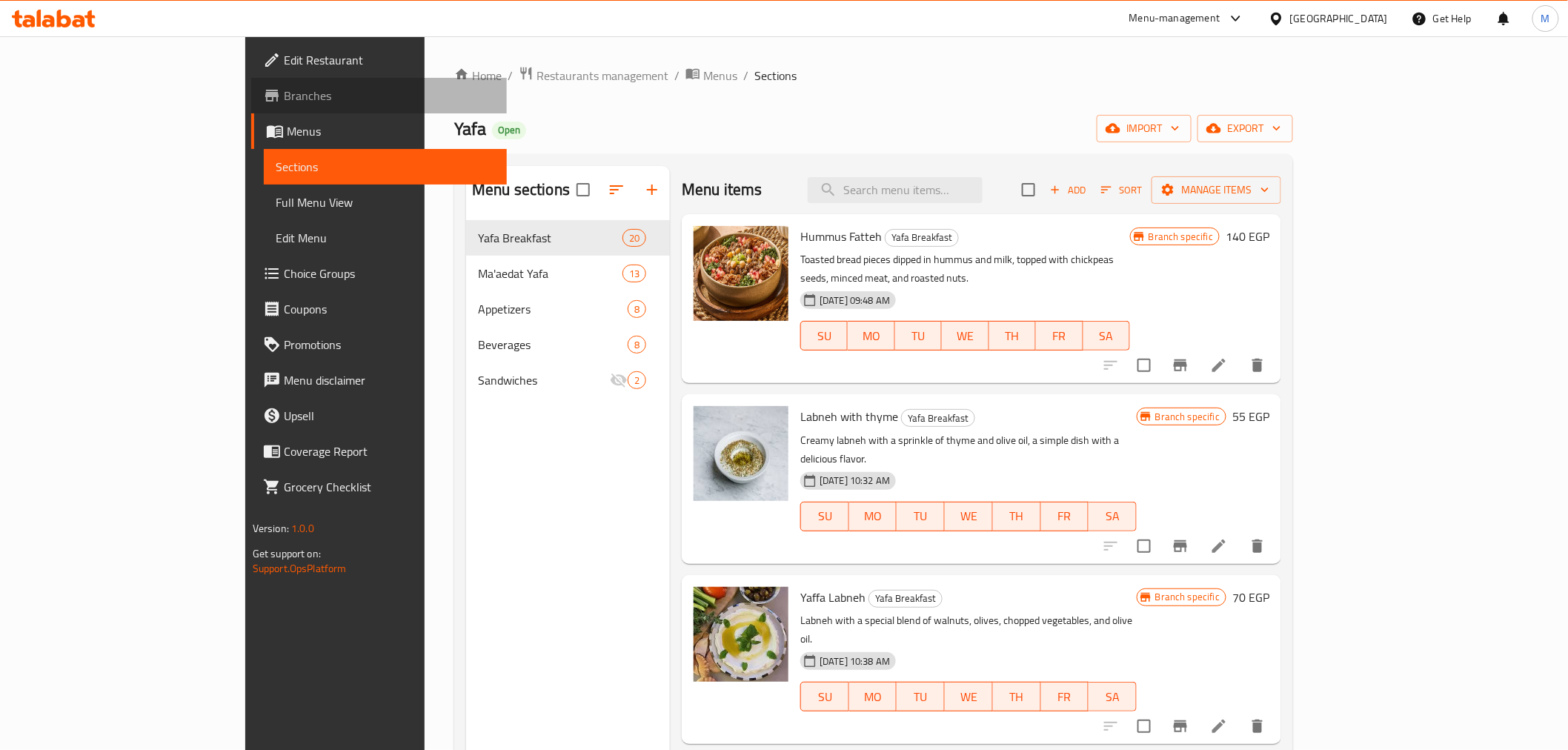
click at [252, 105] on link "Branches" at bounding box center [379, 95] width 256 height 36
